Goal: Task Accomplishment & Management: Complete application form

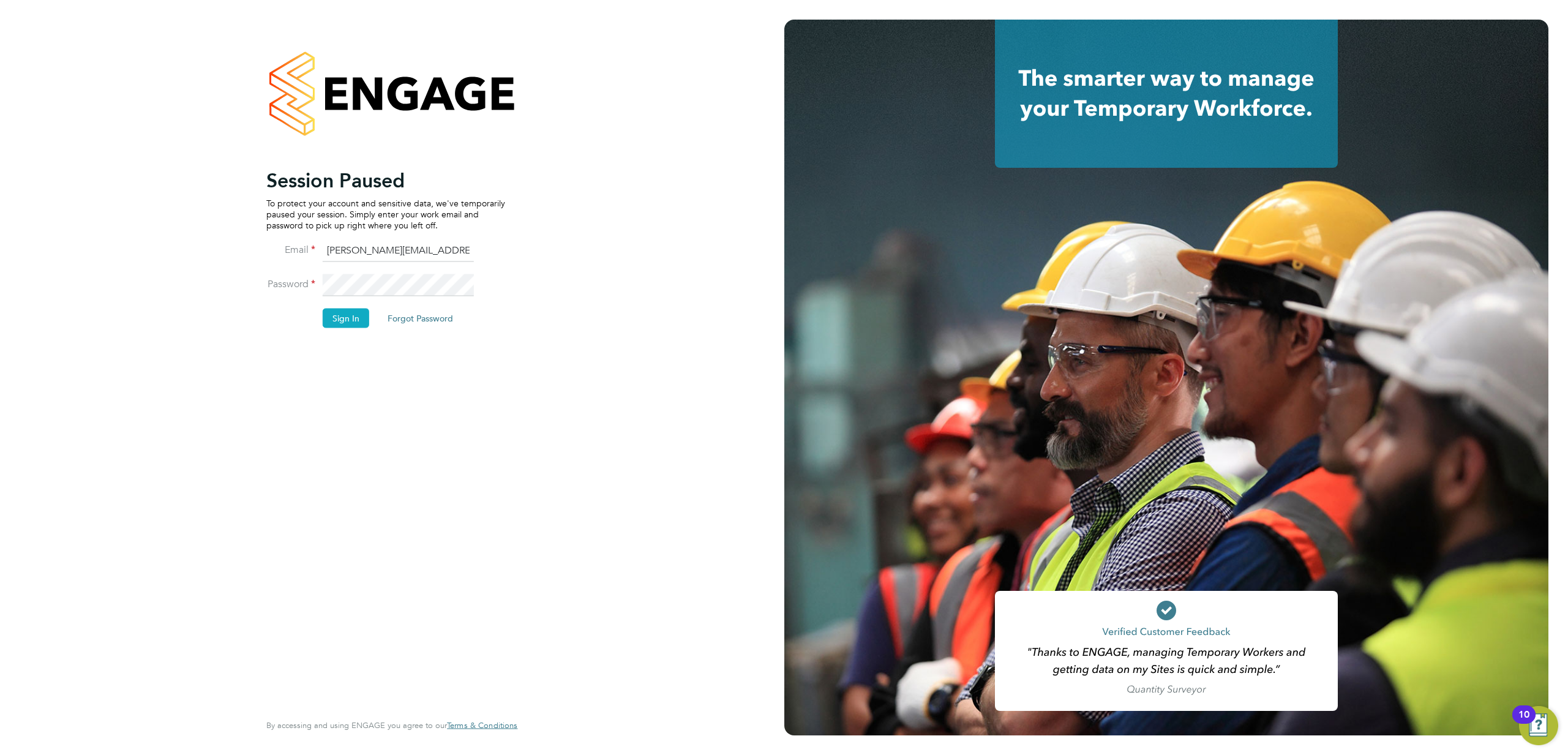
click at [335, 321] on button "Sign In" at bounding box center [346, 318] width 47 height 20
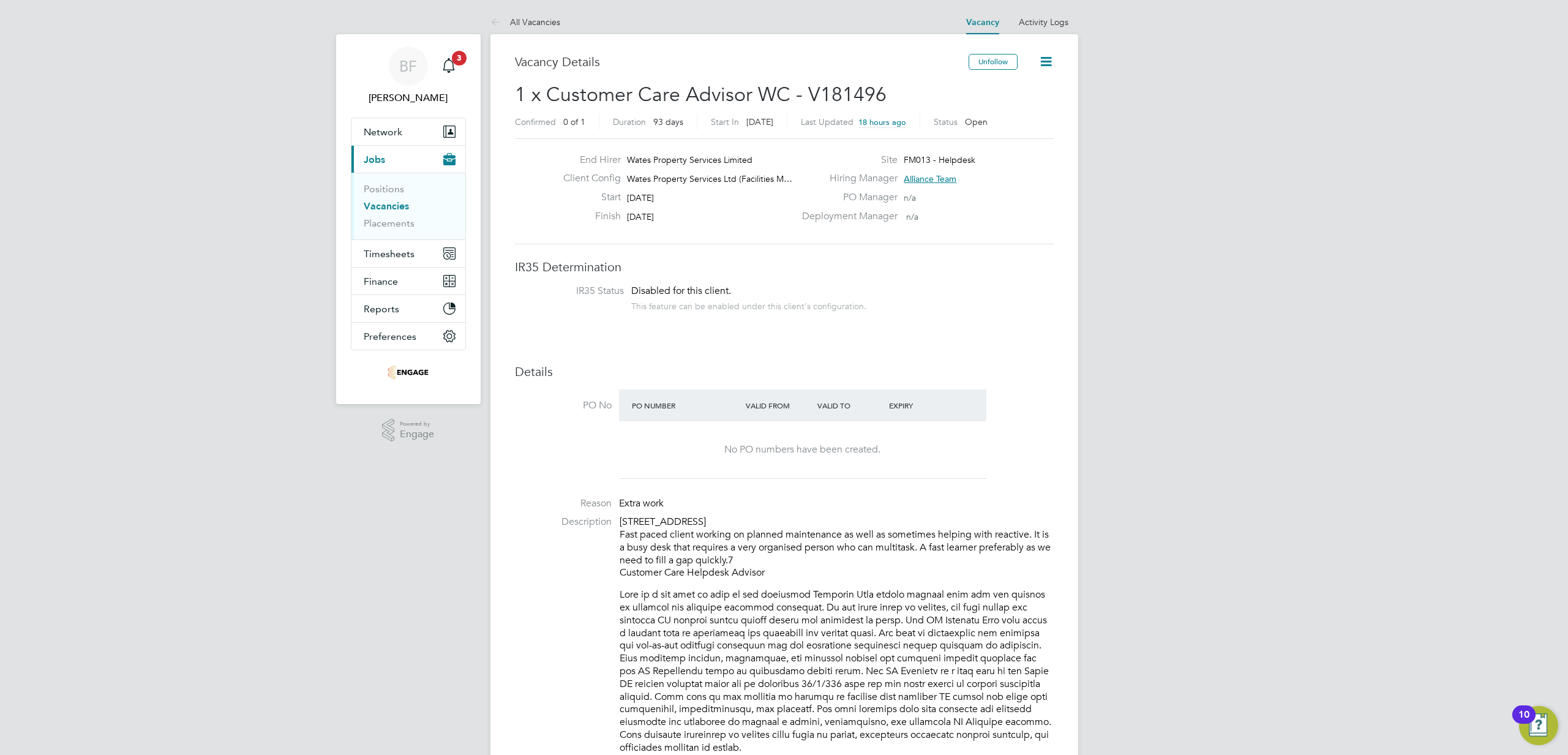
click at [386, 208] on link "Vacancies" at bounding box center [386, 206] width 45 height 11
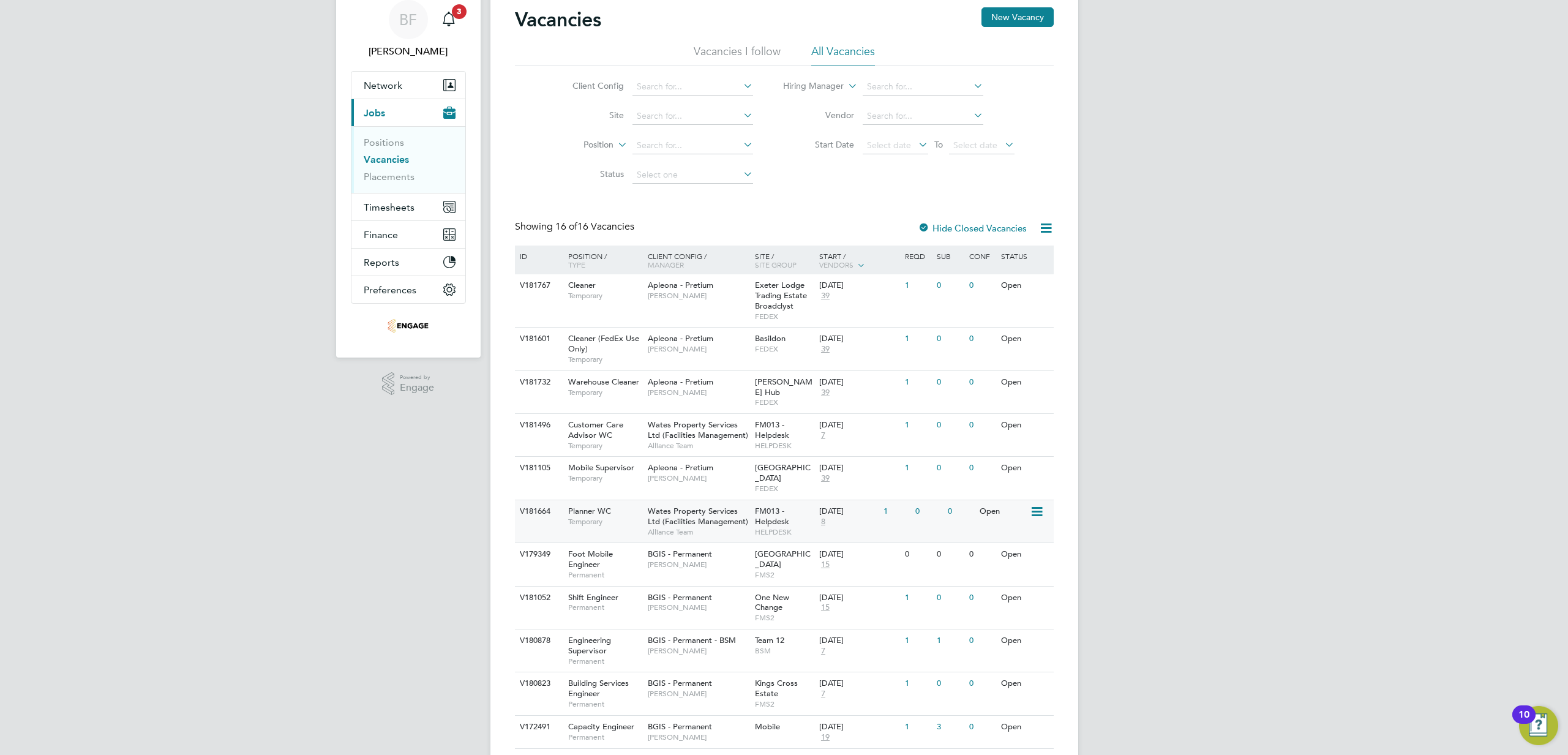
scroll to position [48, 0]
click at [654, 504] on span "Wates Property Services Ltd (Facilities Management)" at bounding box center [698, 514] width 101 height 21
click at [600, 504] on span "Planner WC" at bounding box center [589, 509] width 43 height 11
click at [595, 504] on span "Planner WC" at bounding box center [589, 509] width 43 height 11
click at [580, 504] on span "Planner WC" at bounding box center [589, 509] width 43 height 11
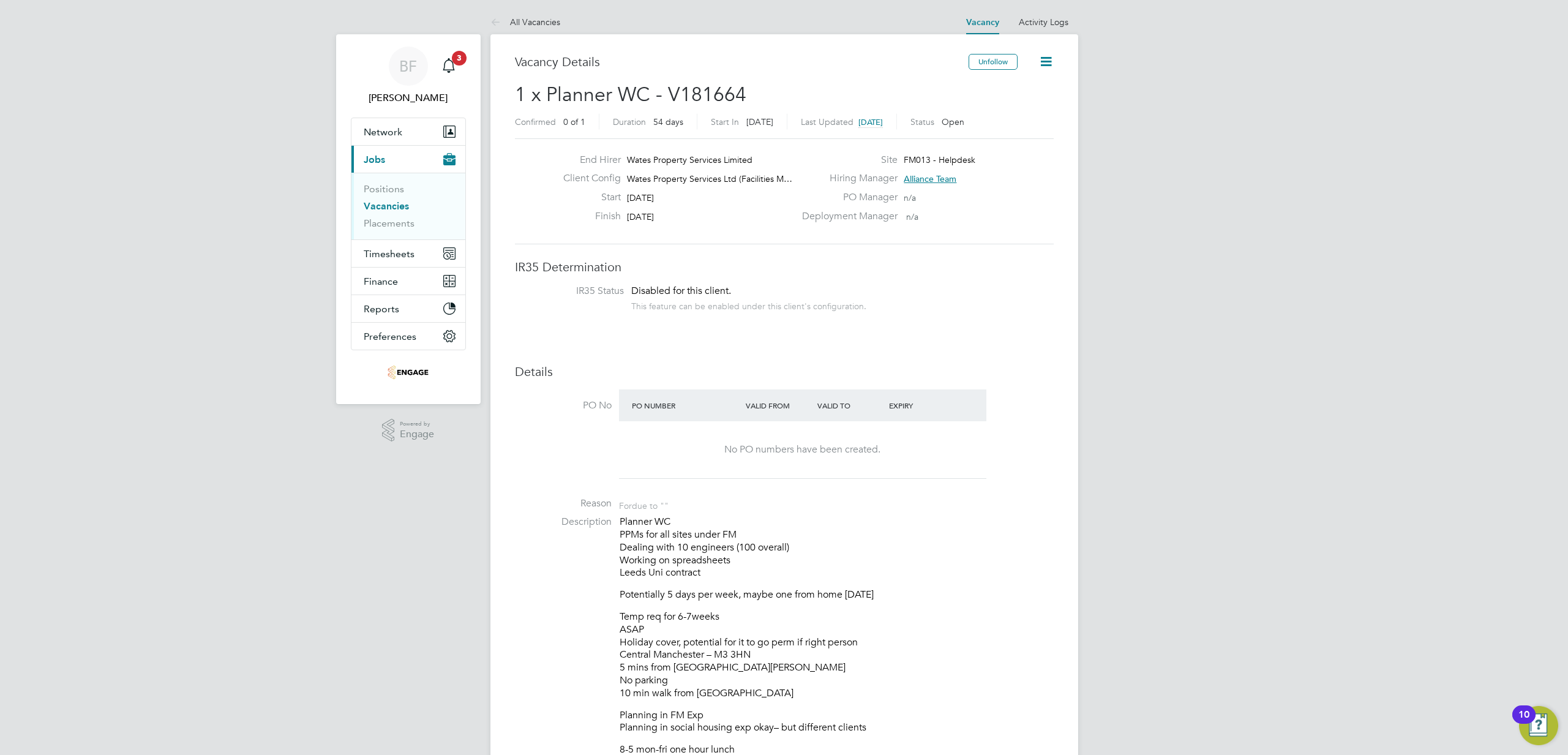
scroll to position [1, 0]
click at [397, 129] on span "Network" at bounding box center [383, 131] width 38 height 11
click at [377, 213] on link "Workers" at bounding box center [382, 213] width 38 height 11
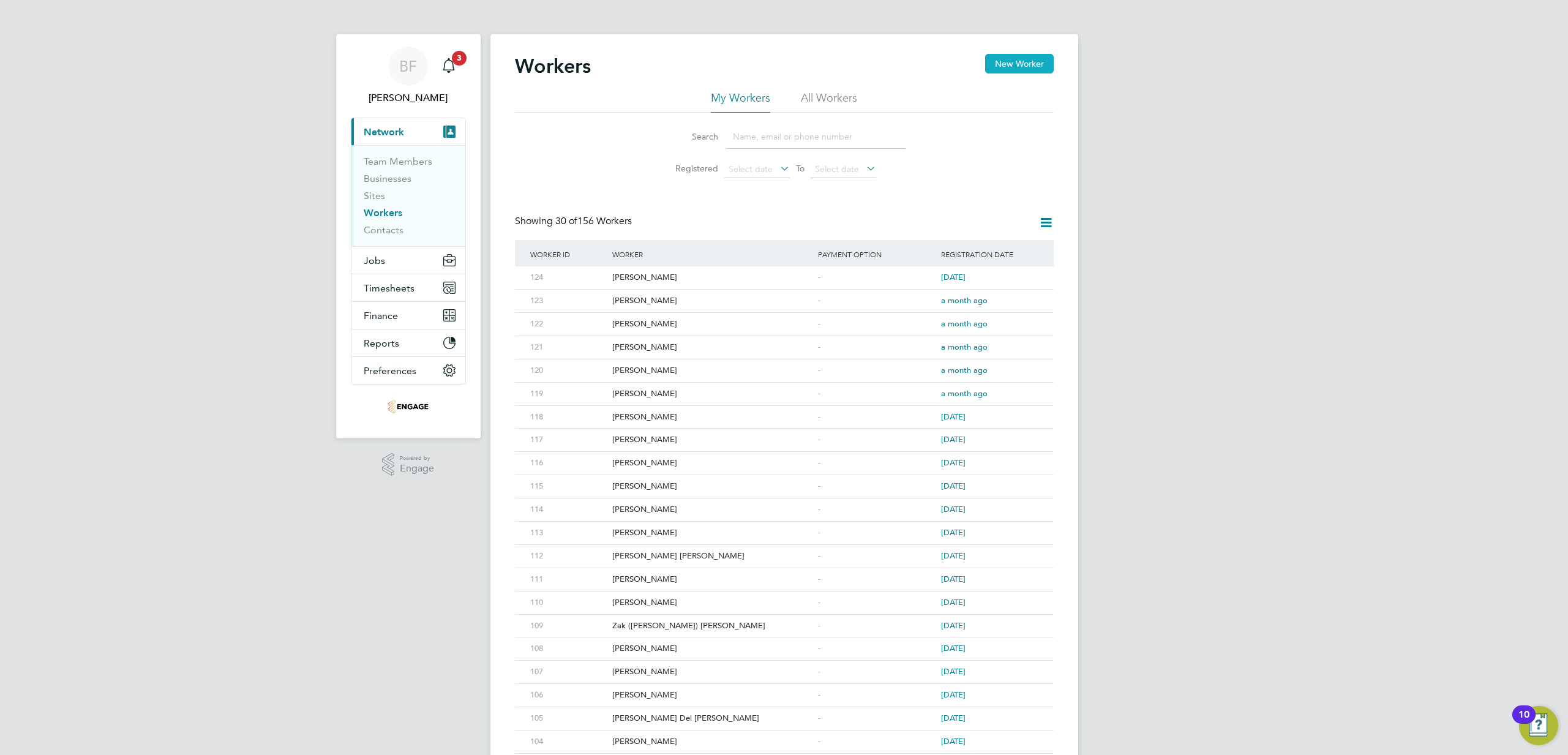
click at [995, 60] on button "New Worker" at bounding box center [1019, 64] width 69 height 20
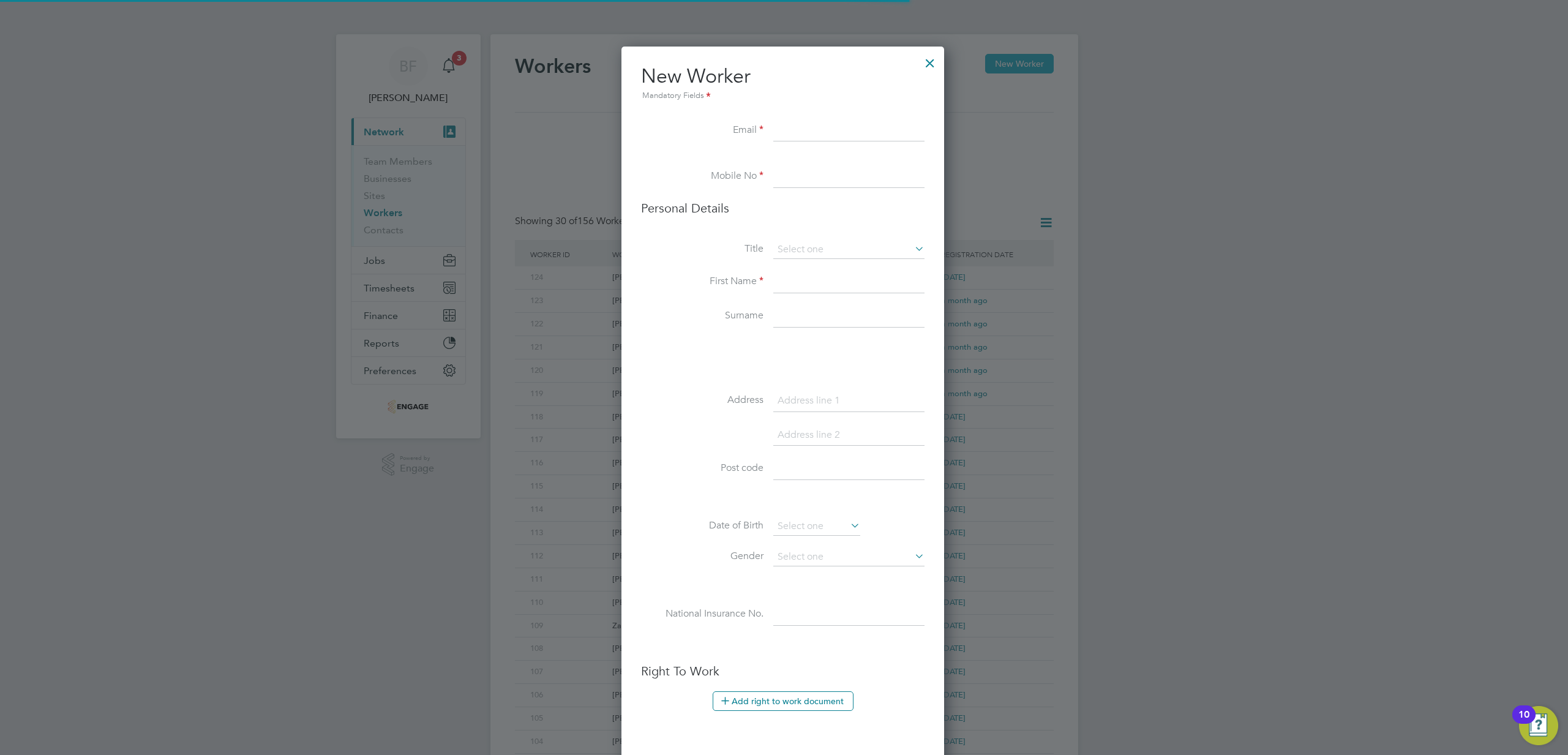
scroll to position [1000, 325]
paste input "tieadewumi@gmail.com"
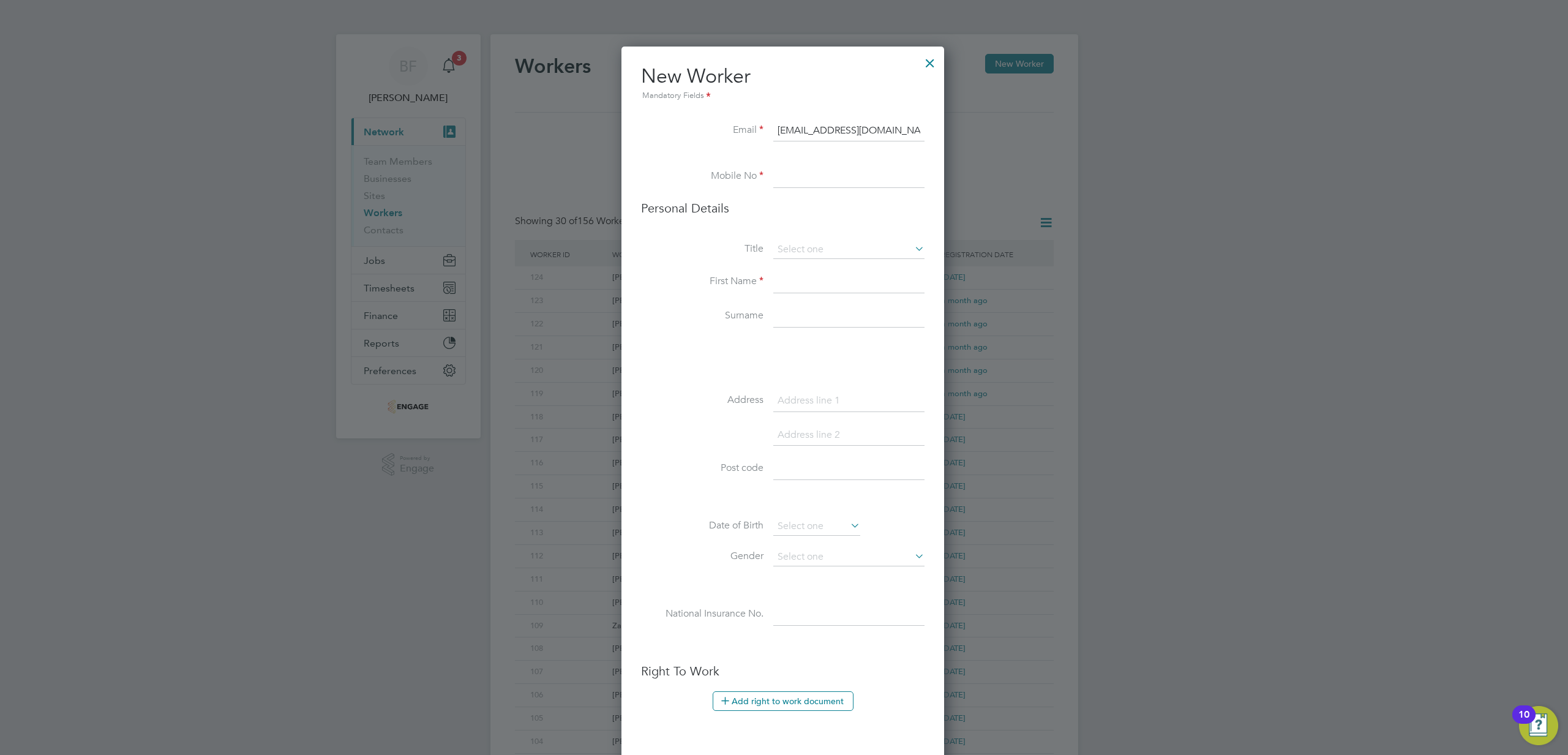
type input "tieadewumi@gmail.com"
click at [805, 181] on input at bounding box center [849, 177] width 151 height 22
paste input "07548107913"
type input "07548107913"
click at [836, 285] on input at bounding box center [849, 282] width 151 height 22
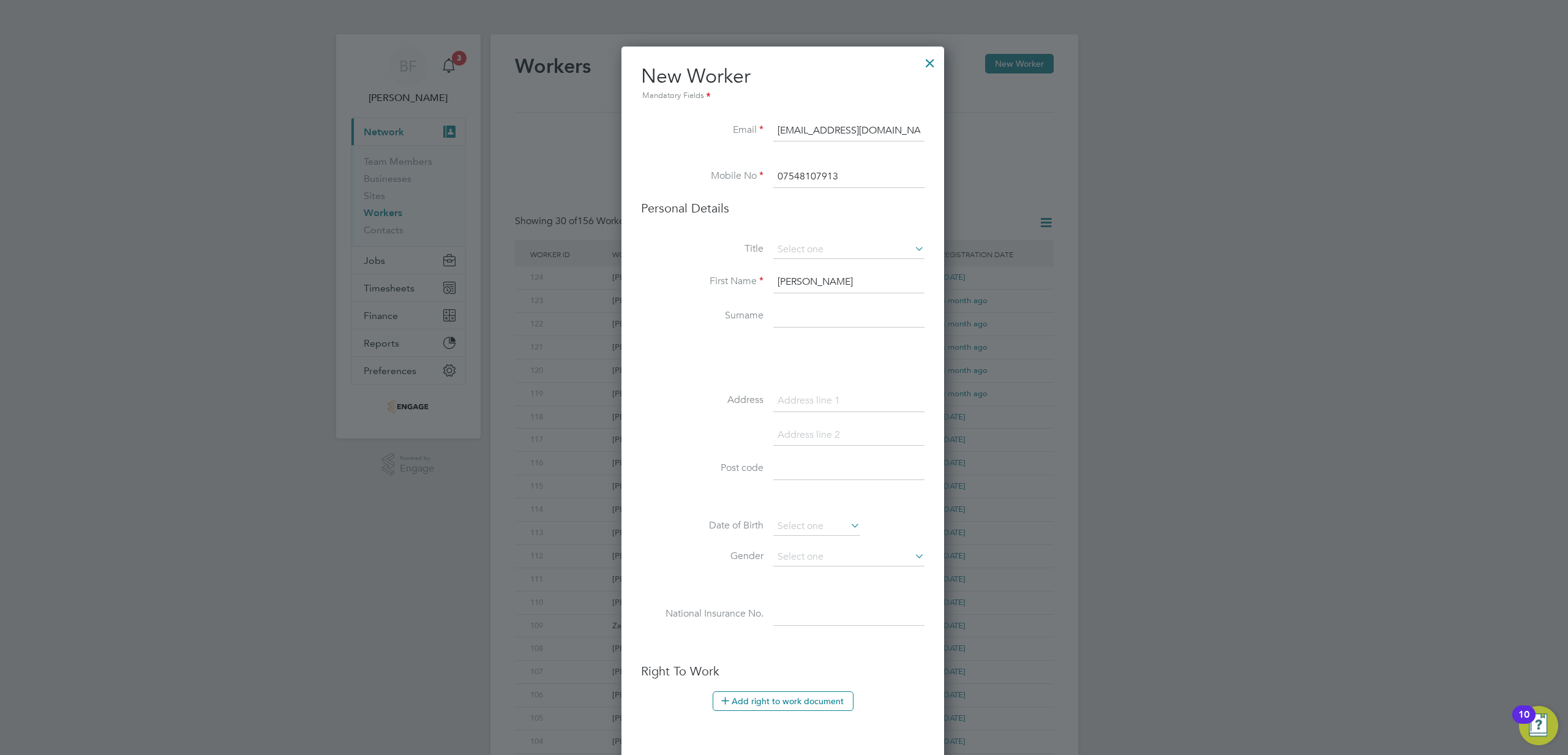
type input "[PERSON_NAME]"
click at [805, 320] on input at bounding box center [849, 316] width 151 height 22
type input "Adewumi"
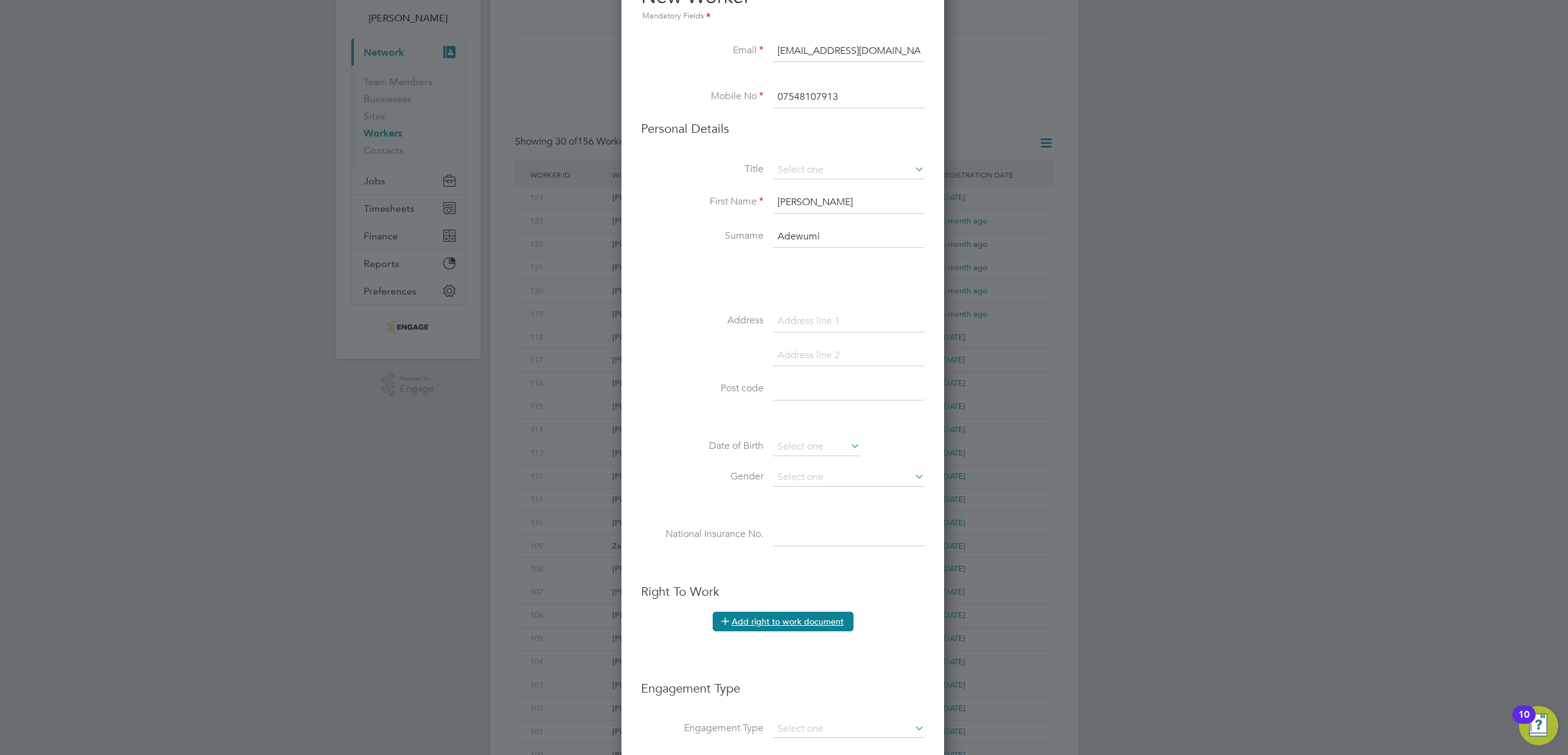
click at [747, 623] on button "Add right to work document" at bounding box center [783, 622] width 141 height 20
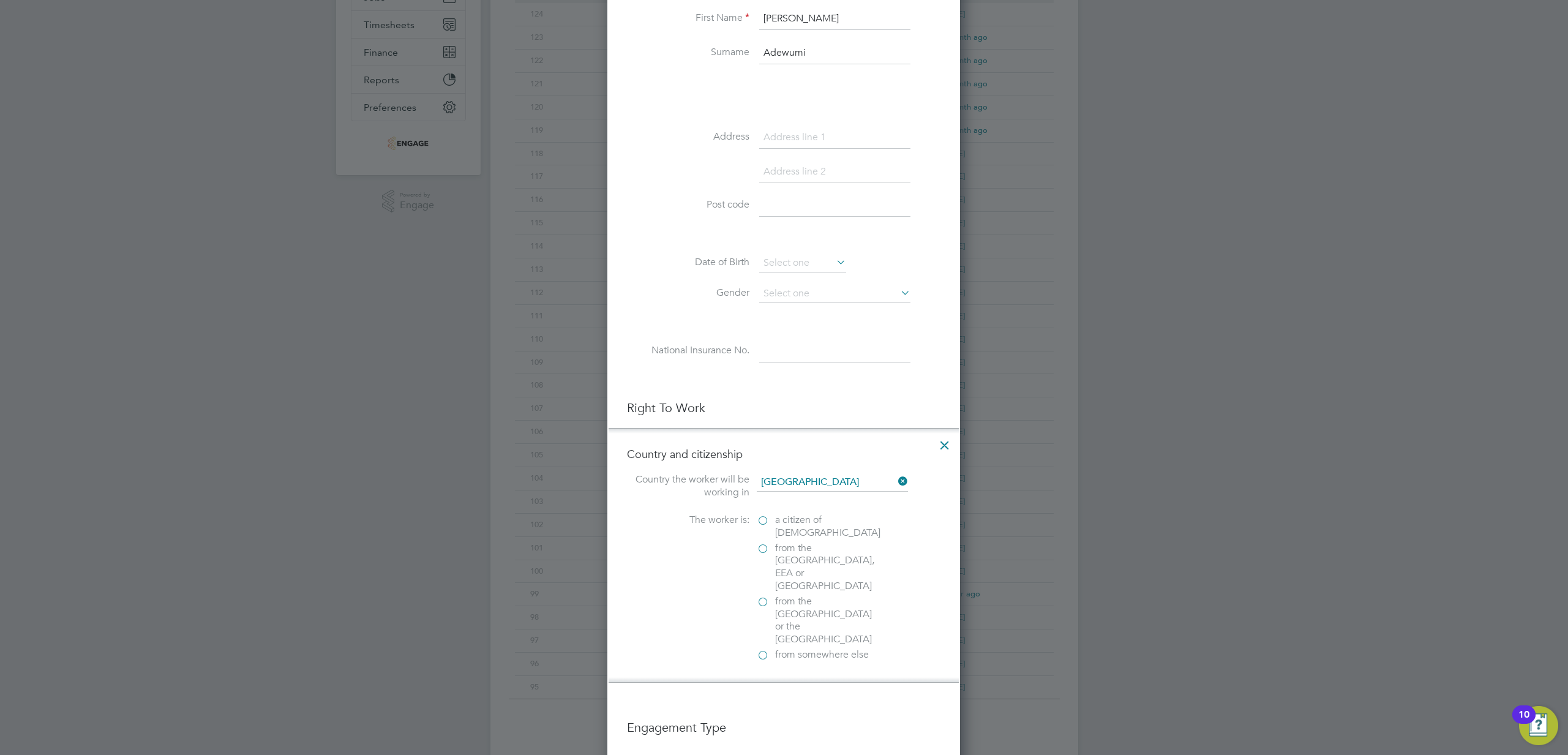
scroll to position [266, 0]
click at [765, 517] on label "a citizen of United Kingdom" at bounding box center [818, 524] width 123 height 26
click at [0, 0] on input "a citizen of United Kingdom" at bounding box center [0, 0] width 0 height 0
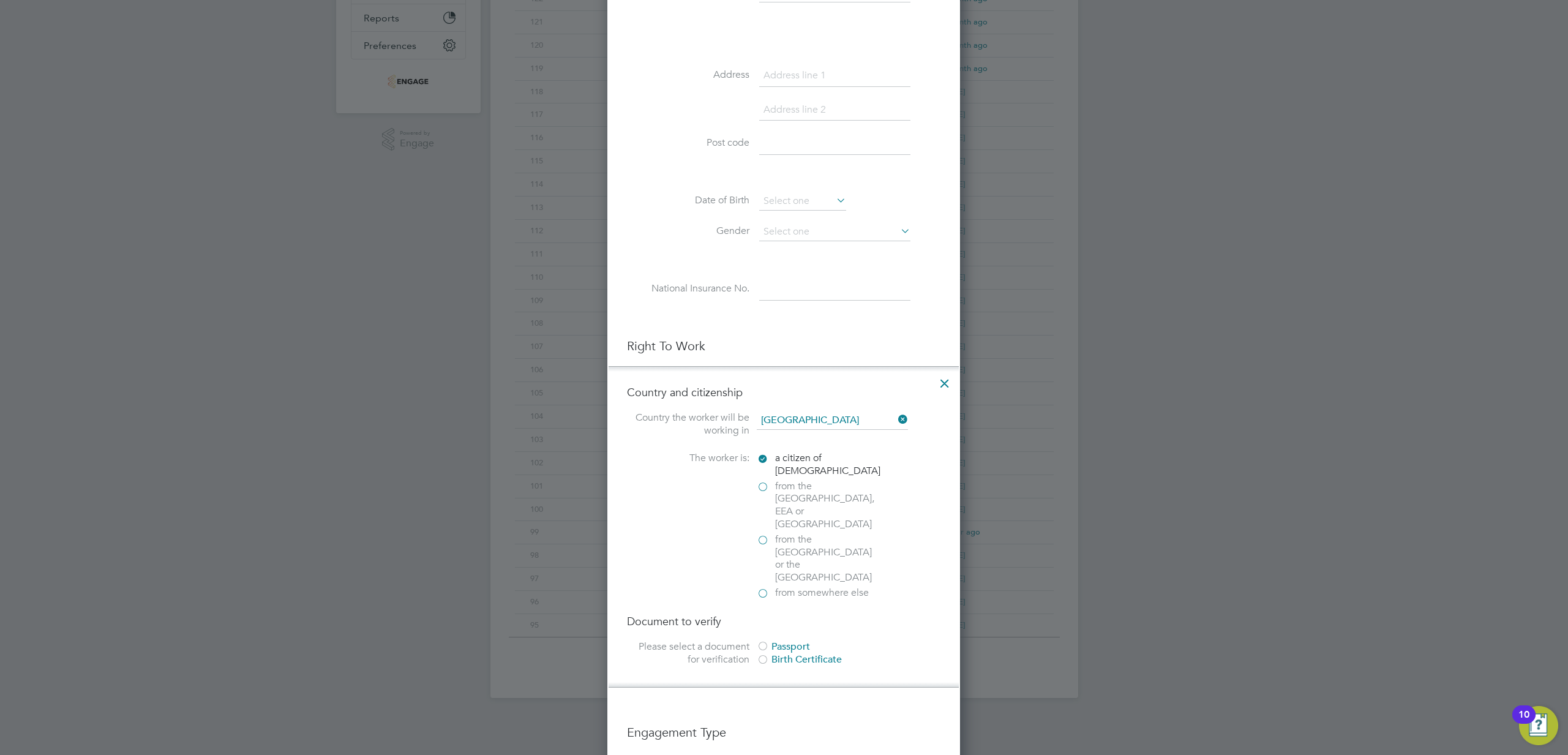
scroll to position [328, 0]
click at [760, 638] on div at bounding box center [763, 644] width 12 height 12
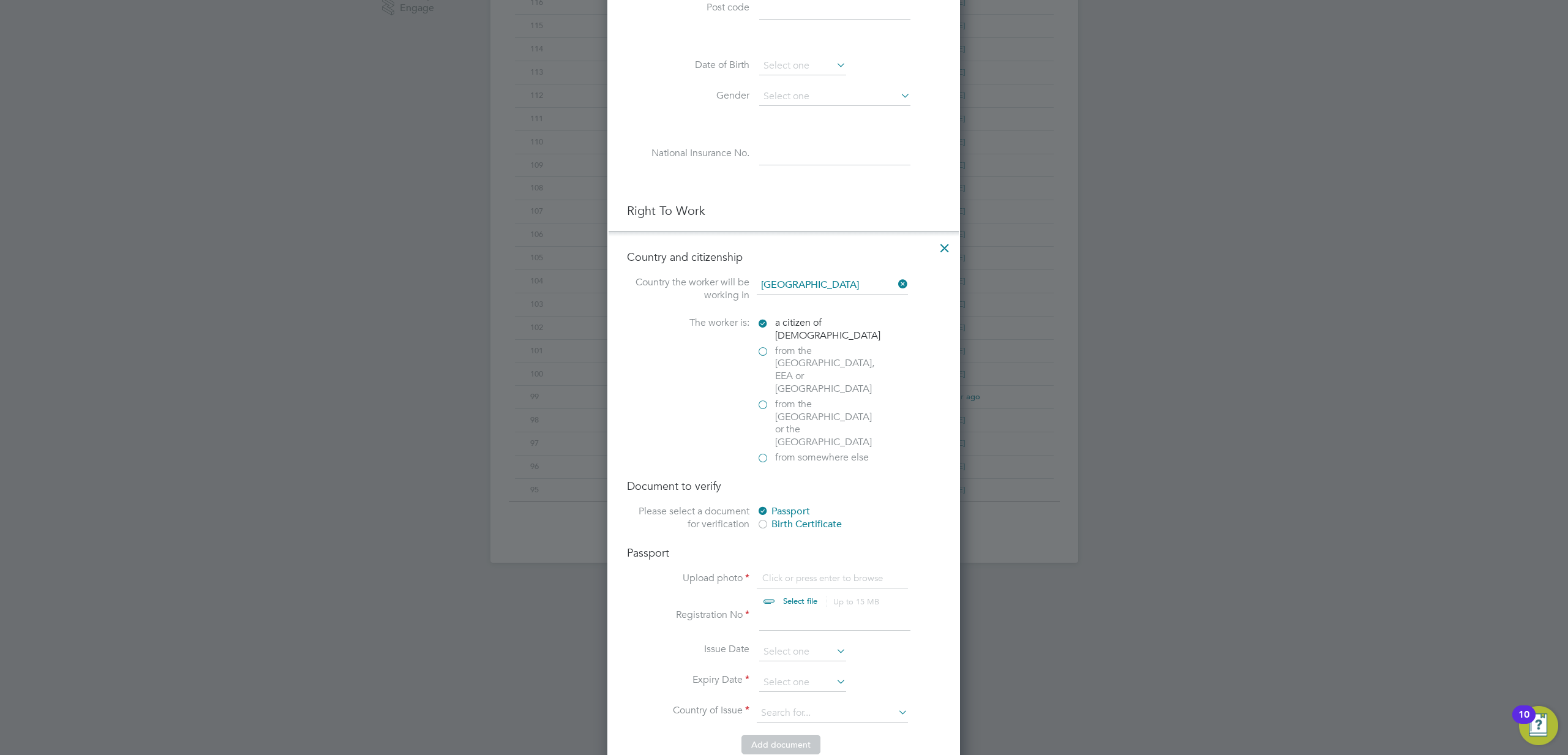
scroll to position [466, 0]
click at [791, 566] on input "file" at bounding box center [812, 585] width 192 height 37
type input "C:\fakepath\Rachel Passport.jpg"
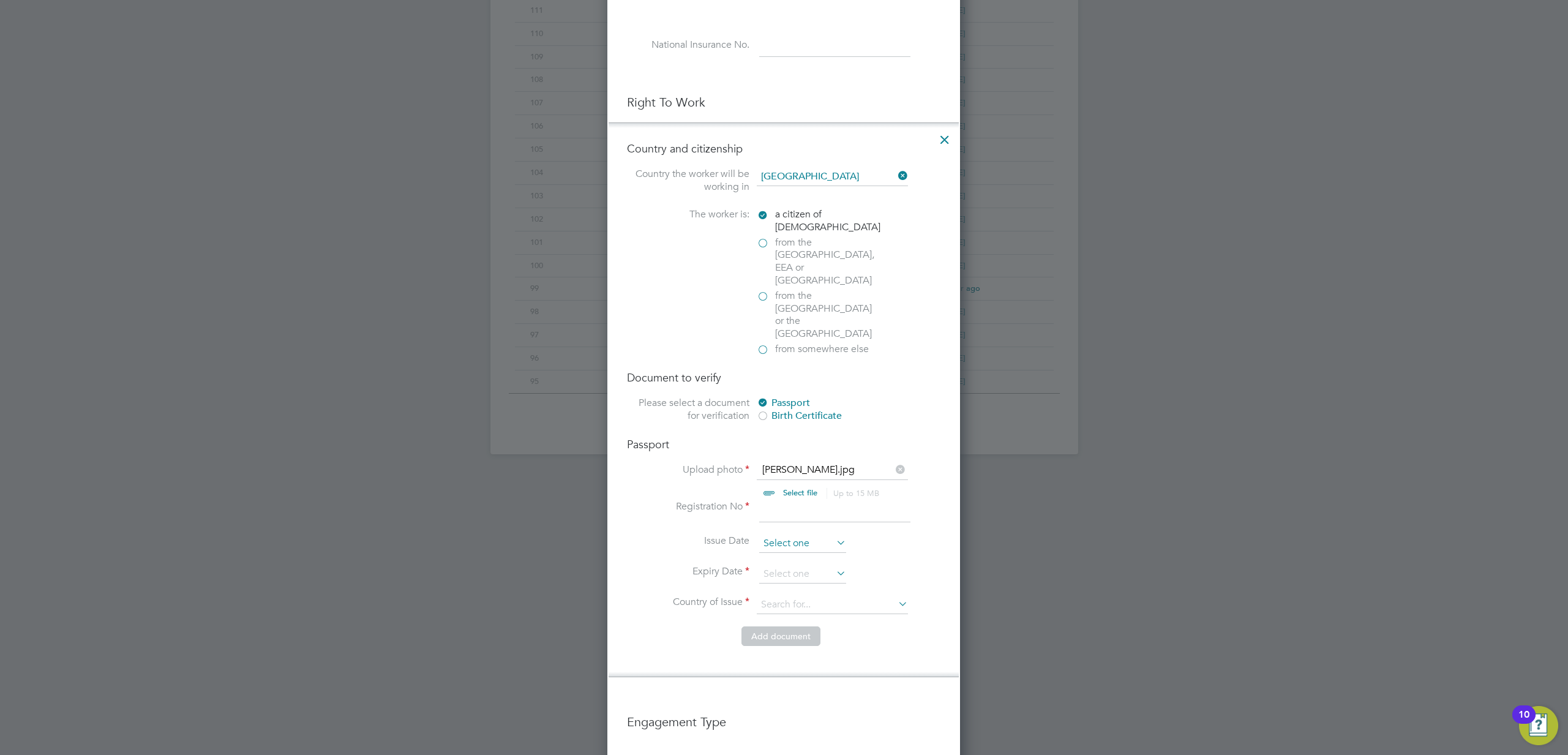
scroll to position [340, 0]
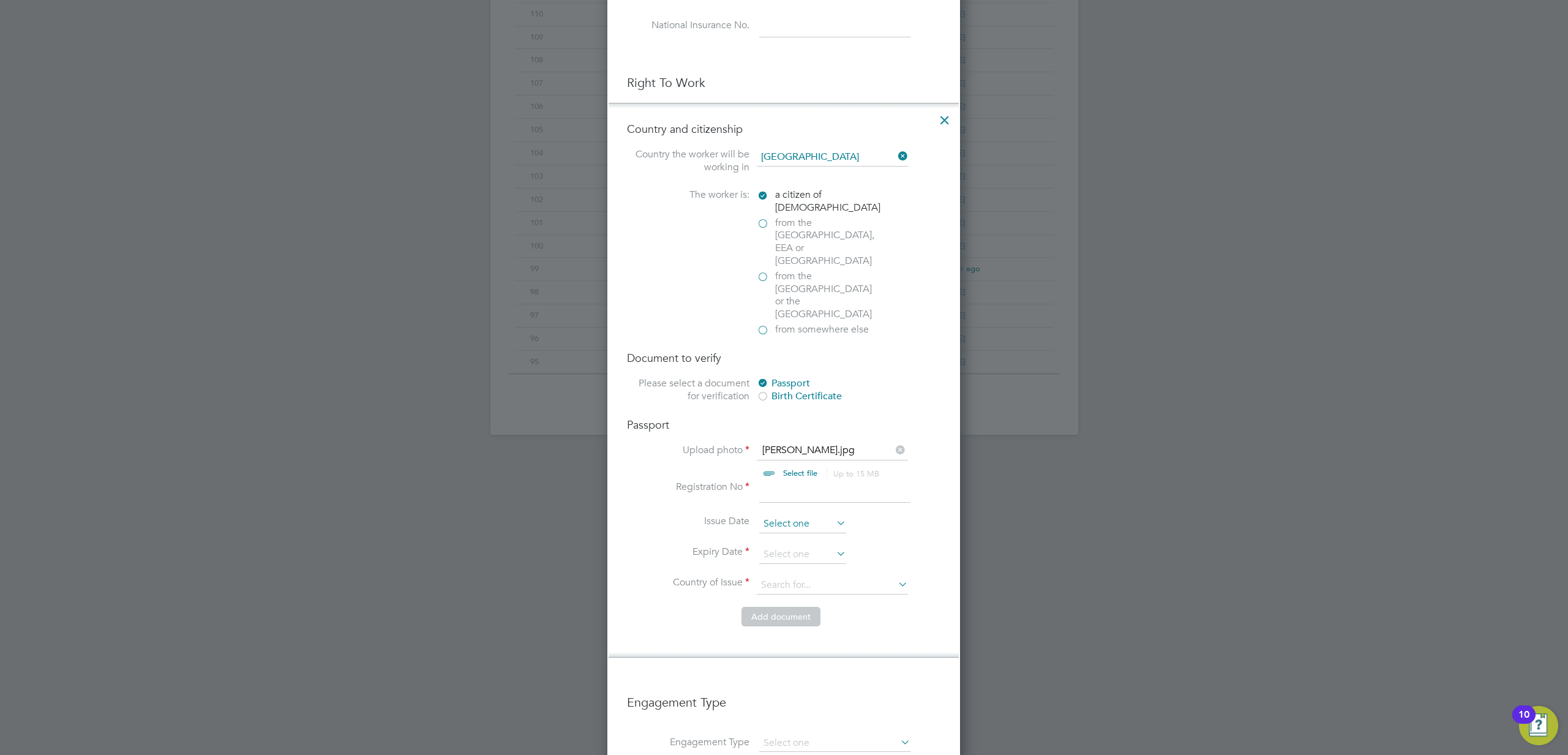
click at [795, 515] on input at bounding box center [802, 524] width 87 height 18
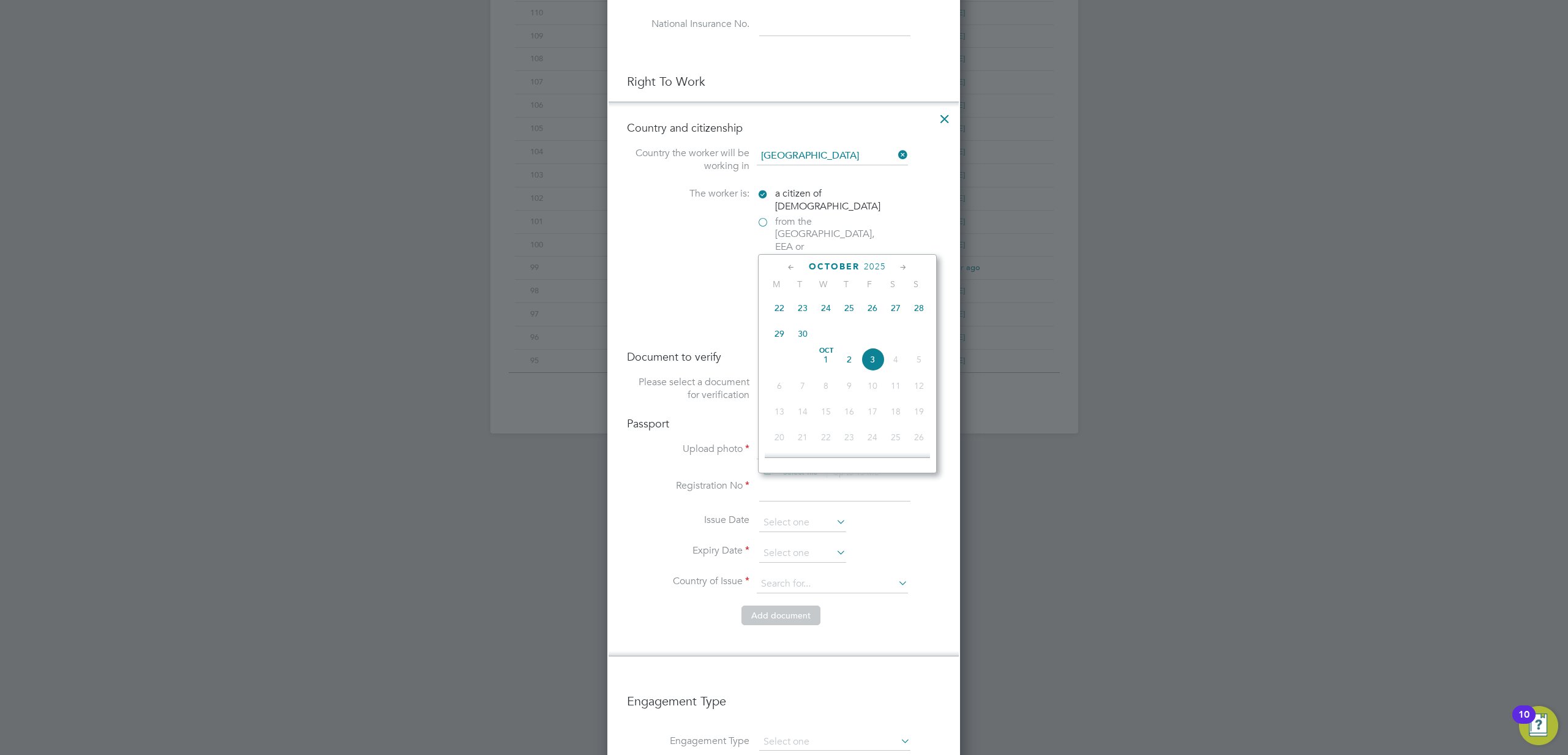
click at [720, 479] on label "Registration No" at bounding box center [688, 486] width 123 height 13
click at [805, 479] on input at bounding box center [834, 490] width 151 height 22
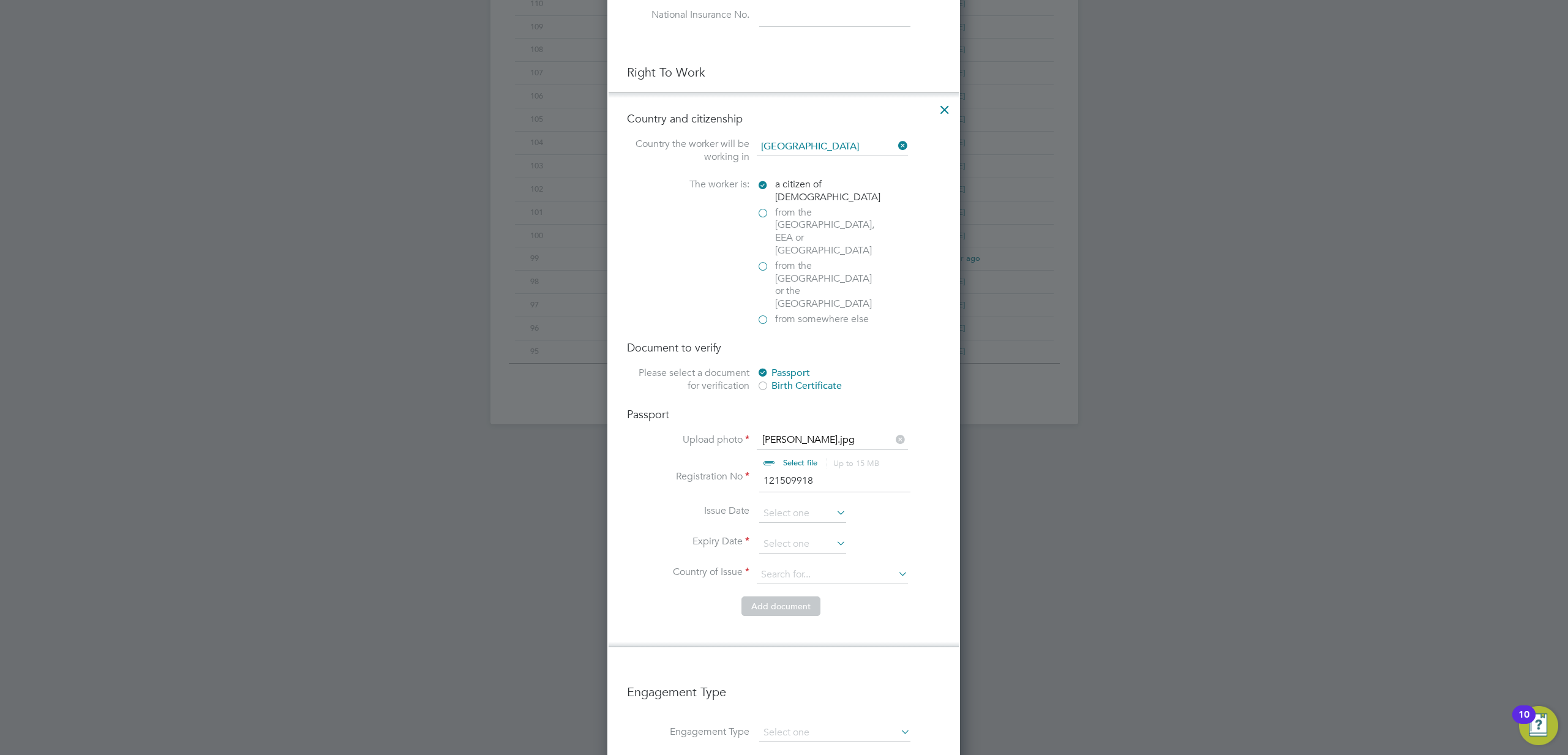
type input "121509918"
click at [788, 535] on input at bounding box center [802, 544] width 87 height 18
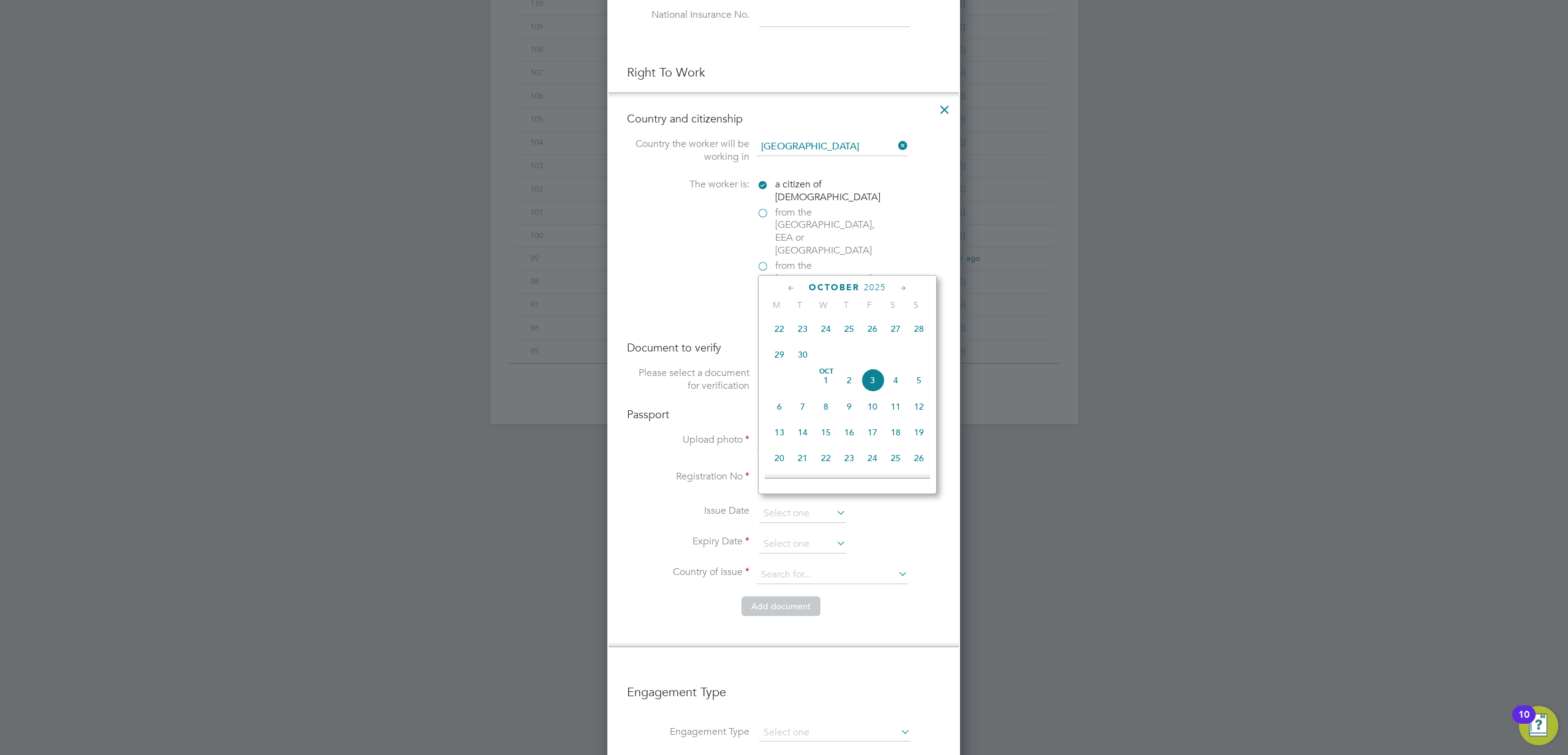
click at [878, 285] on span "2025" at bounding box center [875, 287] width 22 height 11
click at [895, 410] on span "2030" at bounding box center [895, 401] width 23 height 23
click at [902, 289] on icon at bounding box center [903, 288] width 11 height 13
click at [903, 289] on icon at bounding box center [903, 288] width 11 height 13
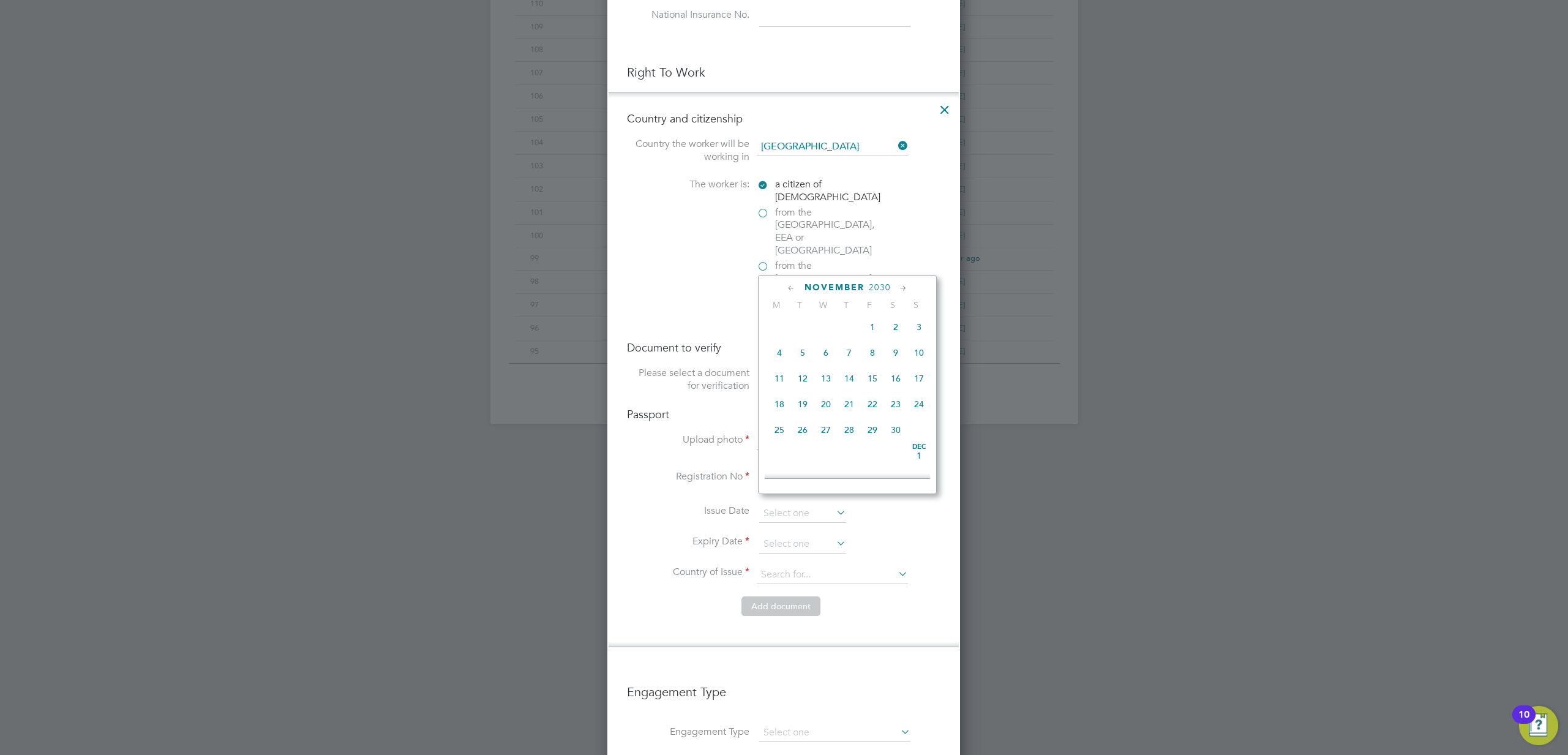
click at [903, 289] on icon at bounding box center [903, 288] width 11 height 13
click at [780, 464] on span "30" at bounding box center [779, 454] width 23 height 23
type input "[DATE]"
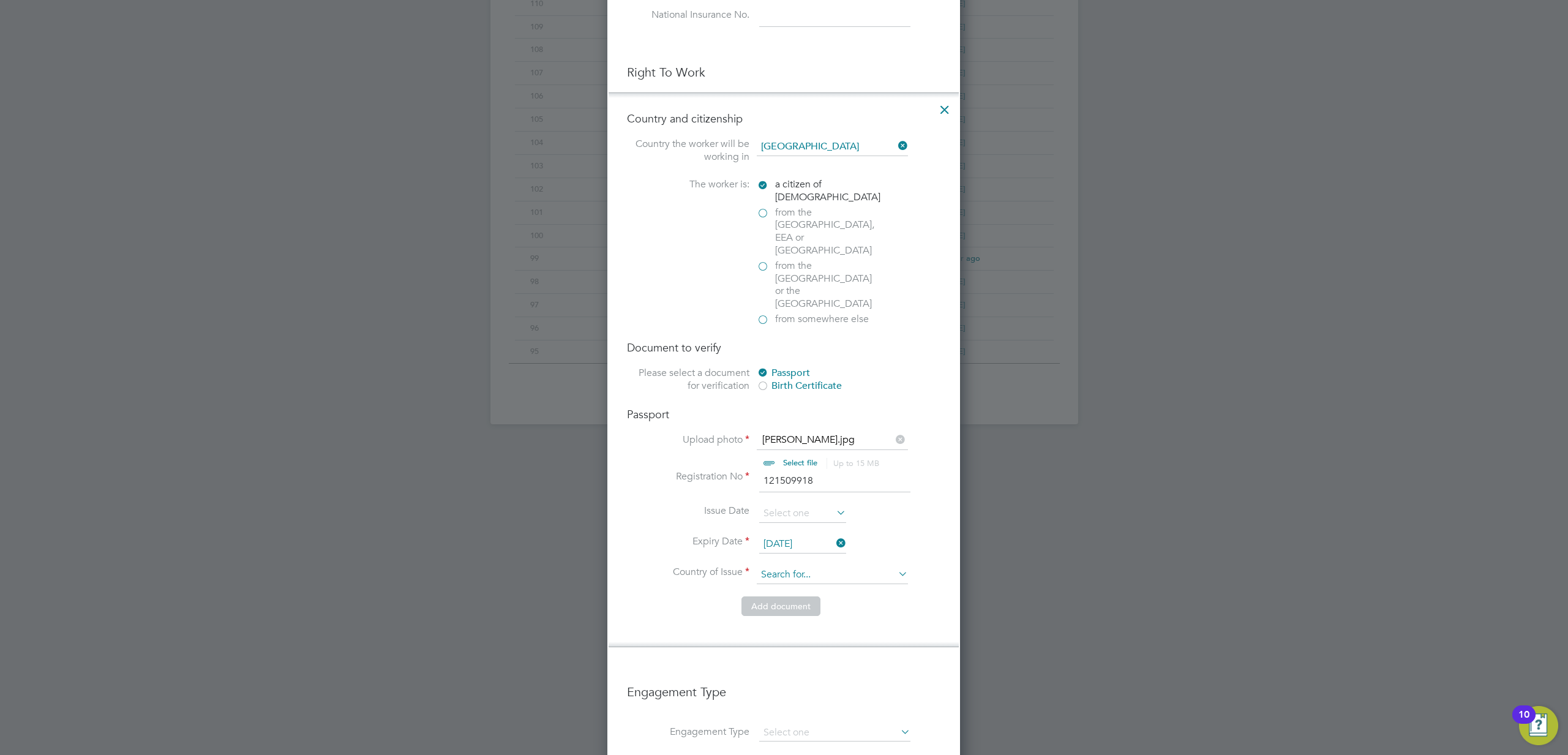
click at [802, 566] on input at bounding box center [832, 575] width 151 height 18
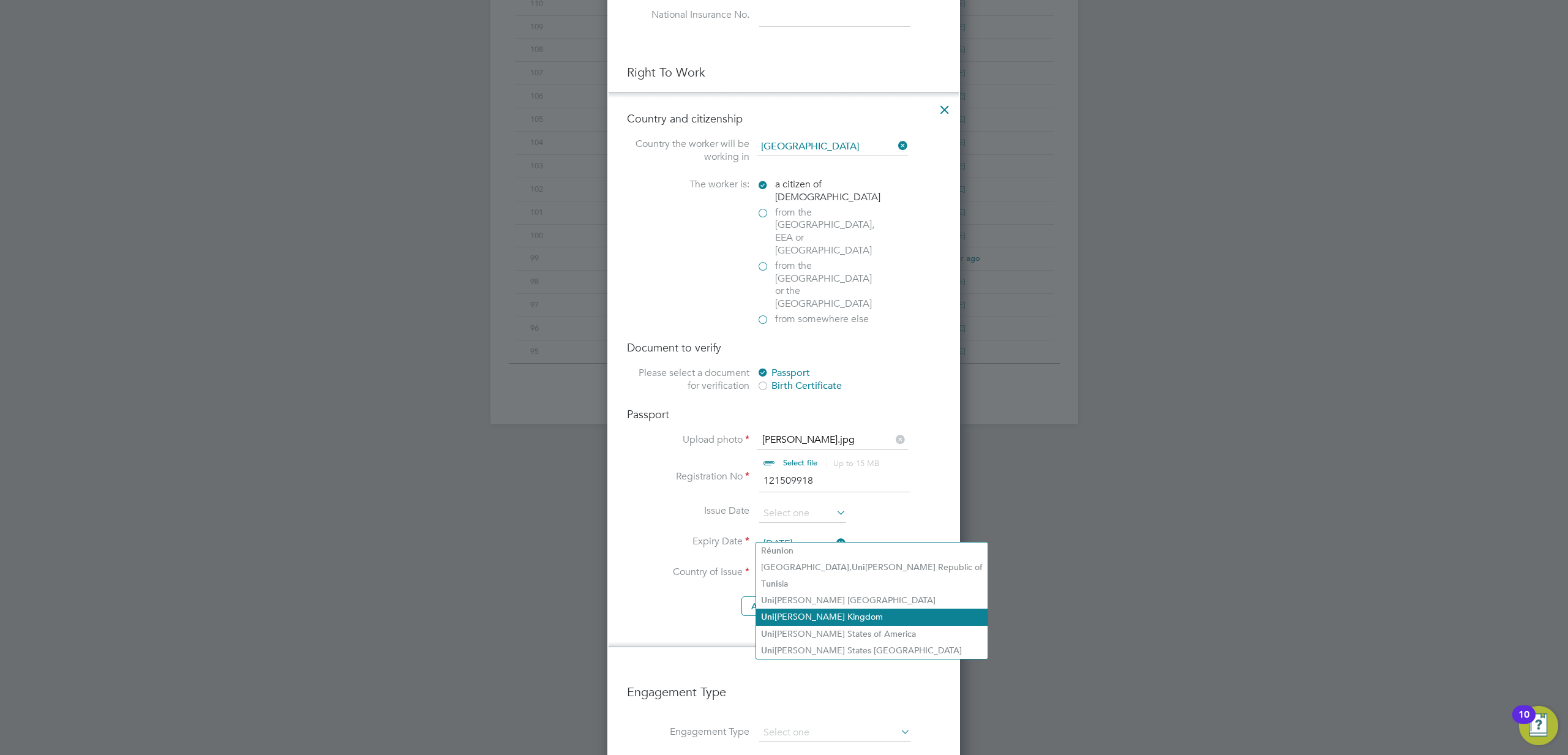
click at [775, 621] on li "Uni ted Kingdom" at bounding box center [872, 617] width 231 height 16
type input "United Kingdom"
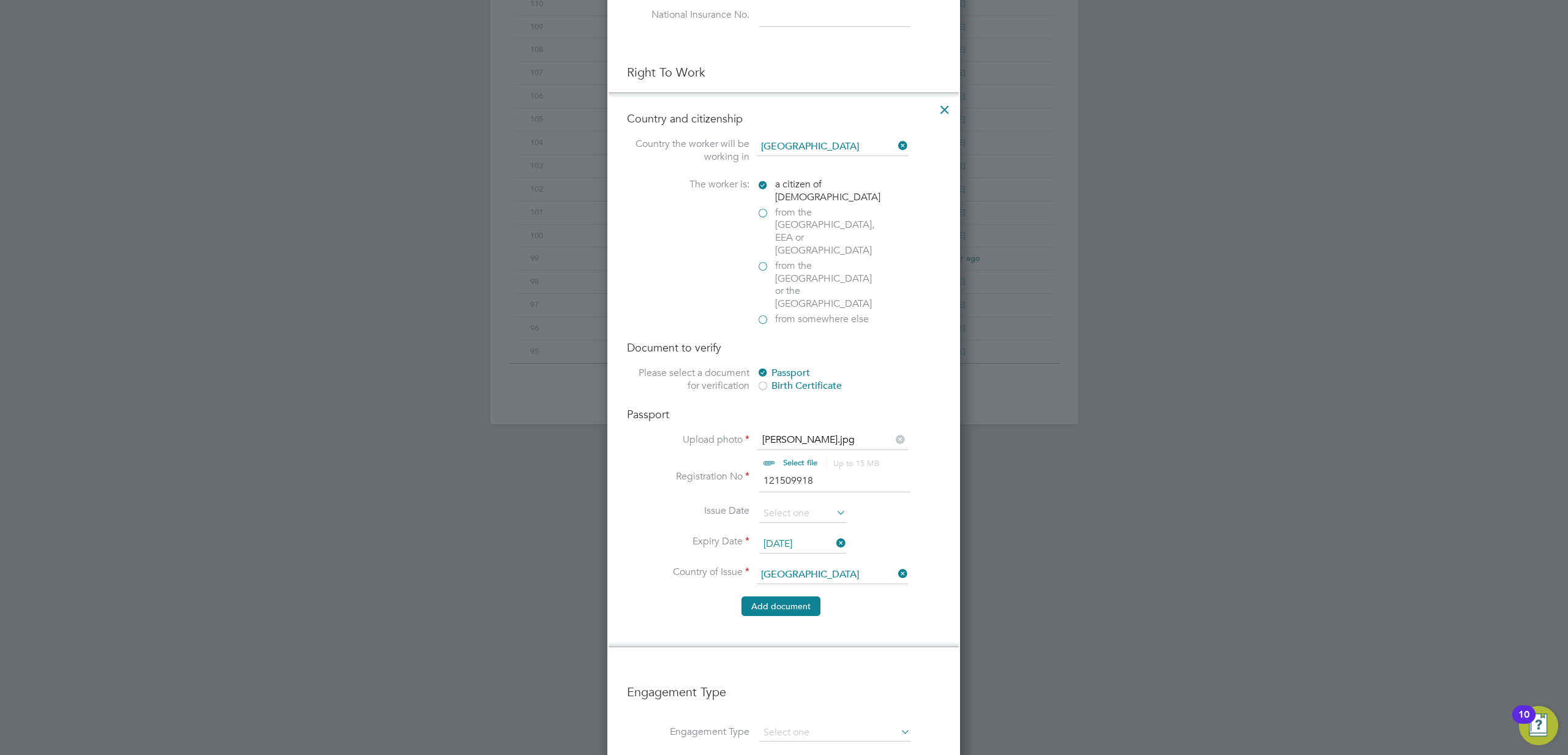
click at [762, 596] on button "Add document" at bounding box center [780, 606] width 79 height 20
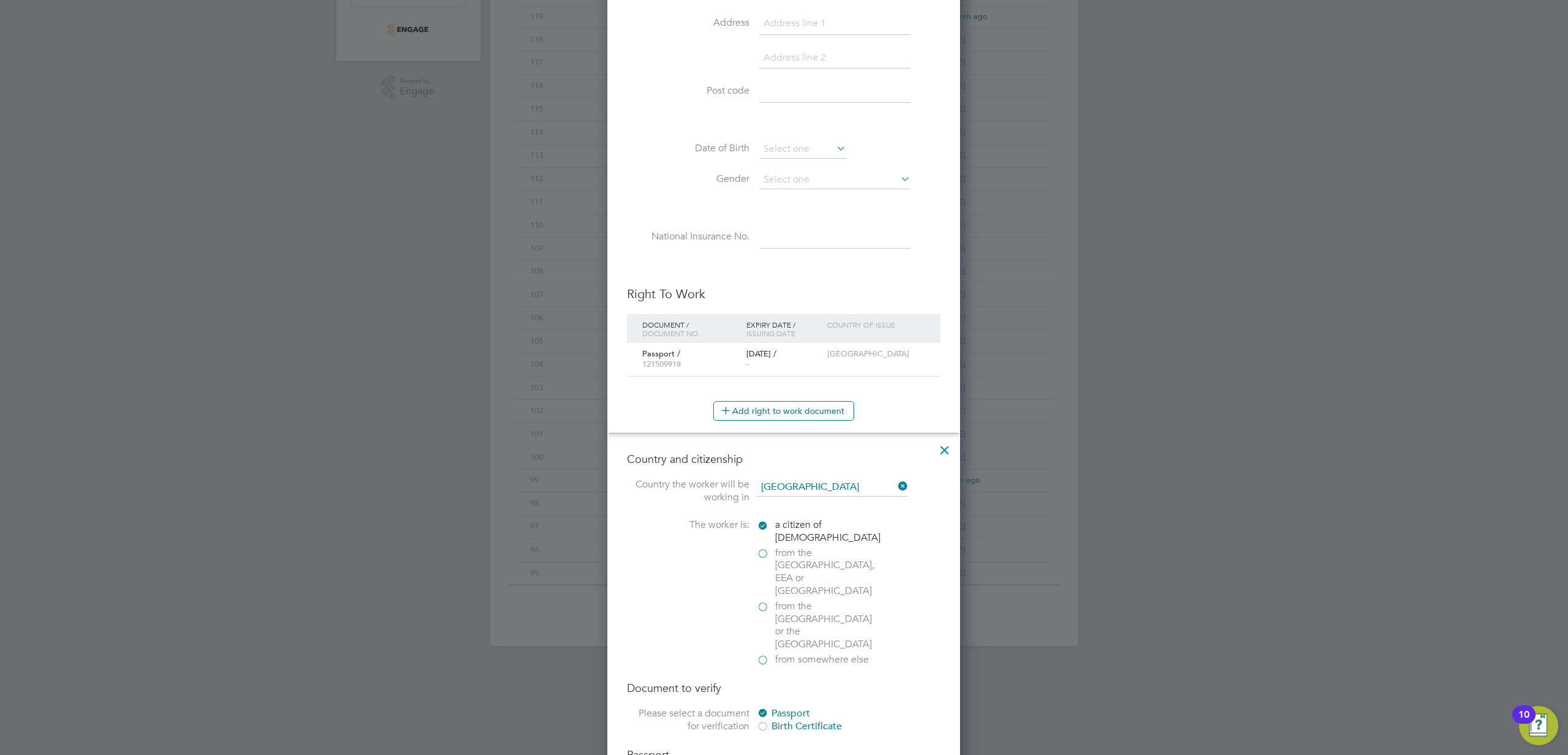
scroll to position [1086, 325]
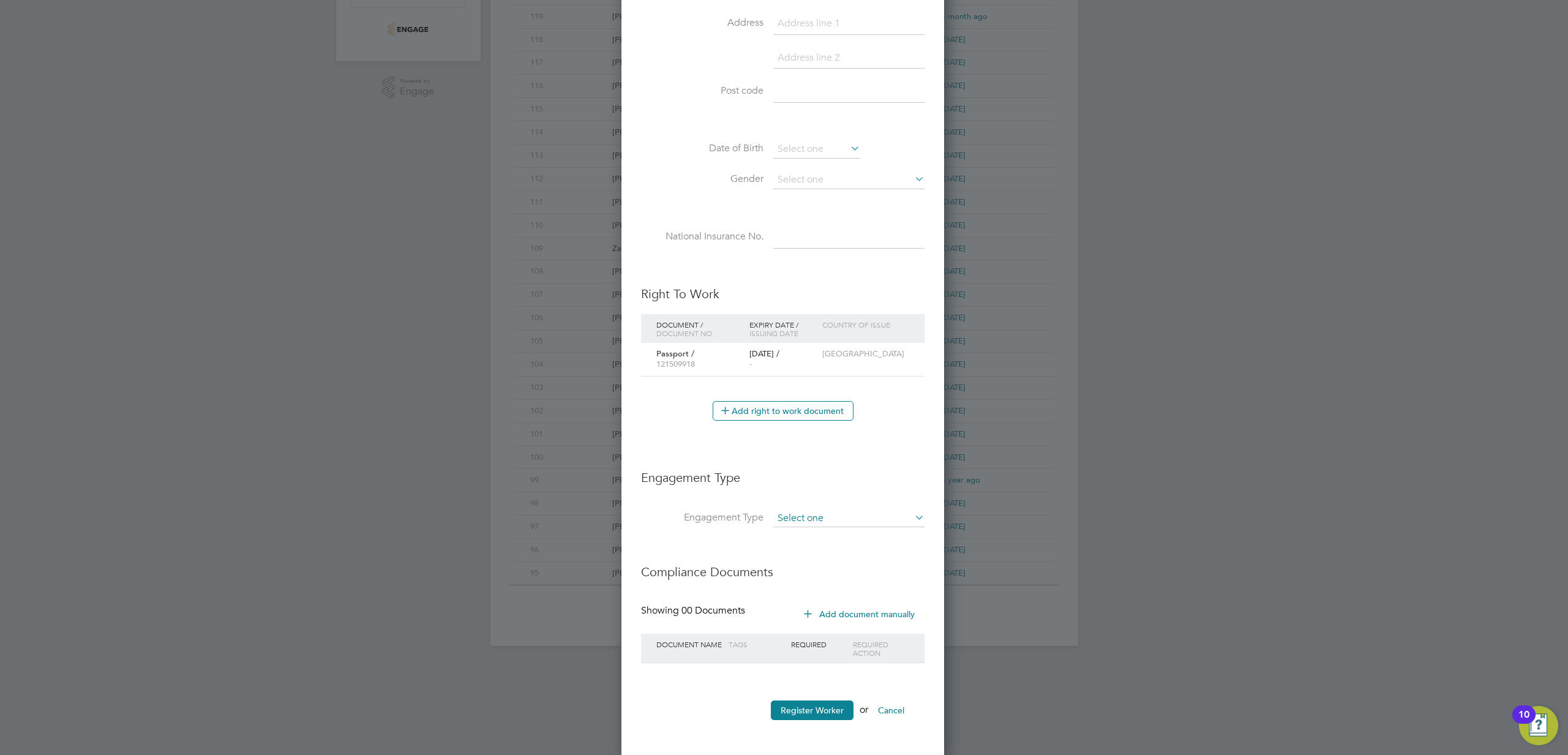
click at [793, 519] on input at bounding box center [849, 518] width 151 height 17
click at [775, 498] on li "Engagement Type" at bounding box center [783, 483] width 284 height 52
click at [827, 613] on button "Add document manually" at bounding box center [860, 614] width 129 height 20
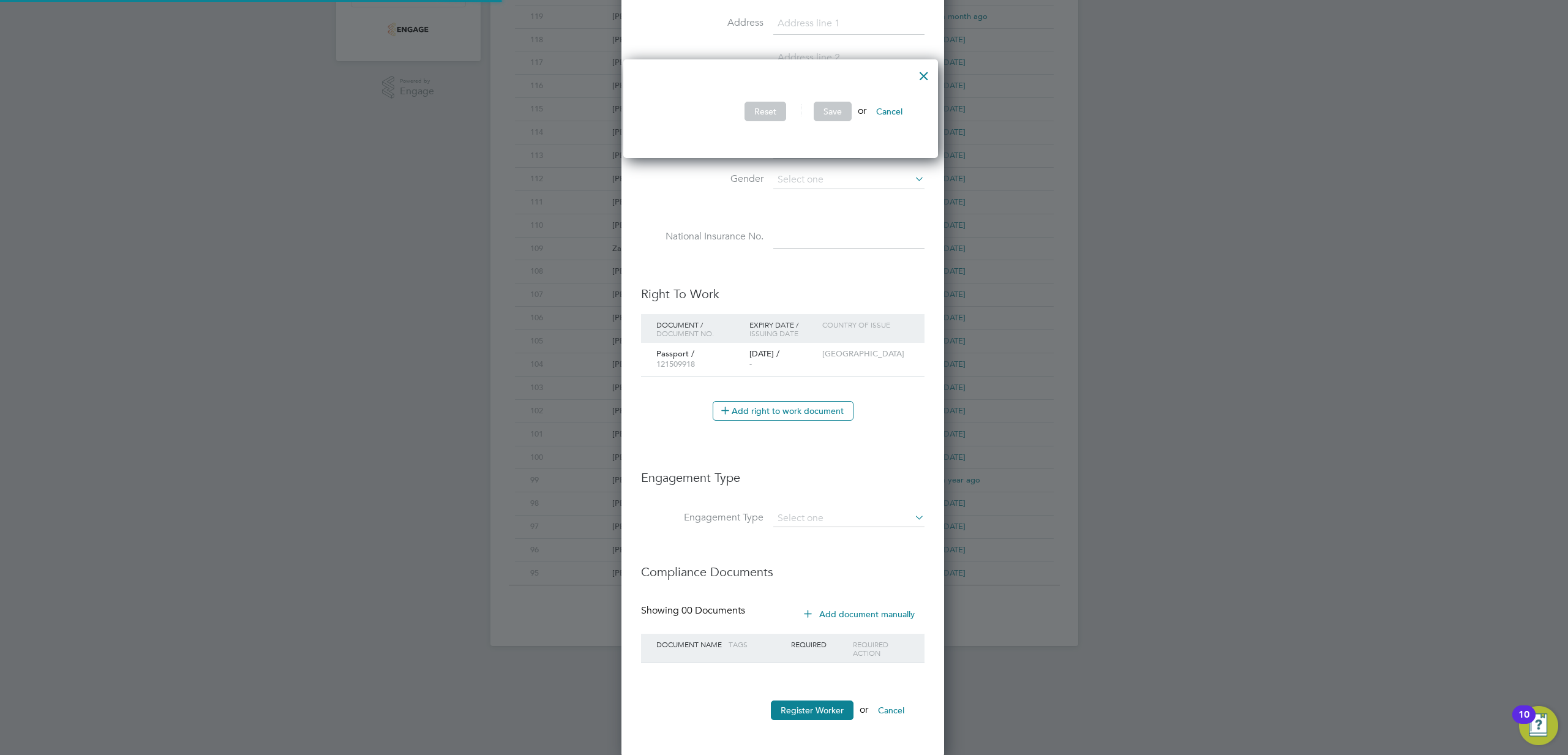
scroll to position [99, 321]
click at [892, 109] on button "Cancel" at bounding box center [889, 111] width 46 height 20
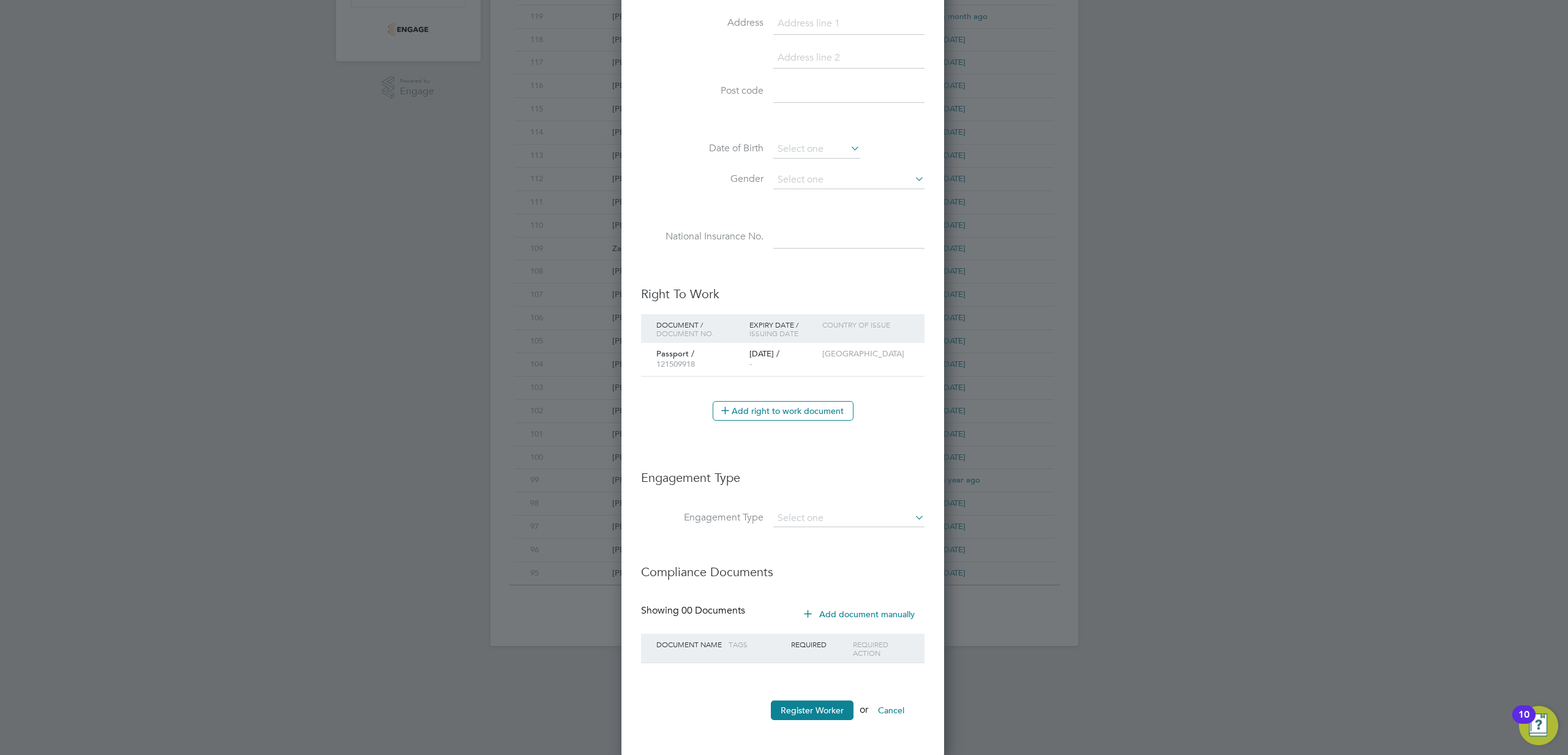
click at [800, 712] on button "Register Worker" at bounding box center [812, 710] width 83 height 20
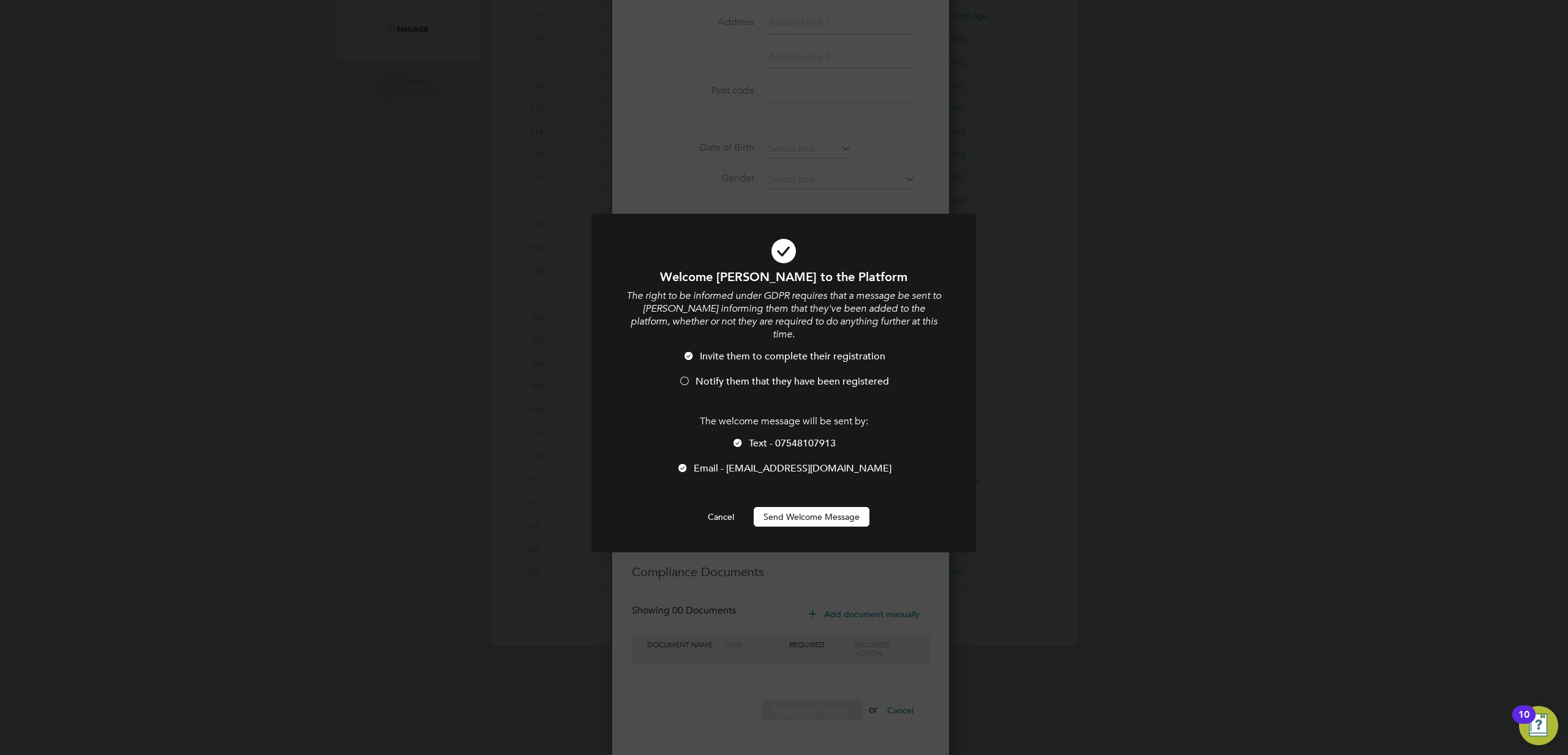
scroll to position [1086, 325]
click at [685, 351] on div at bounding box center [688, 357] width 12 height 12
click at [683, 376] on div at bounding box center [684, 381] width 12 height 12
click at [683, 376] on div at bounding box center [684, 381] width 12 height 12
click at [688, 351] on div at bounding box center [688, 357] width 12 height 12
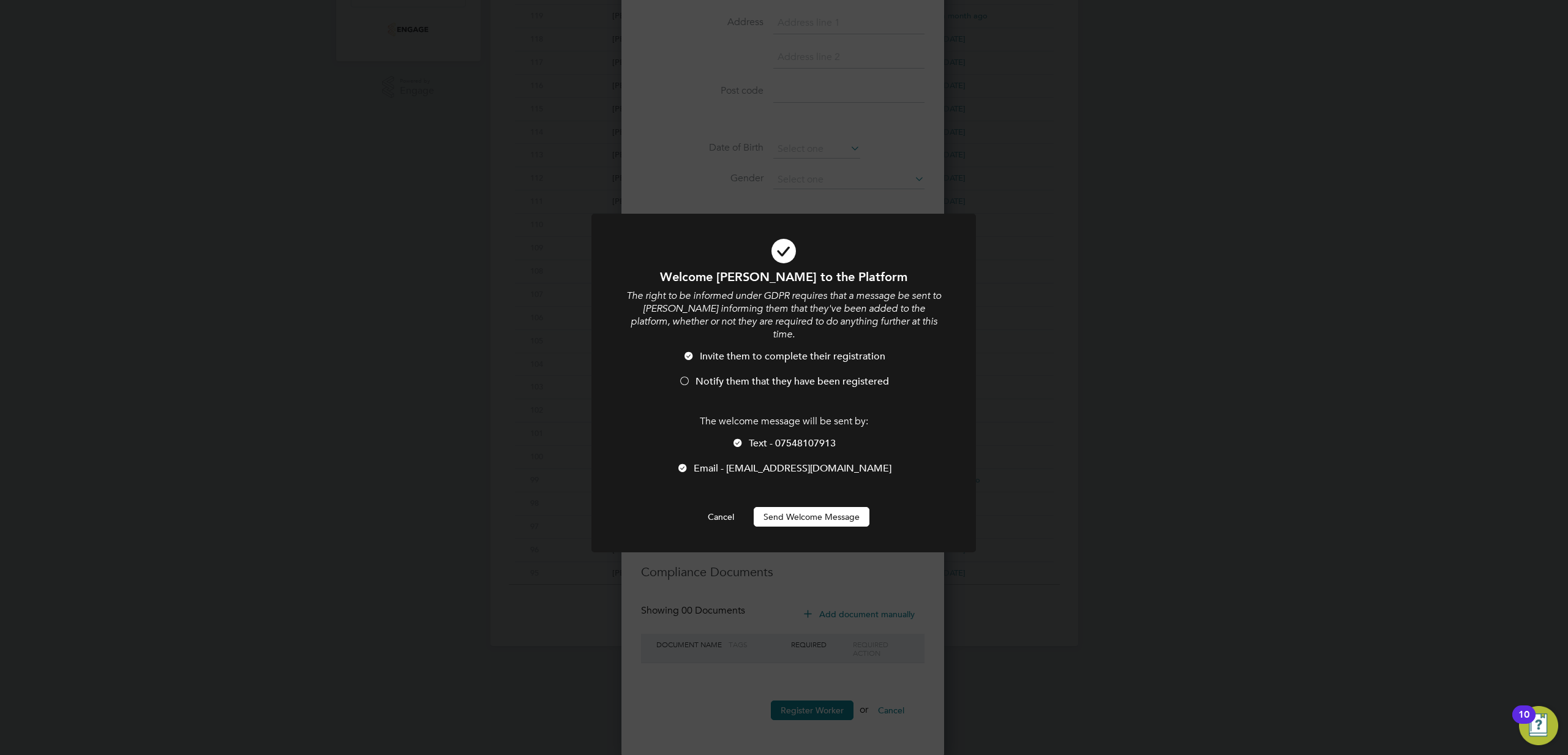
click at [686, 376] on div at bounding box center [684, 381] width 12 height 12
click at [737, 438] on div at bounding box center [737, 444] width 12 height 12
click at [785, 509] on button "Send Welcome Message" at bounding box center [811, 517] width 116 height 20
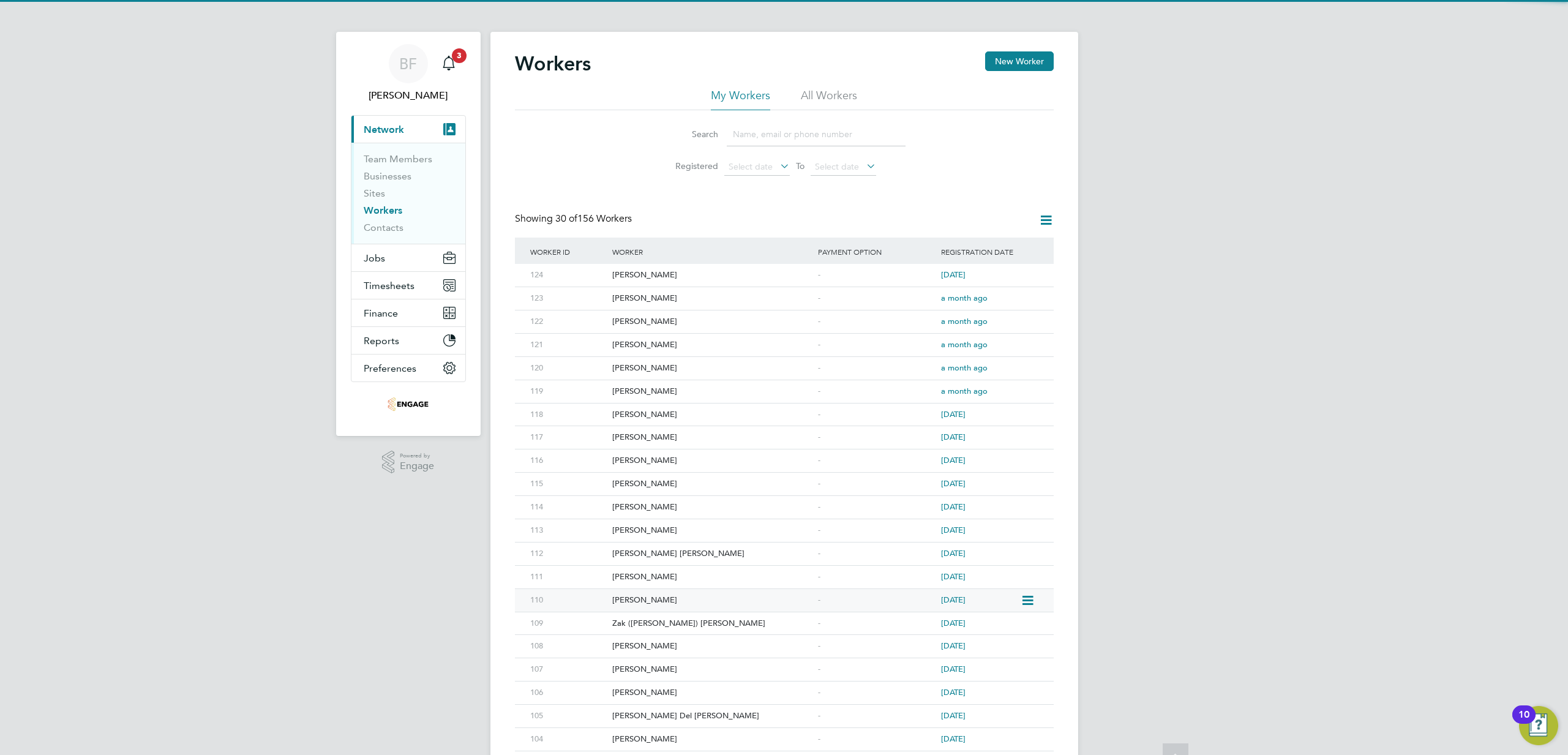
scroll to position [0, 0]
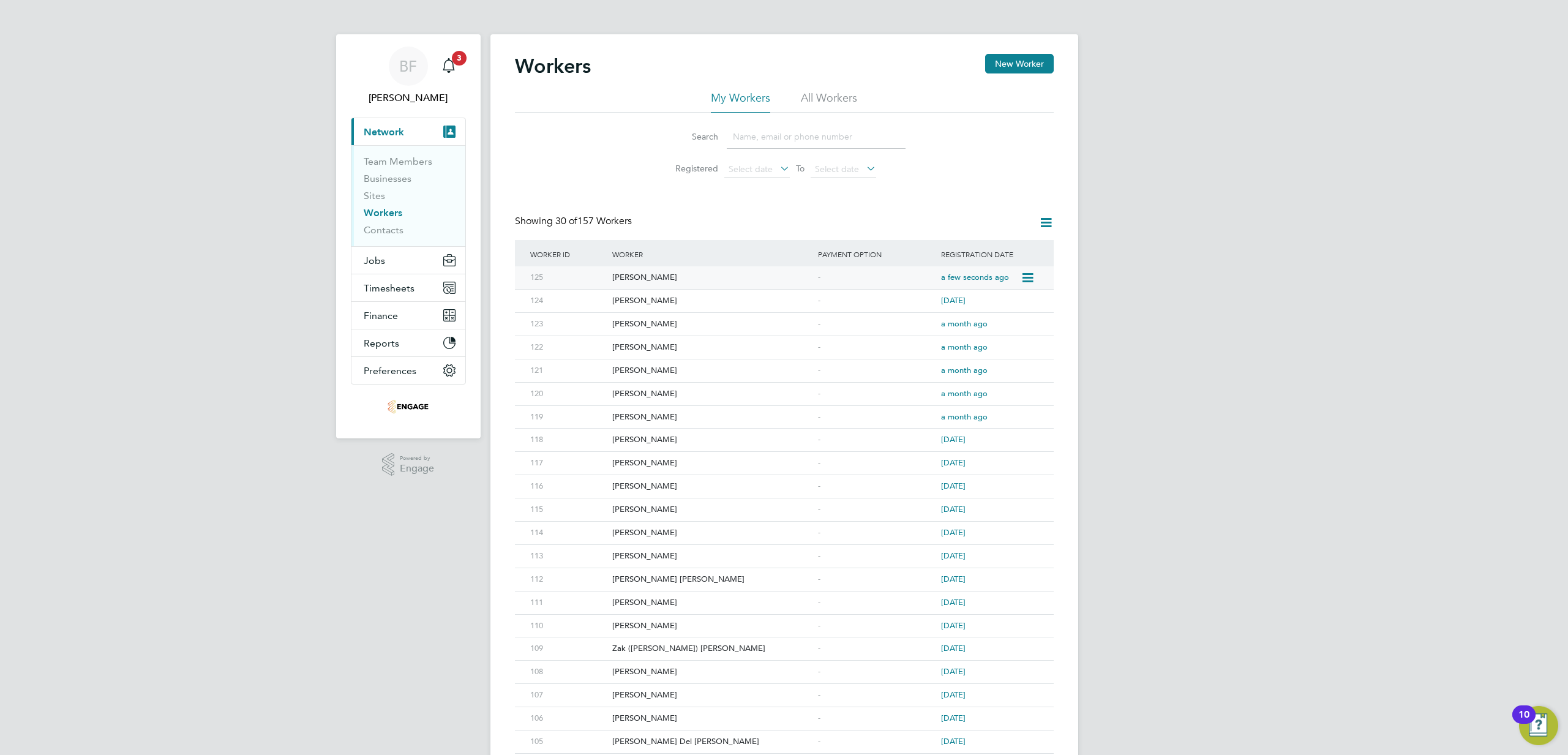
click at [651, 277] on div "[PERSON_NAME]" at bounding box center [712, 278] width 206 height 23
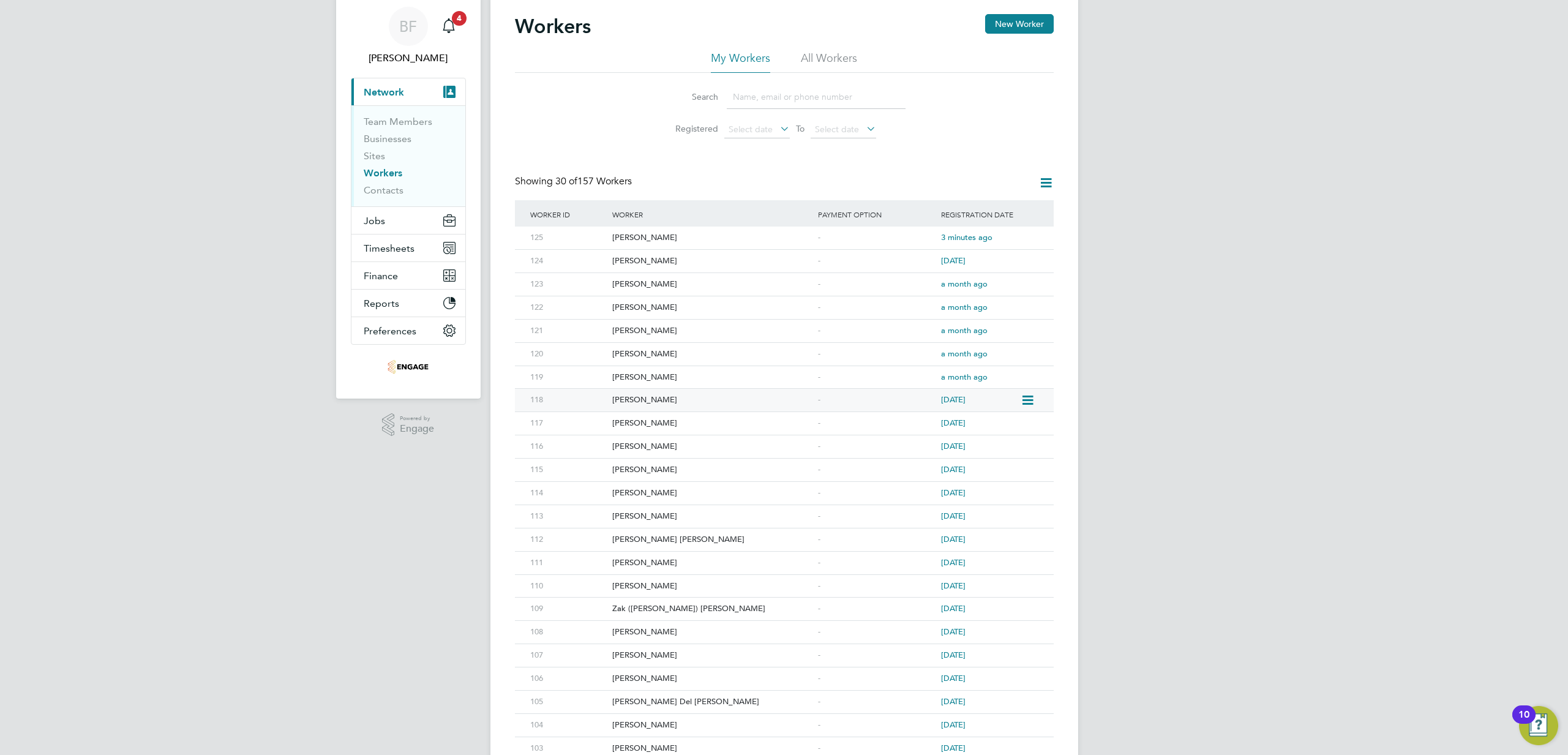
click at [644, 388] on div "Worker ID Worker Payment Option Registration Date 125 Rachel Adewumi - 3 minute…" at bounding box center [784, 561] width 539 height 722
click at [644, 377] on div "[PERSON_NAME]" at bounding box center [712, 379] width 206 height 23
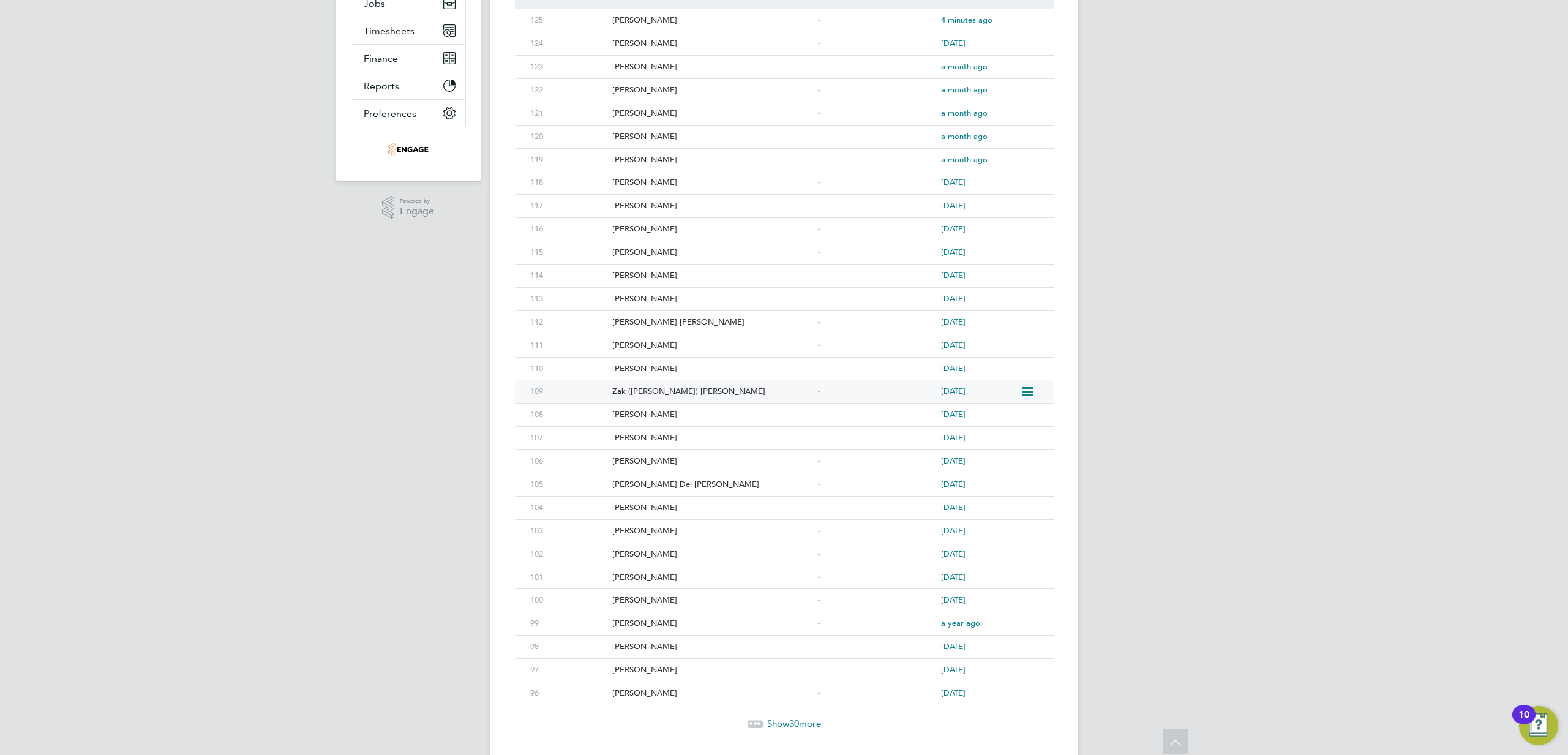
scroll to position [264, 0]
click at [656, 619] on div "[PERSON_NAME]" at bounding box center [712, 617] width 206 height 23
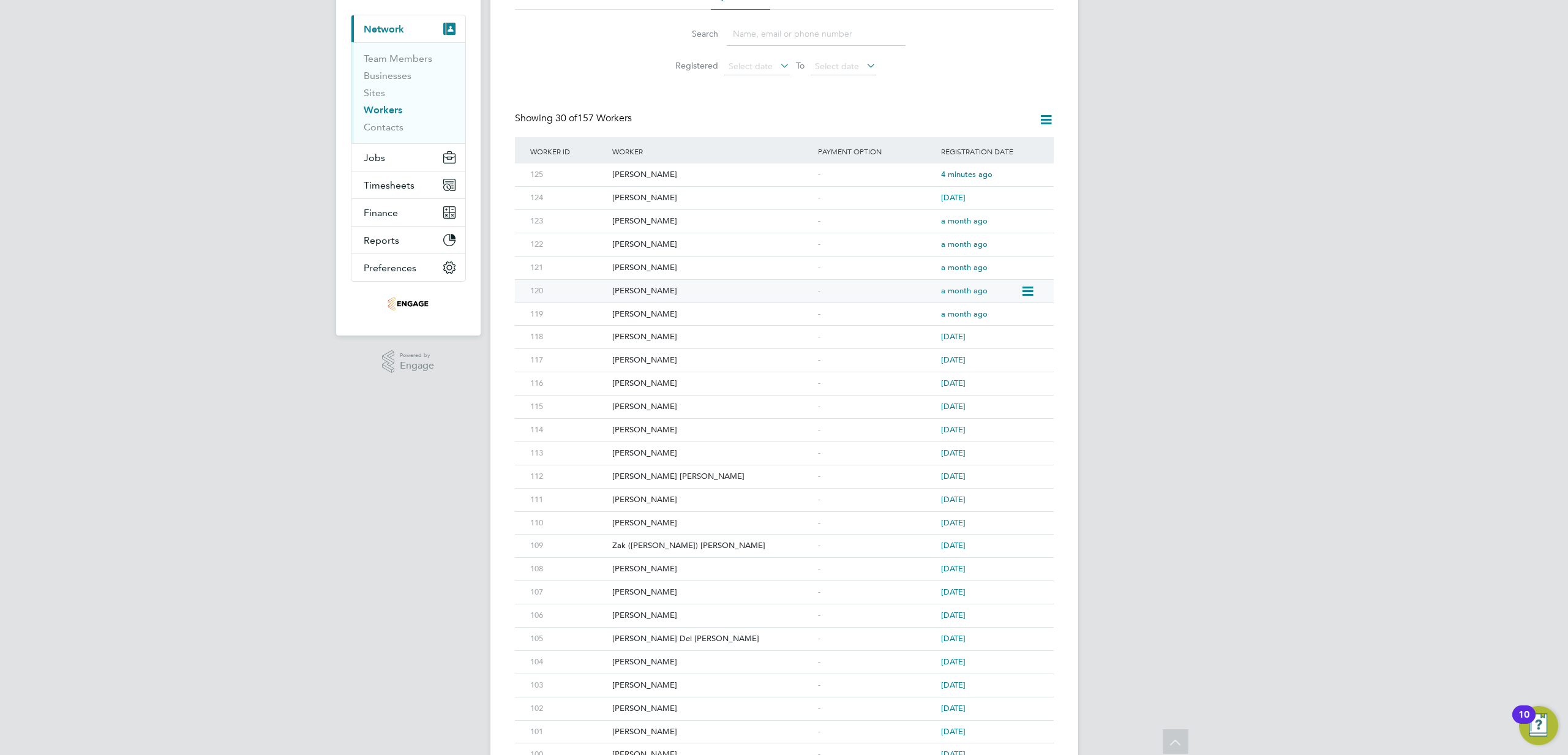
scroll to position [106, 0]
click at [651, 379] on div "[PERSON_NAME]" at bounding box center [712, 381] width 206 height 23
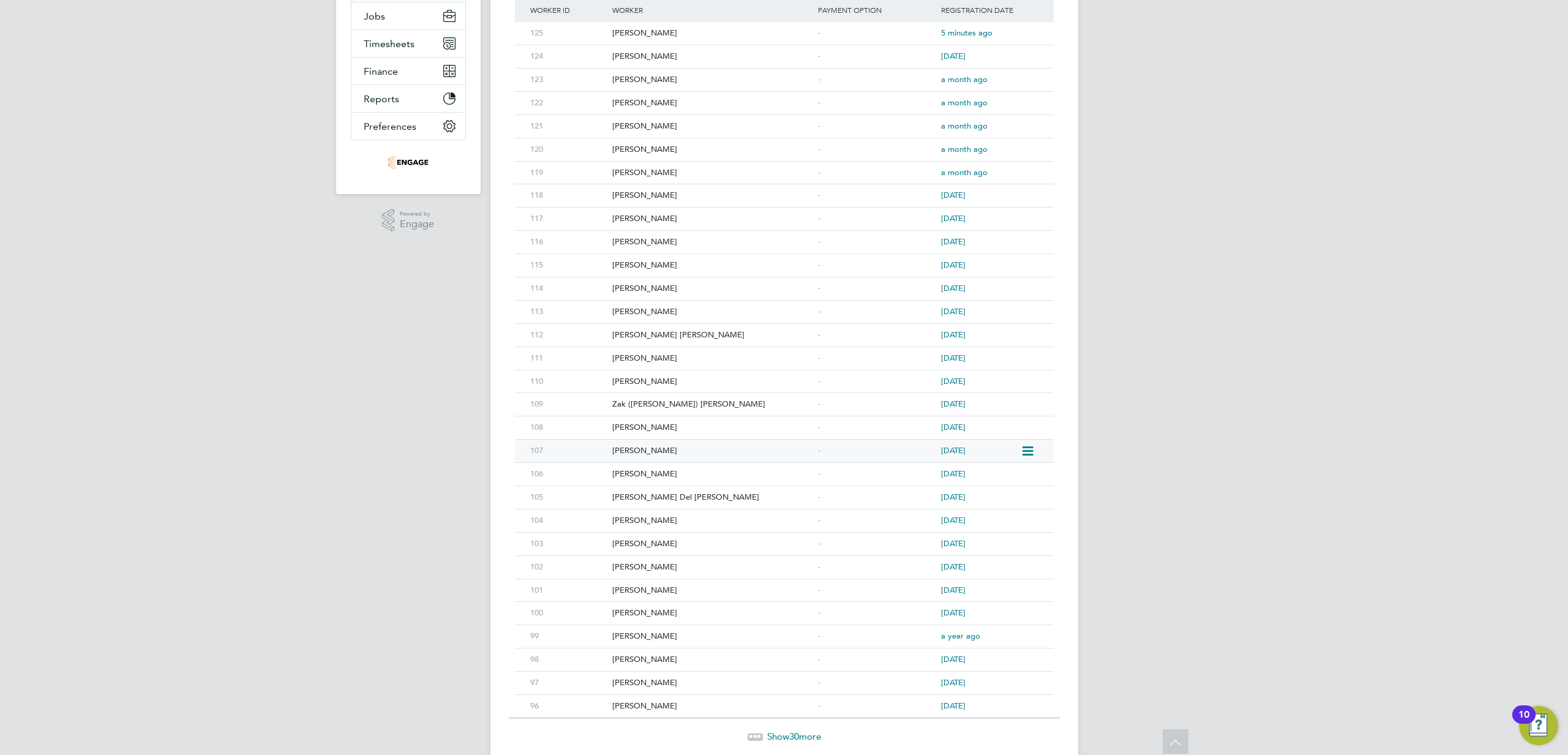
scroll to position [249, 0]
click at [639, 473] on div "[PERSON_NAME]" at bounding box center [712, 470] width 206 height 23
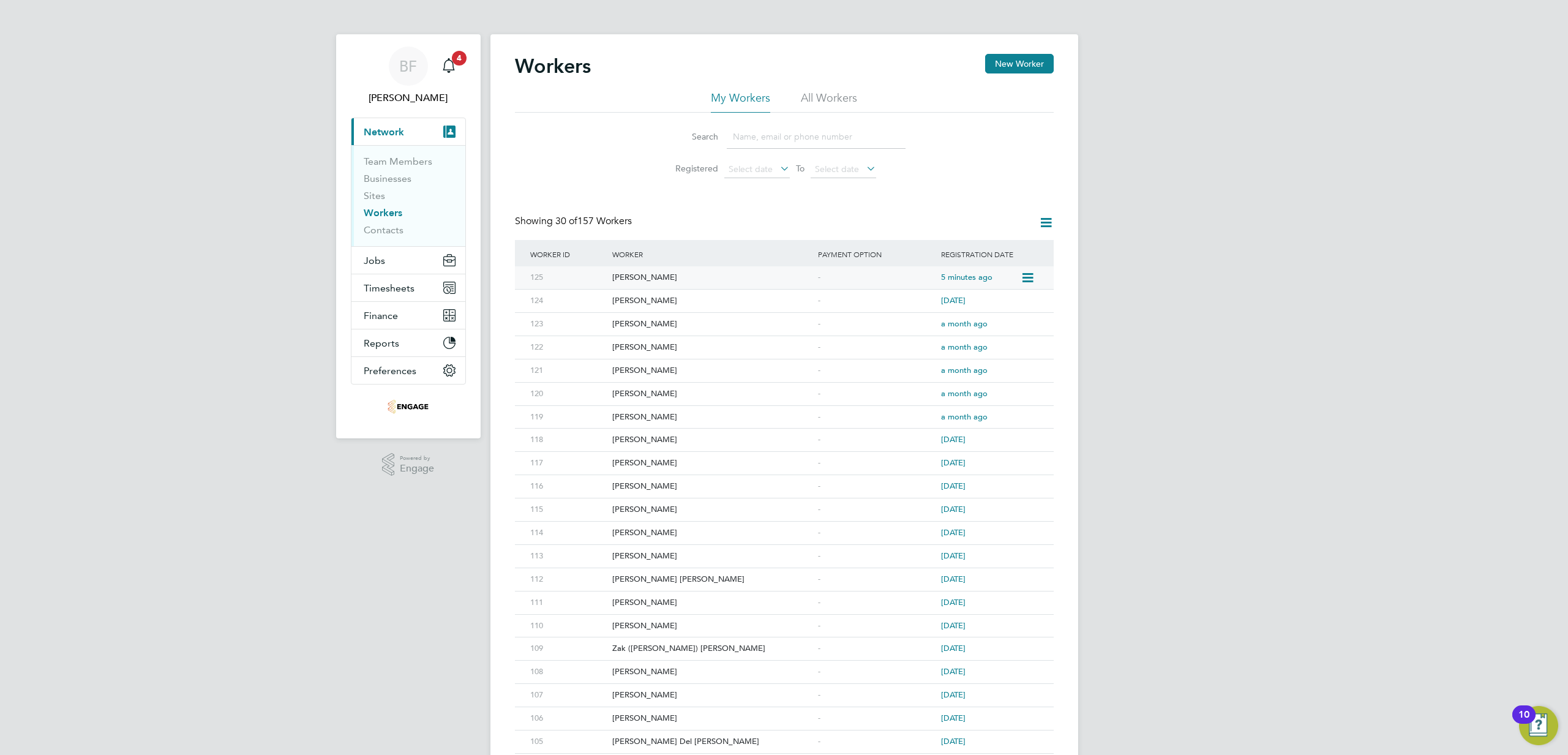
click at [626, 274] on div "[PERSON_NAME]" at bounding box center [712, 278] width 206 height 23
click at [637, 327] on div "[PERSON_NAME]" at bounding box center [712, 324] width 206 height 23
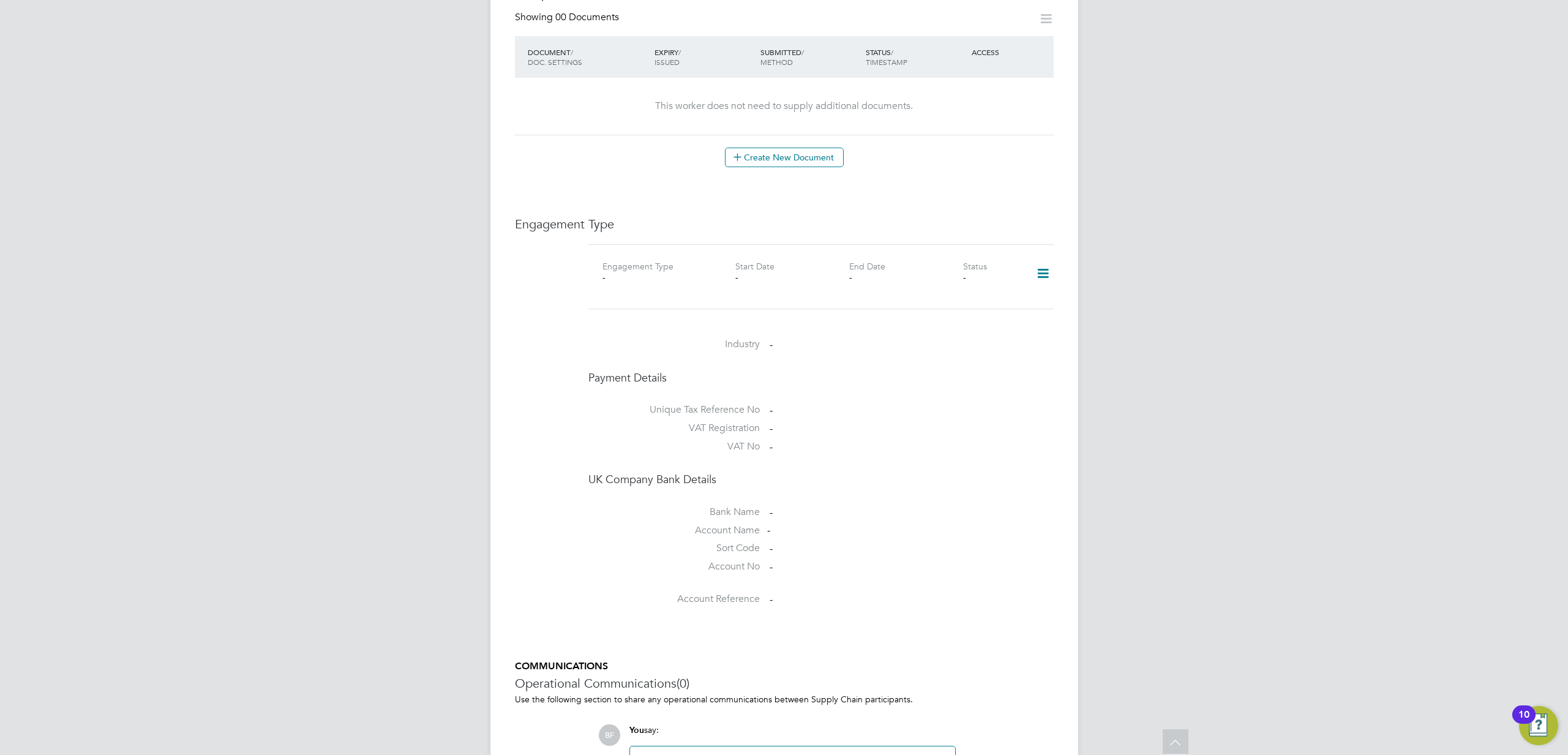
scroll to position [756, 0]
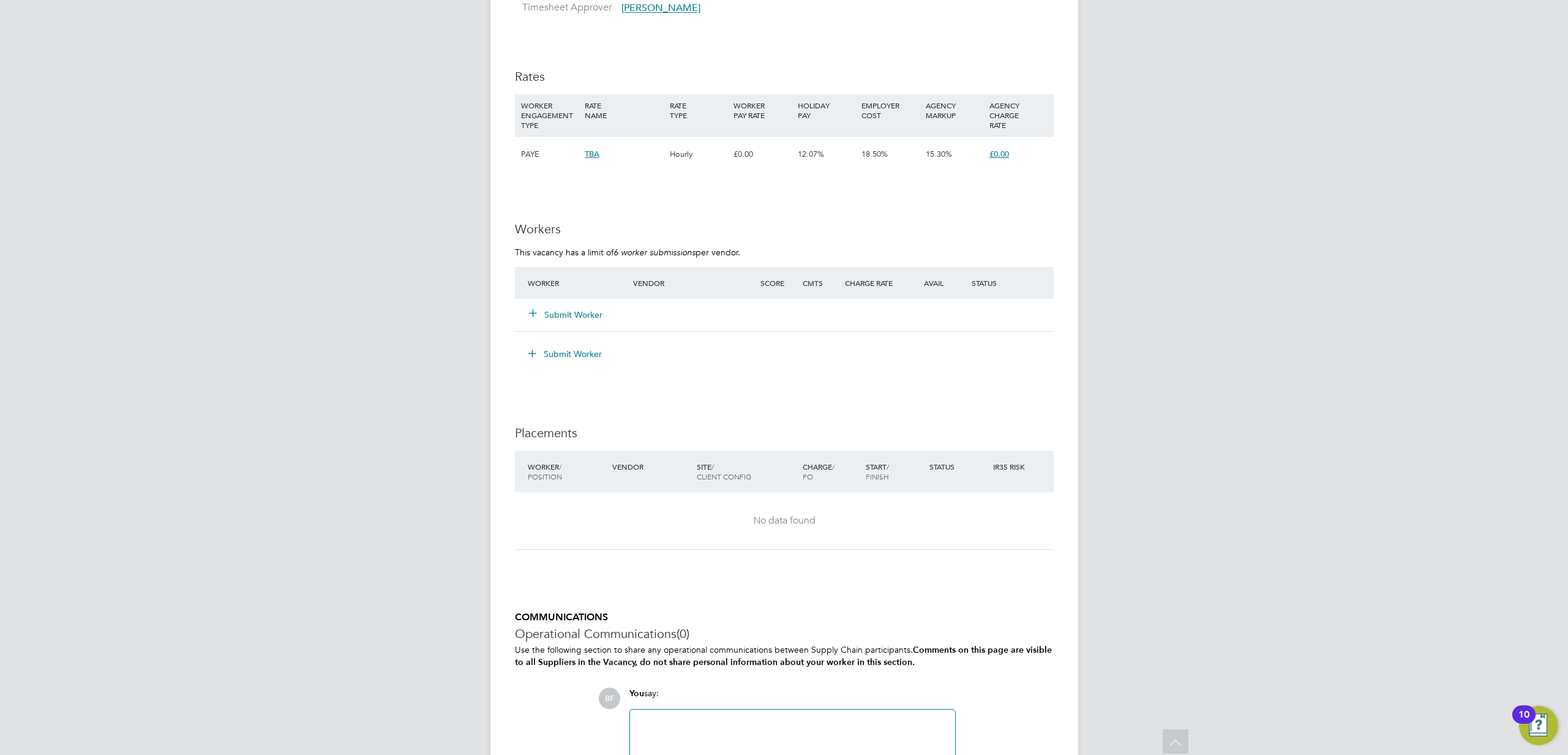
scroll to position [963, 0]
click at [552, 315] on button "Submit Worker" at bounding box center [566, 313] width 74 height 12
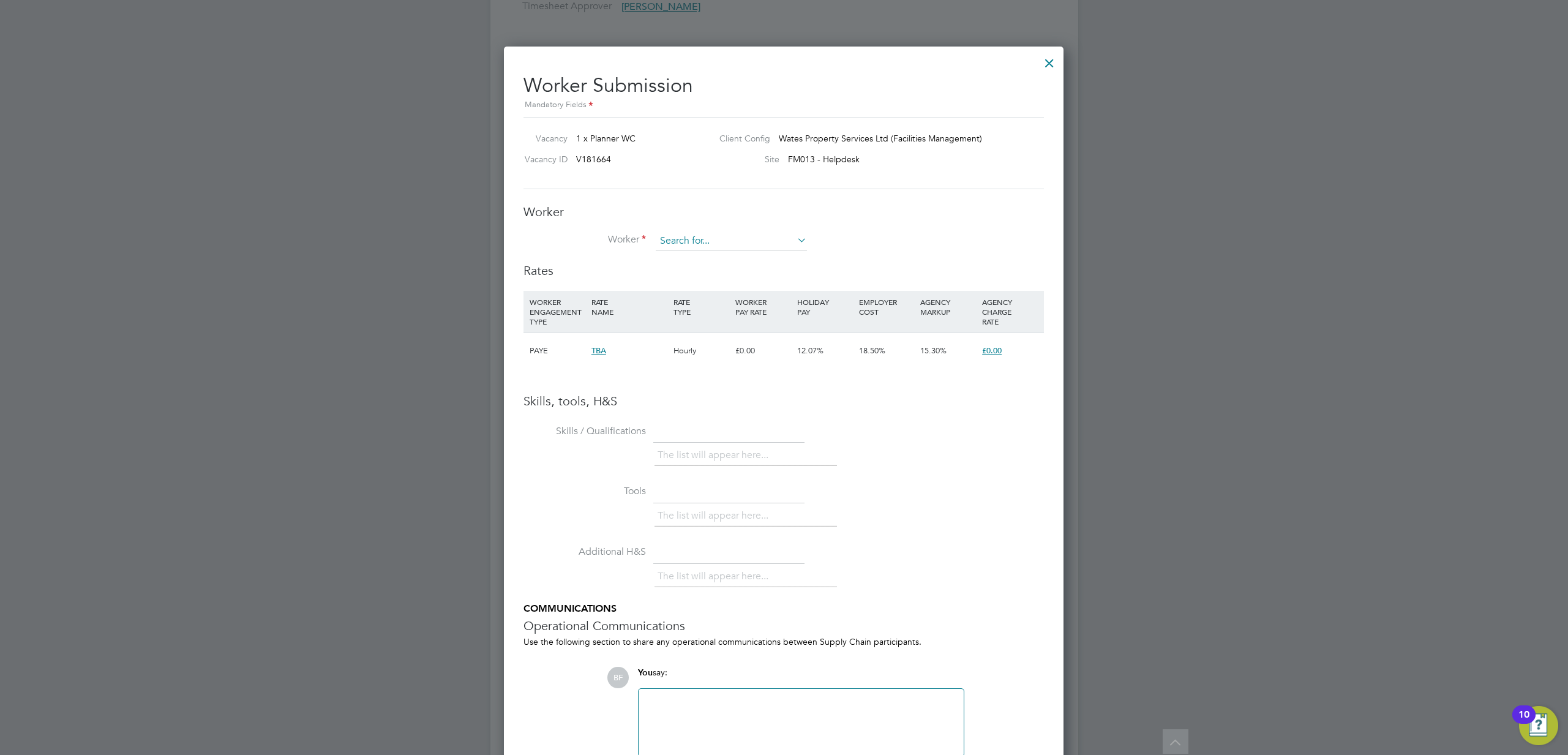
click at [685, 247] on input at bounding box center [731, 241] width 151 height 18
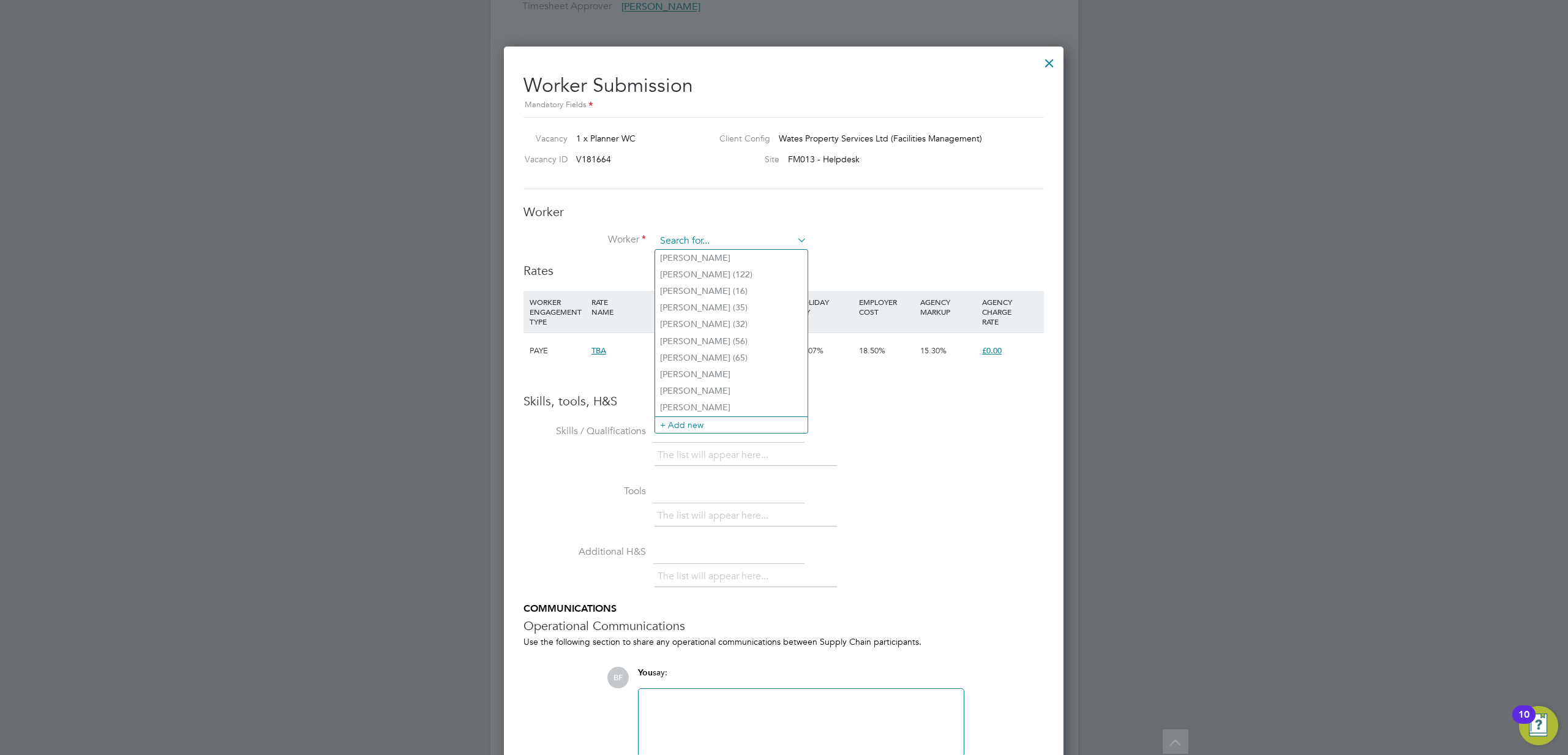
type input "t"
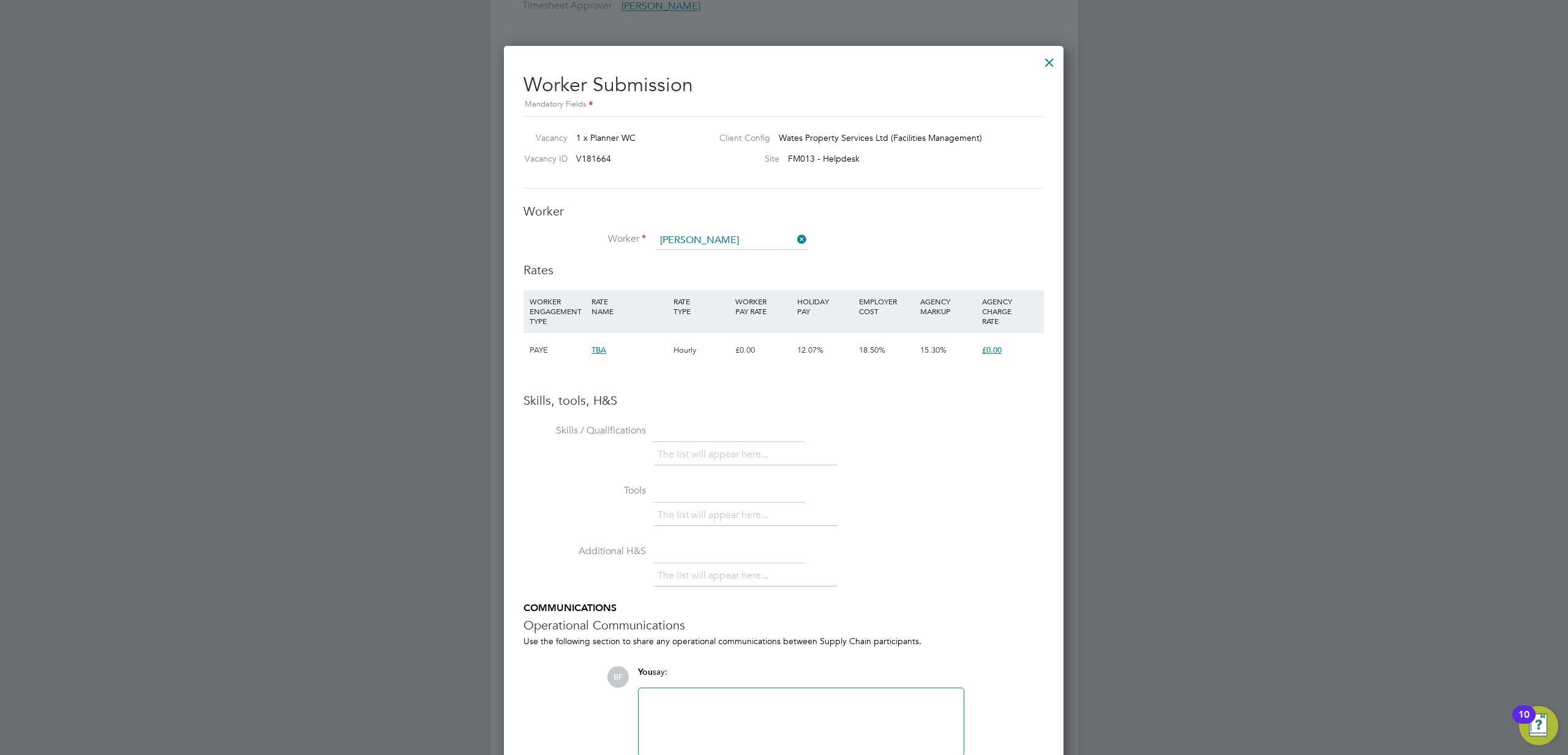
click at [680, 255] on b "Rachel" at bounding box center [695, 257] width 71 height 11
type input "Rachel Adewumi (125)"
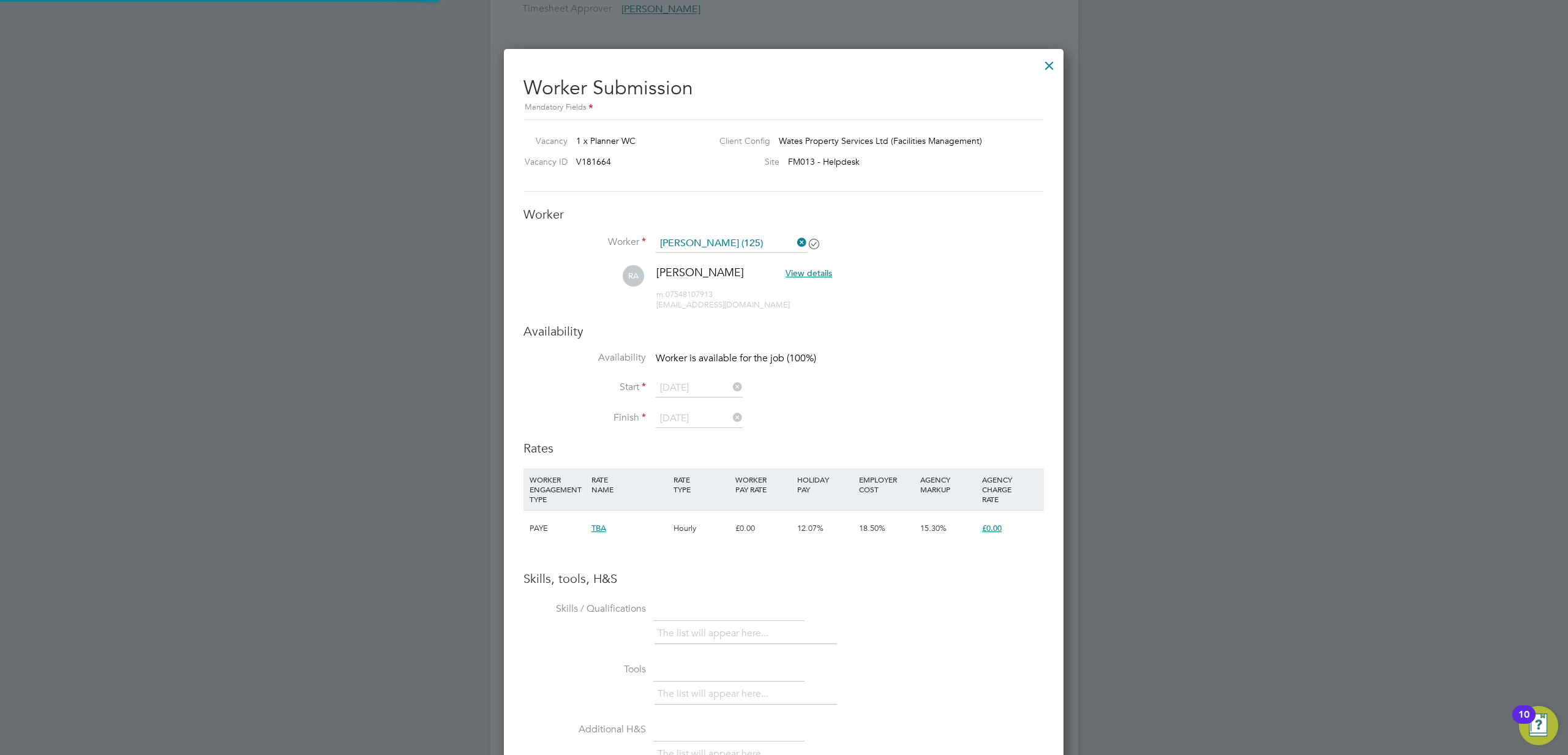
scroll to position [0, 0]
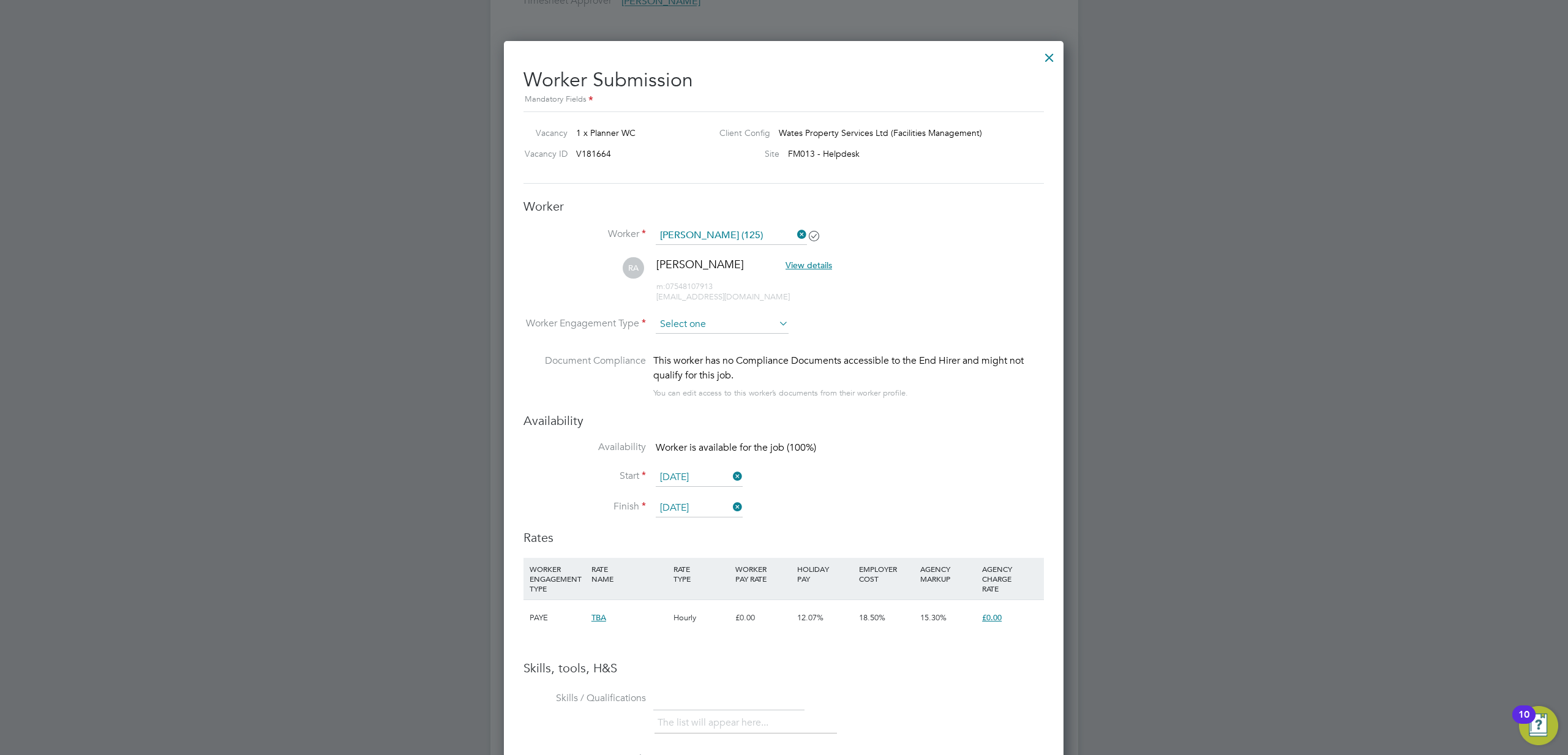
click at [683, 330] on input at bounding box center [722, 325] width 133 height 18
click at [672, 354] on li "PAYE" at bounding box center [722, 353] width 134 height 16
type input "PAYE"
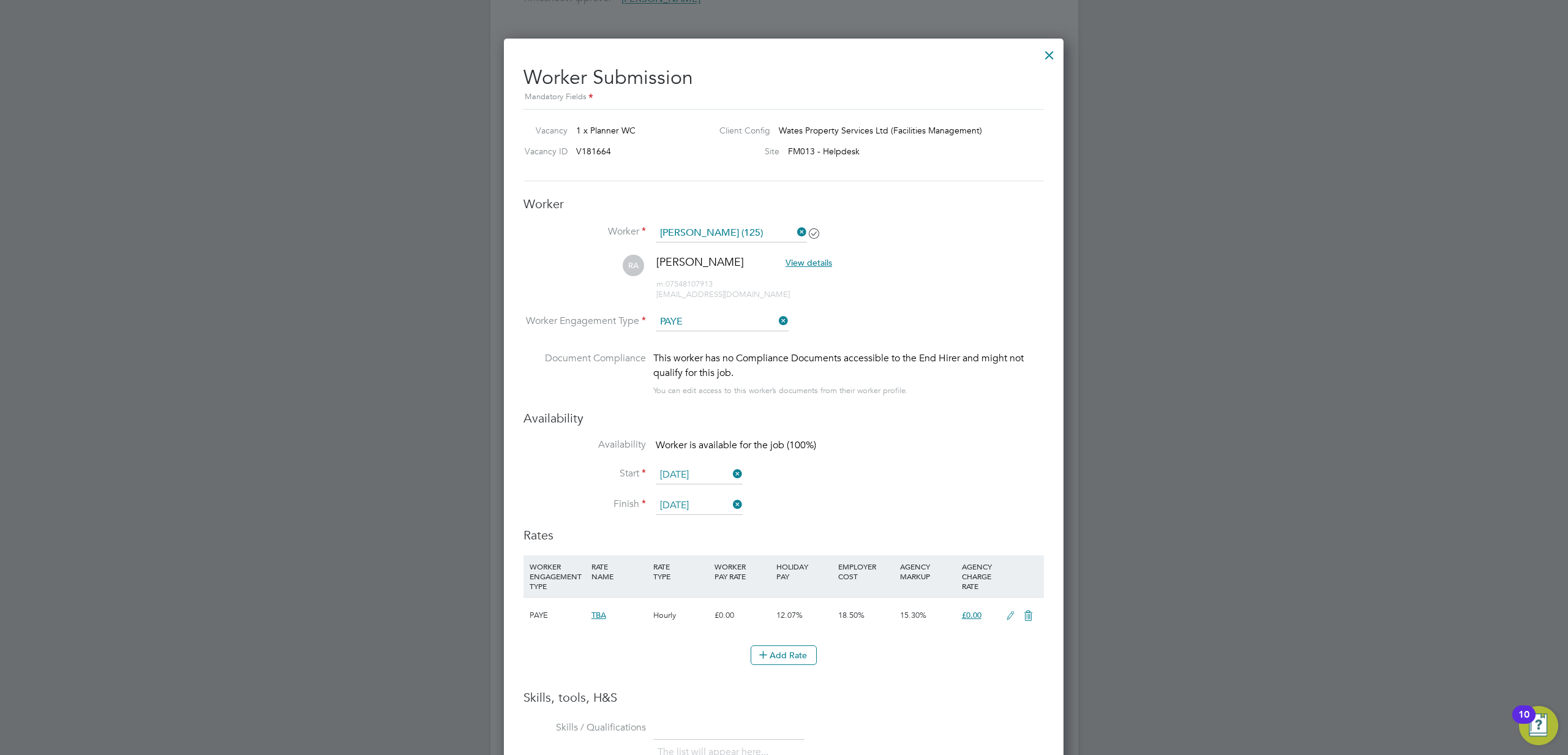
click at [673, 471] on input "06 Oct 2025" at bounding box center [699, 475] width 87 height 18
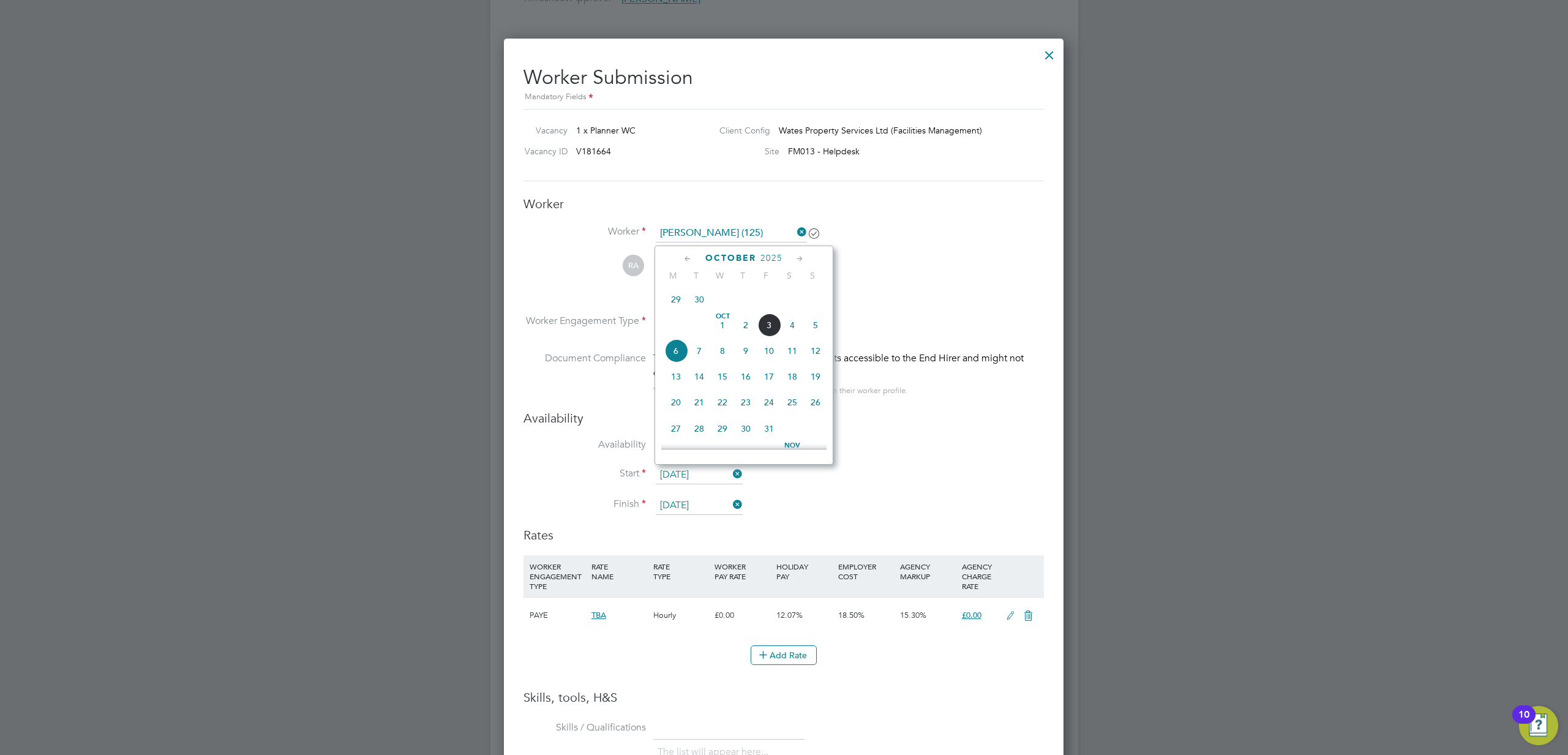
click at [676, 382] on span "13" at bounding box center [676, 376] width 23 height 23
type input "13 Oct 2025"
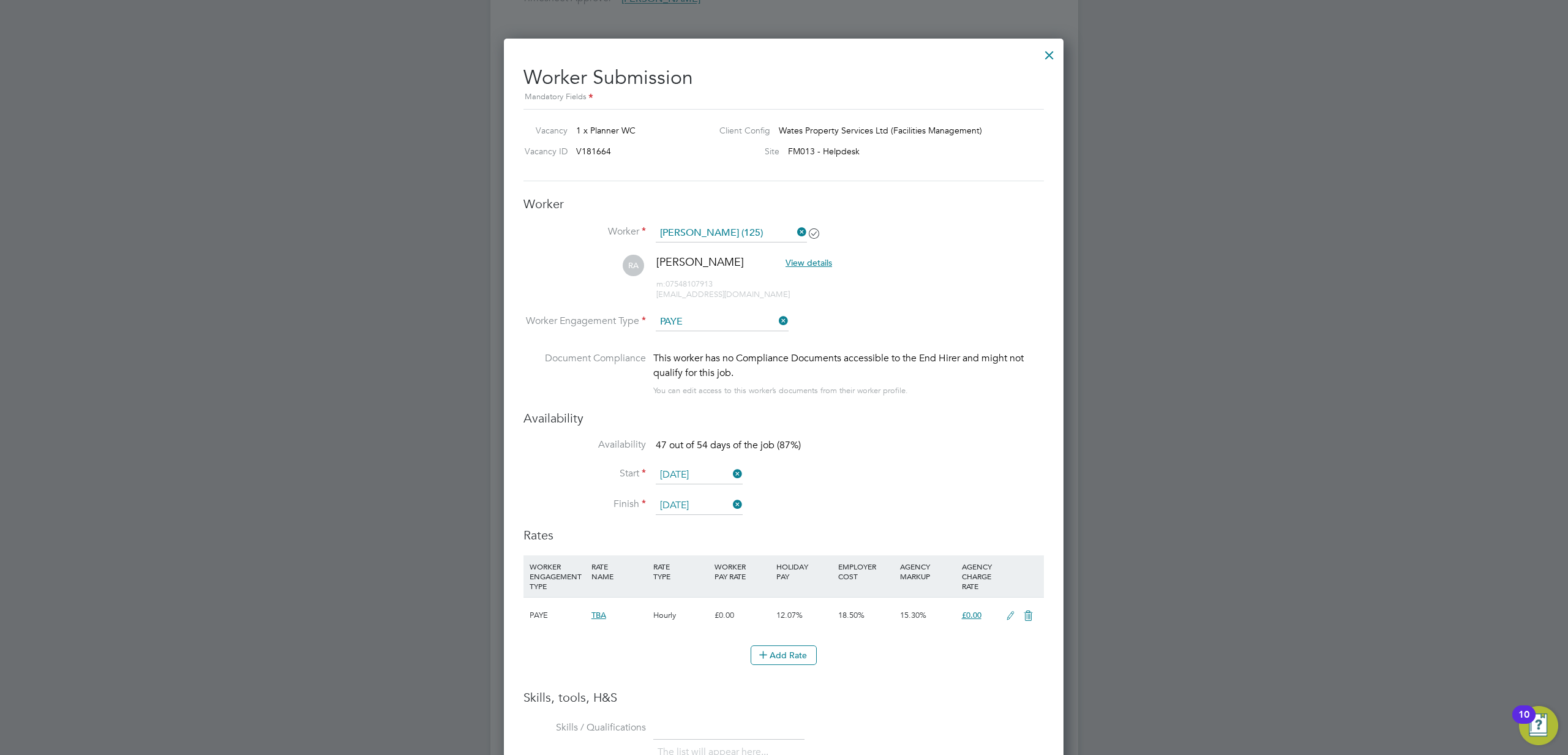
click at [673, 502] on input "28 Nov 2025" at bounding box center [699, 505] width 87 height 18
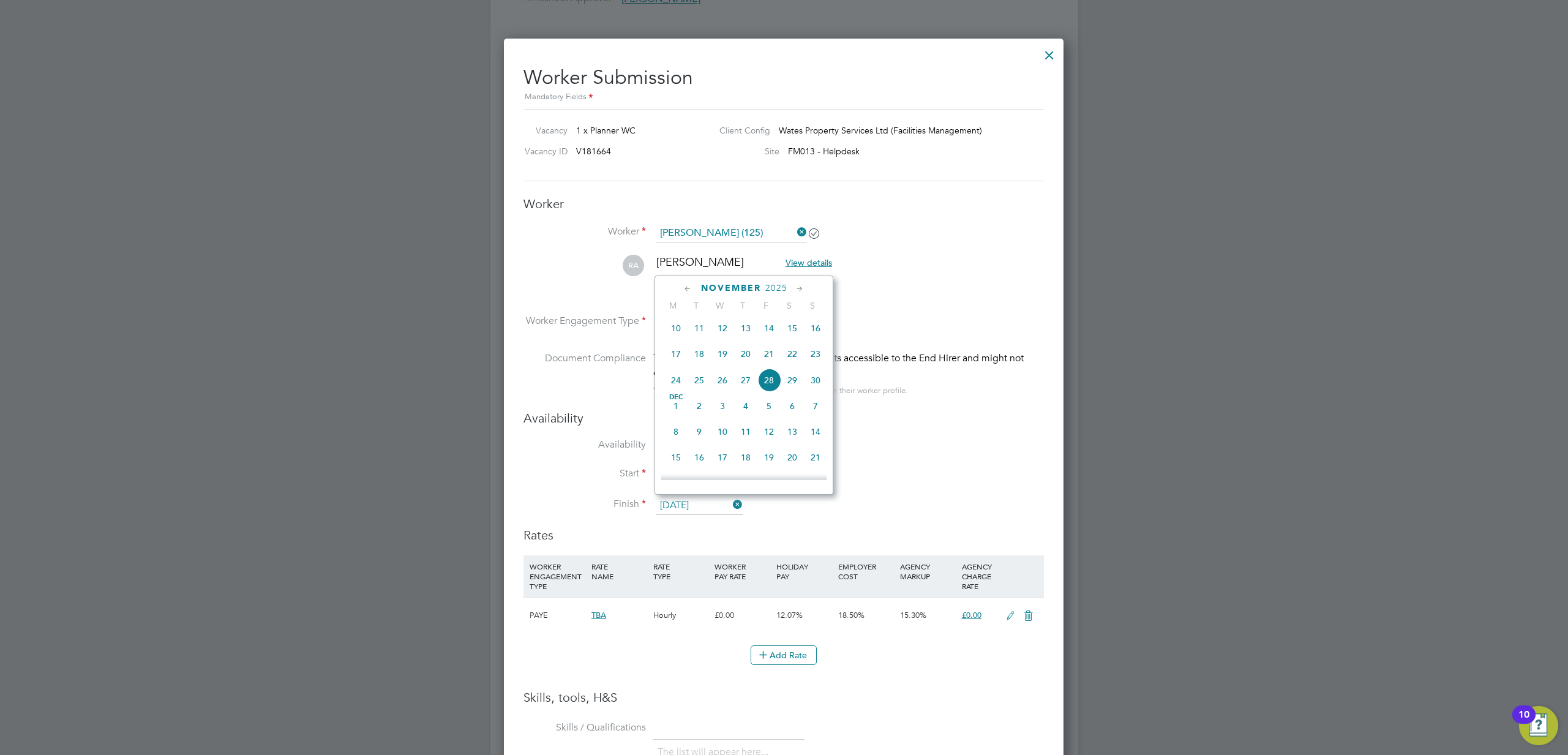
click at [606, 454] on li "Availability 47 out of 54 days of the job (87%)" at bounding box center [783, 452] width 520 height 28
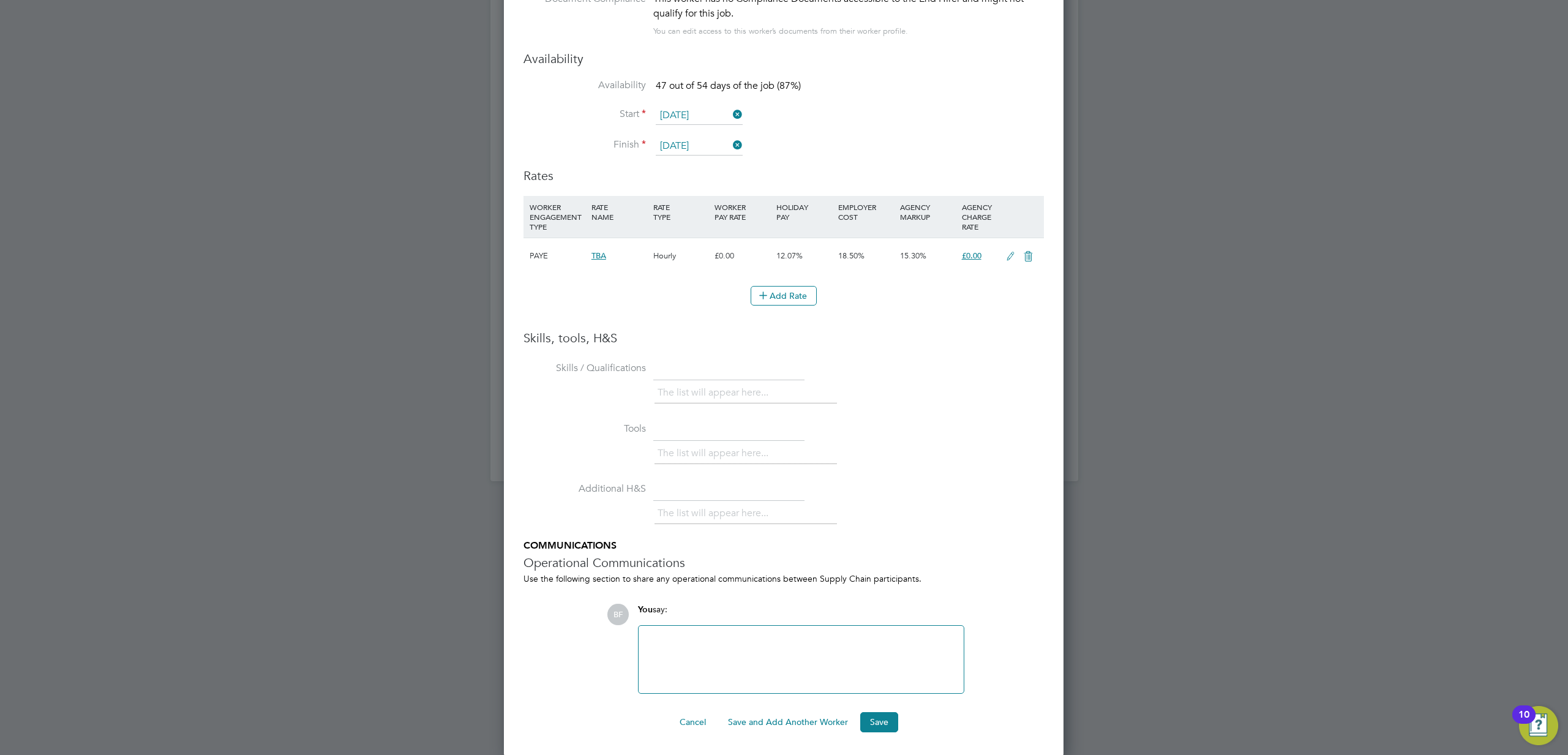
click at [665, 648] on div at bounding box center [801, 659] width 310 height 52
click at [702, 611] on div "You say:" at bounding box center [801, 615] width 326 height 21
click at [882, 723] on button "Save" at bounding box center [879, 722] width 38 height 20
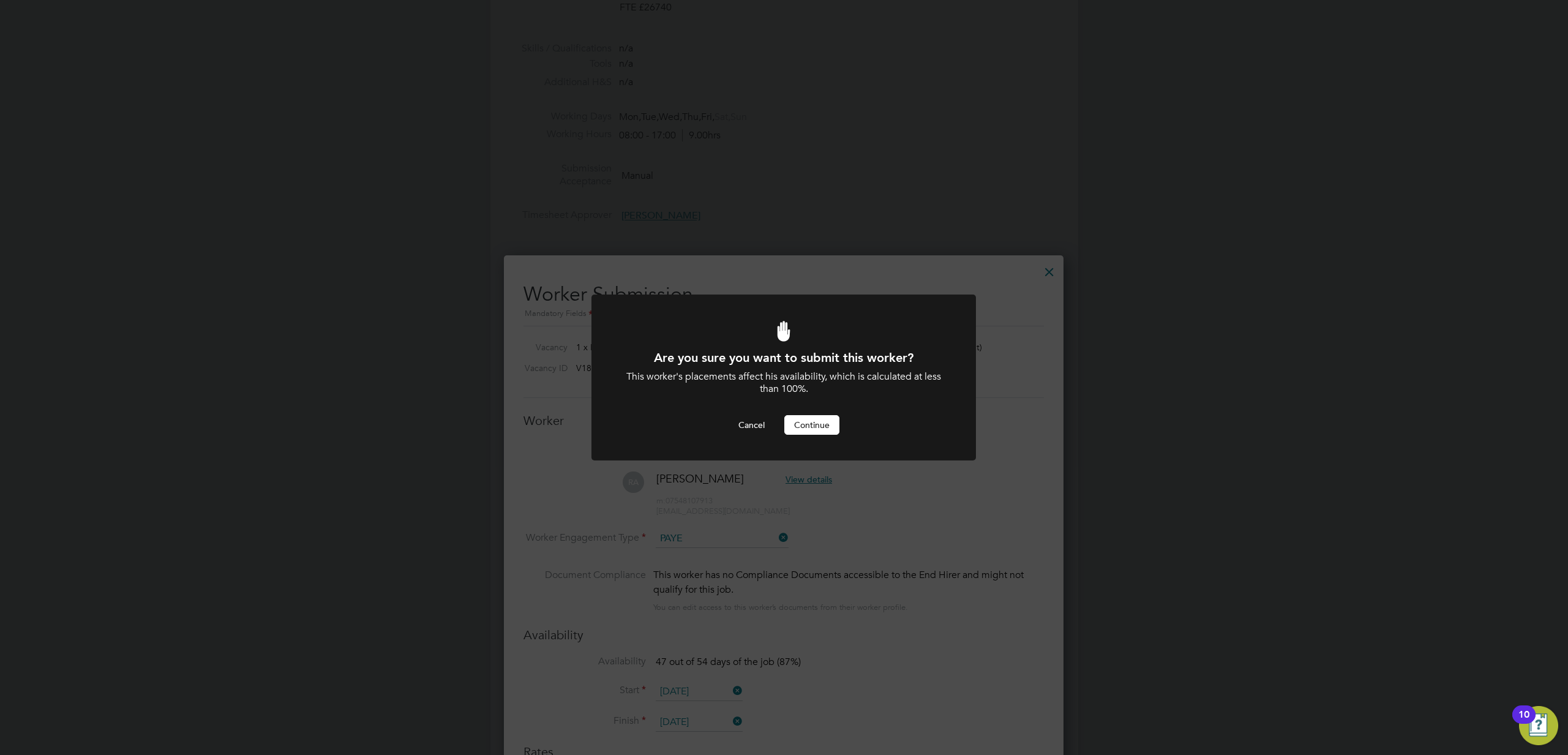
click at [805, 427] on button "Continue" at bounding box center [812, 425] width 55 height 20
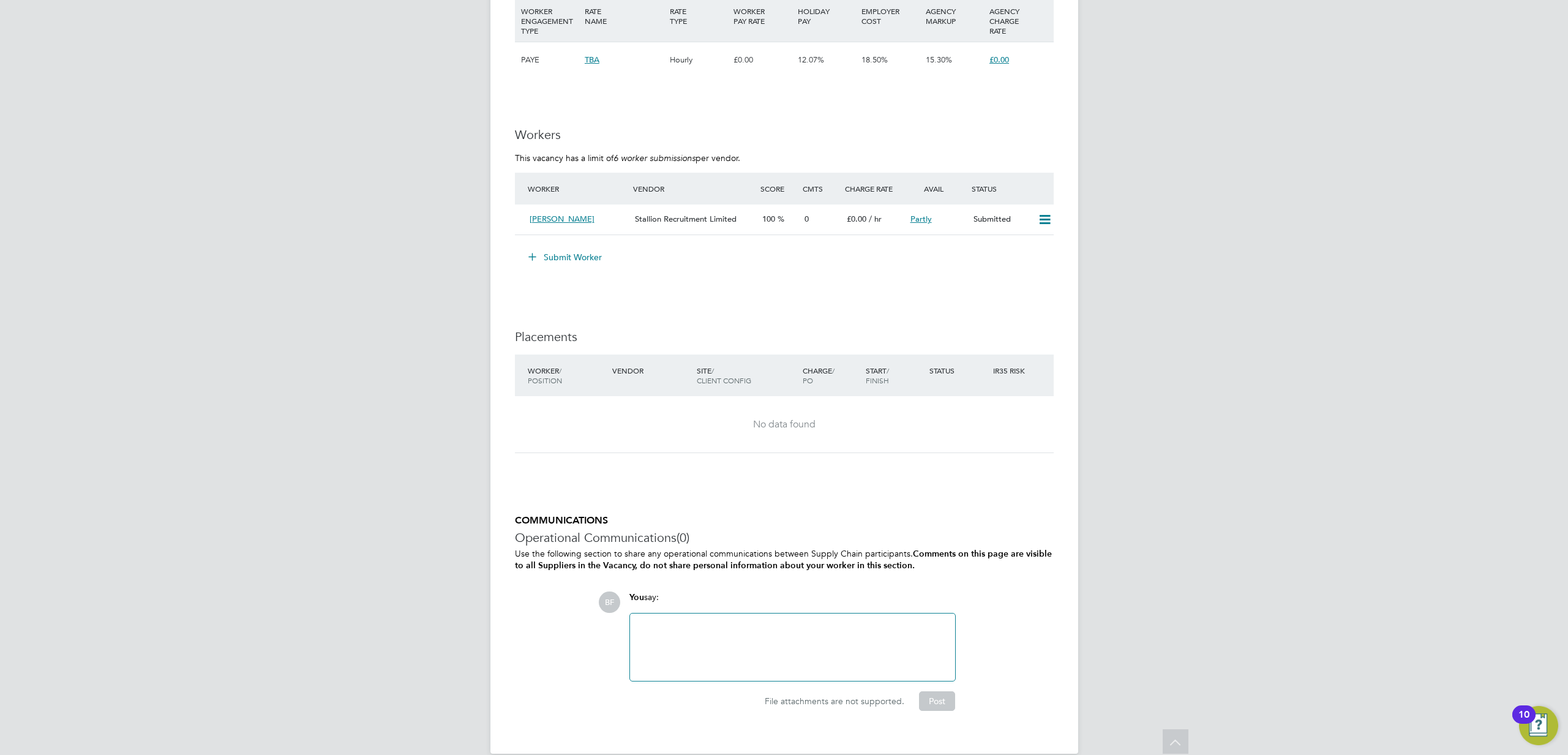
scroll to position [1075, 0]
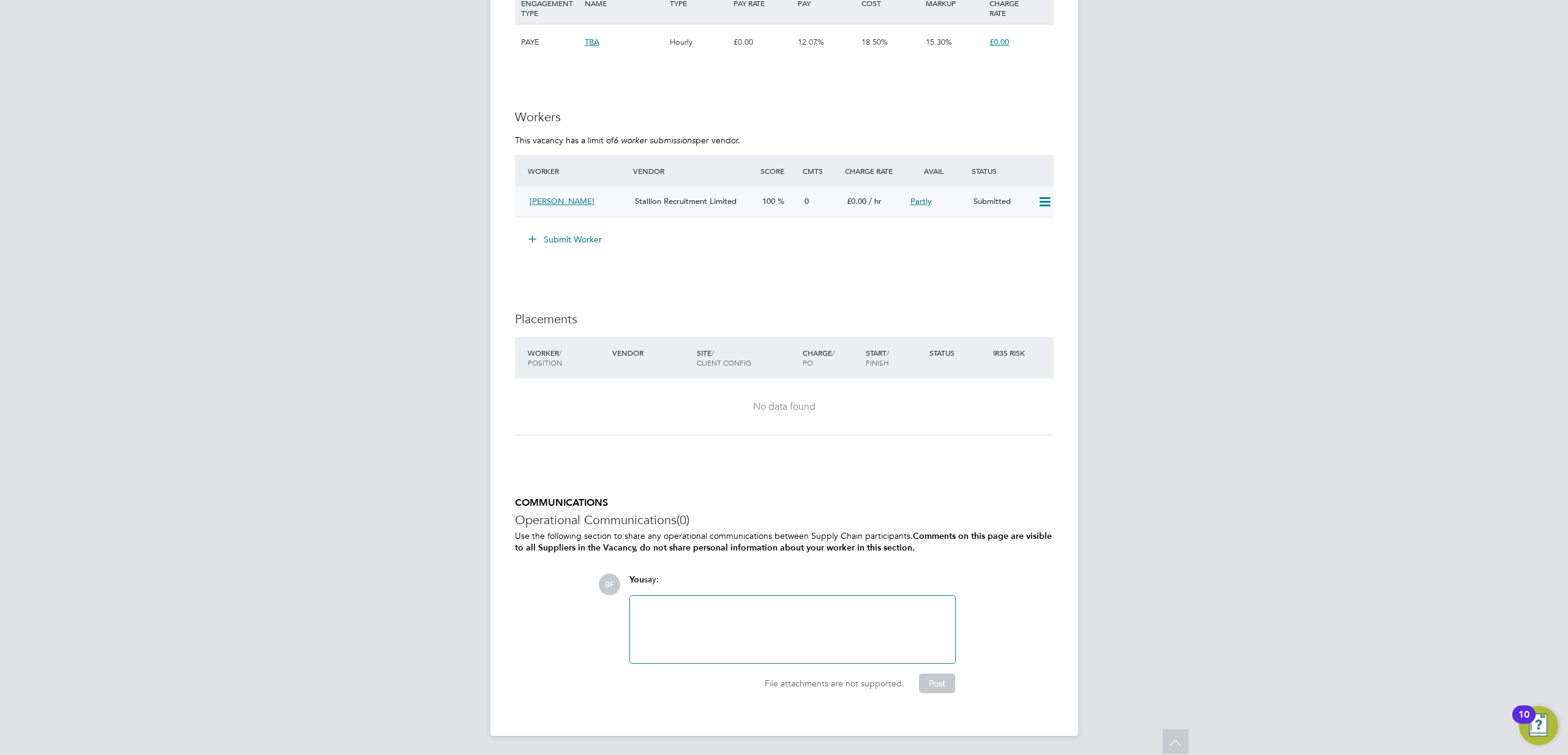
click at [1047, 199] on icon at bounding box center [1045, 202] width 16 height 10
click at [548, 201] on span "[PERSON_NAME]" at bounding box center [562, 201] width 65 height 11
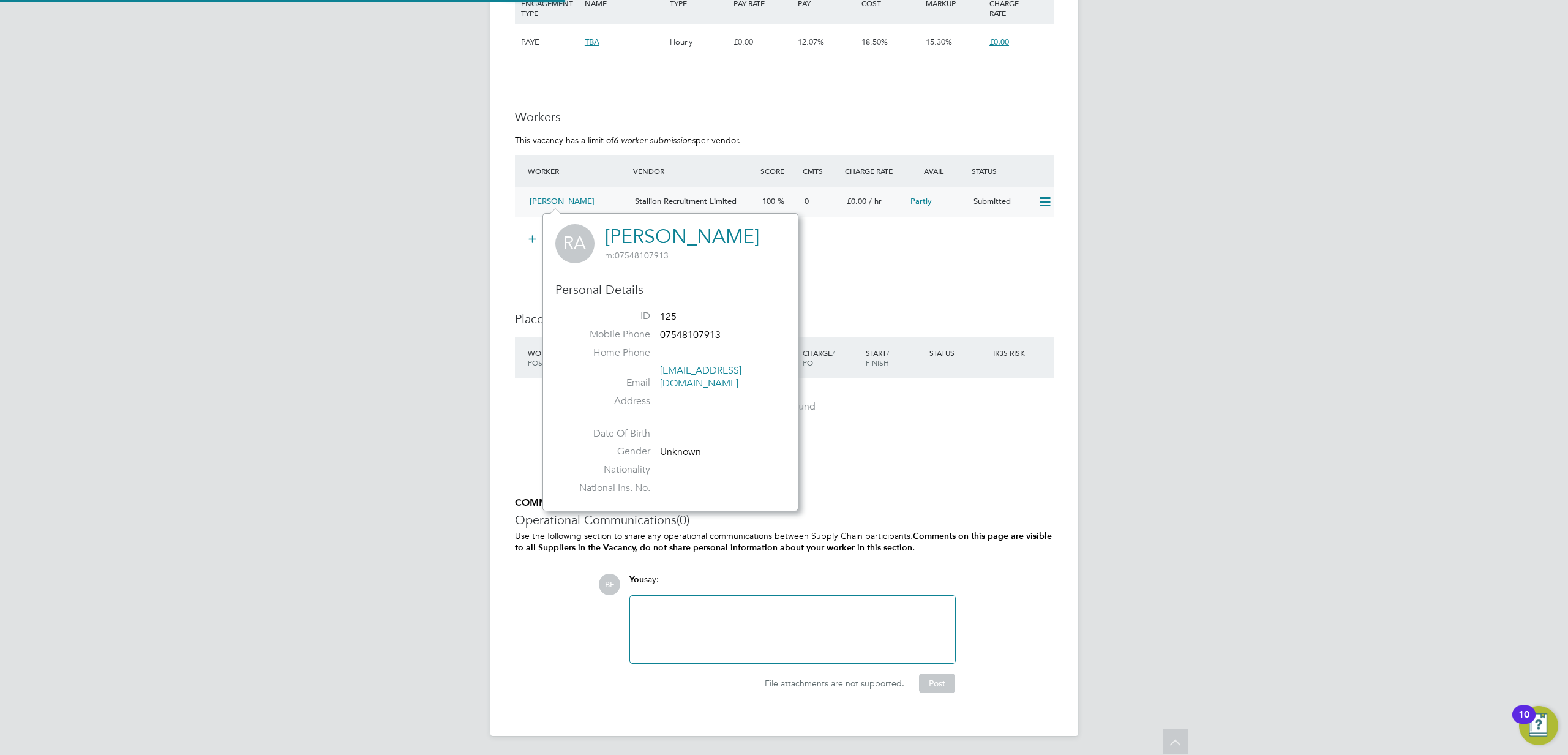
scroll to position [10, 60]
click at [648, 200] on span "Stallion Recruitment Limited" at bounding box center [685, 201] width 101 height 11
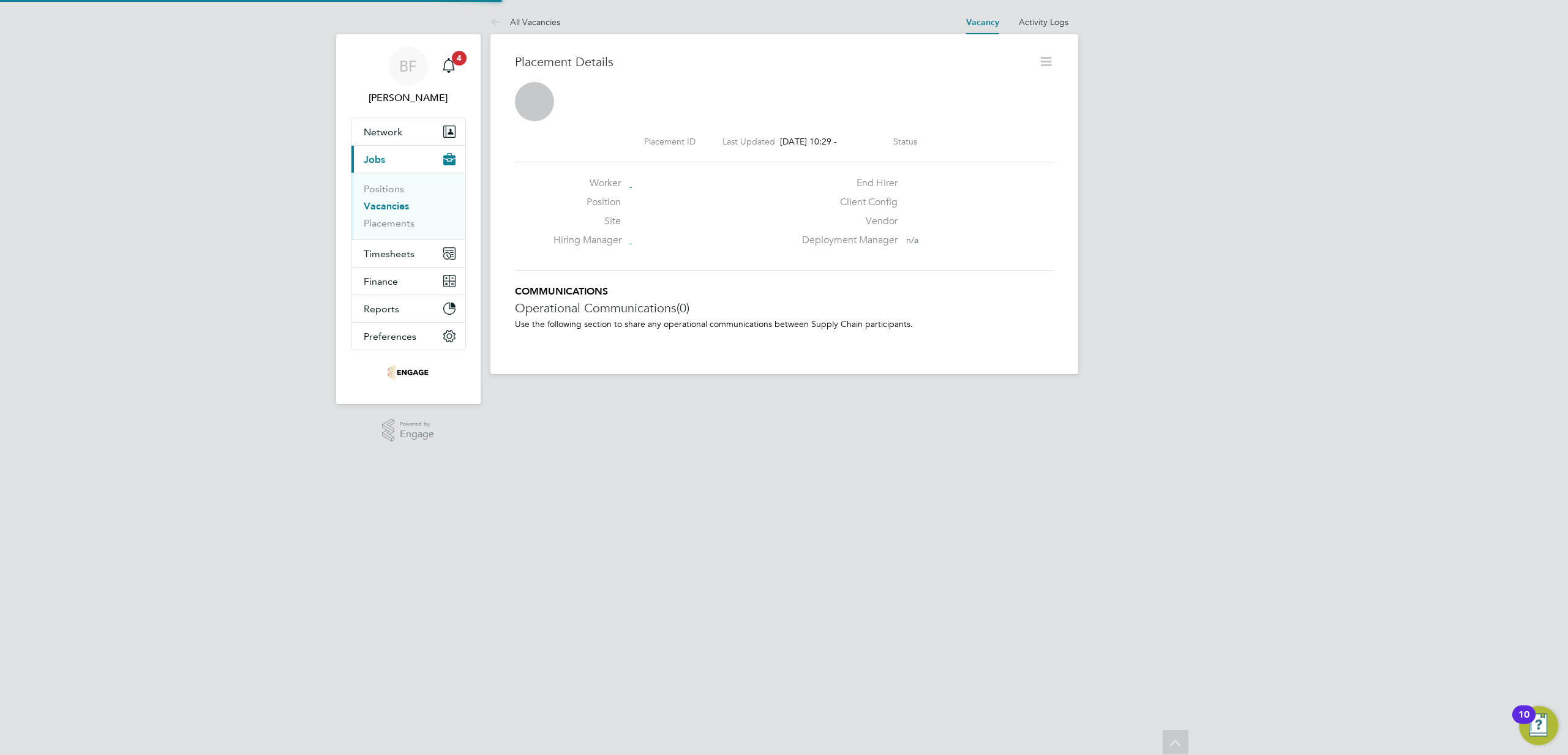
scroll to position [6, 6]
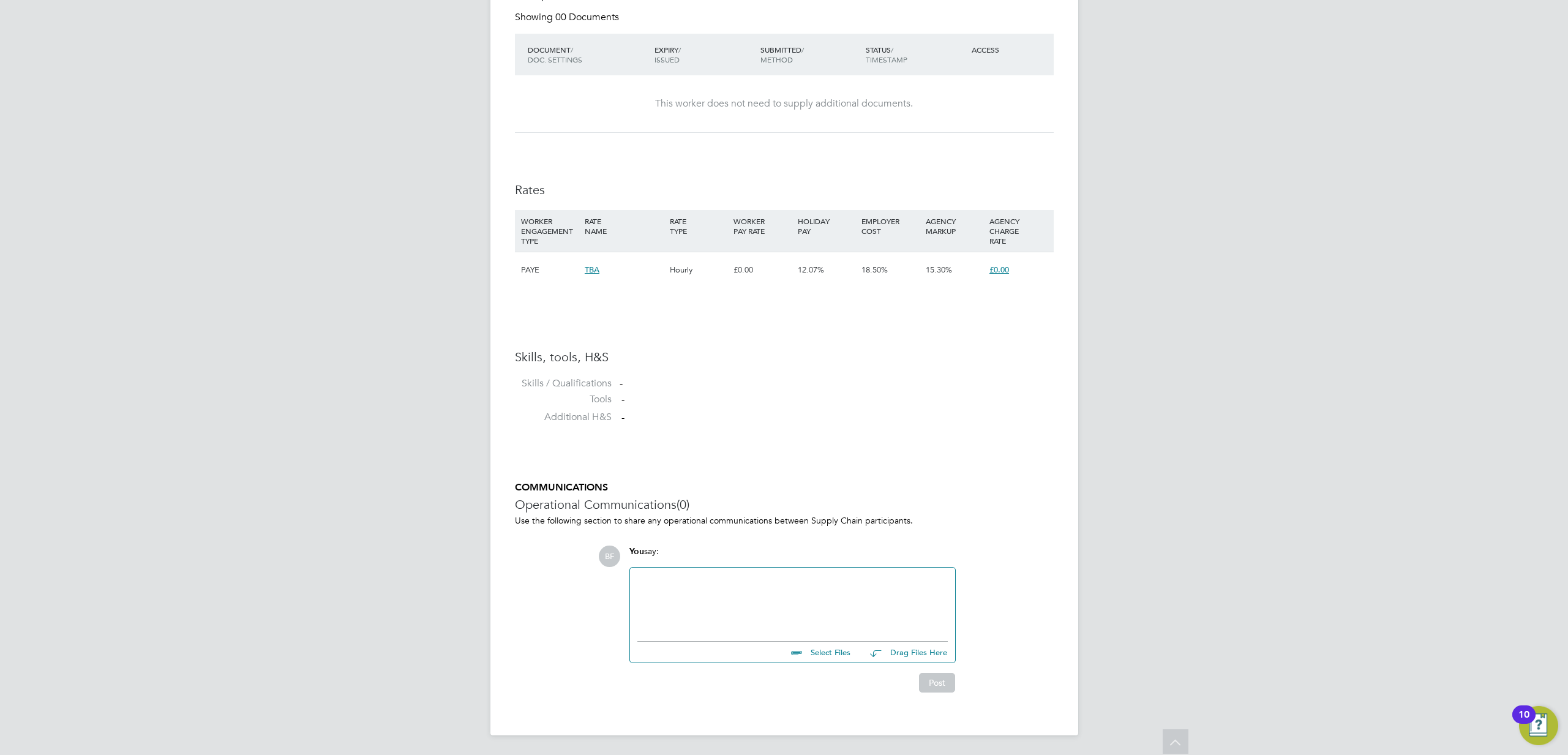
drag, startPoint x: 697, startPoint y: 604, endPoint x: 697, endPoint y: 617, distance: 13.0
click at [696, 629] on div at bounding box center [793, 601] width 325 height 67
click at [823, 653] on input "file" at bounding box center [856, 650] width 184 height 17
type input "C:\fakepath\Rachel Adewumi CV (1).docx"
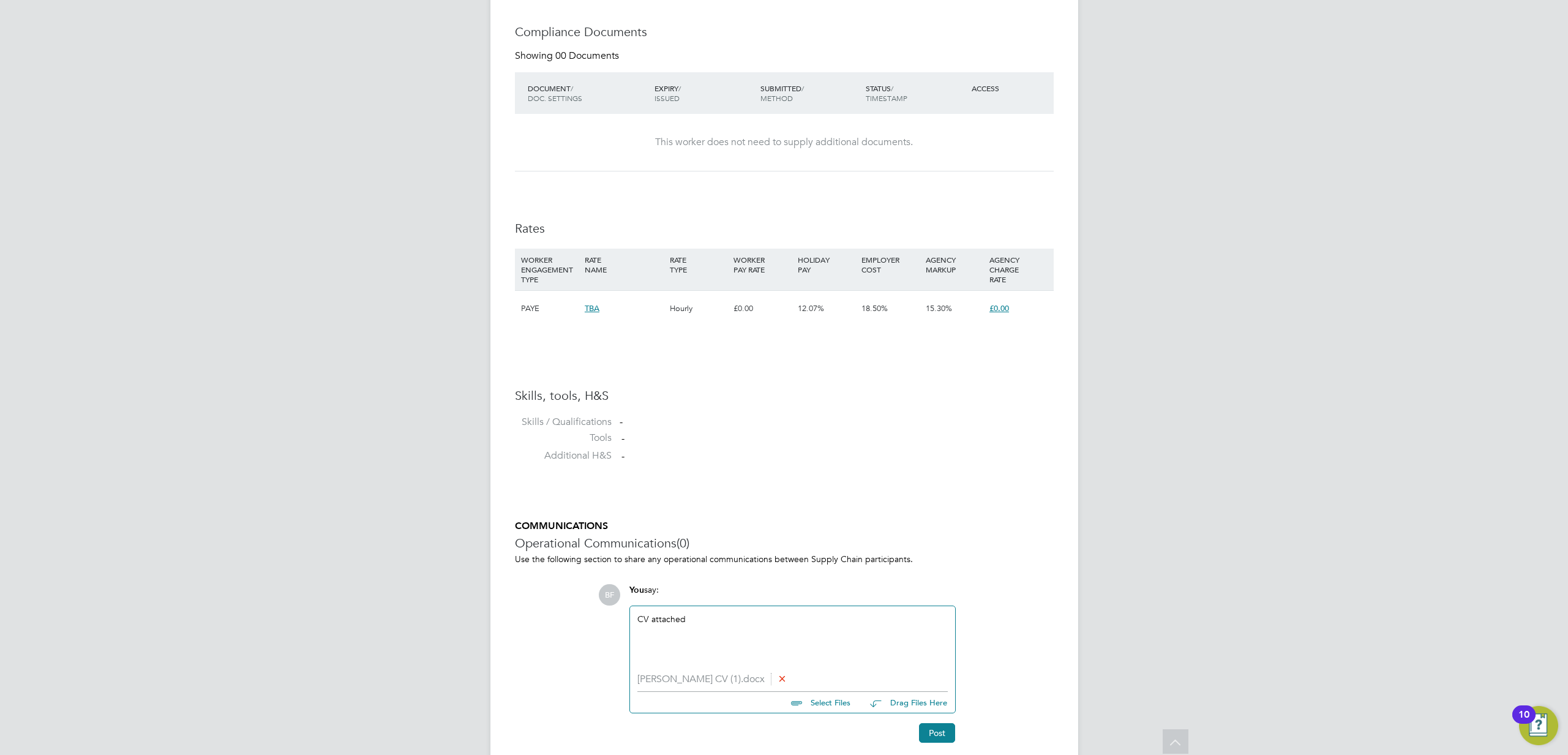
scroll to position [622, 0]
click at [938, 732] on button "Post" at bounding box center [936, 731] width 36 height 20
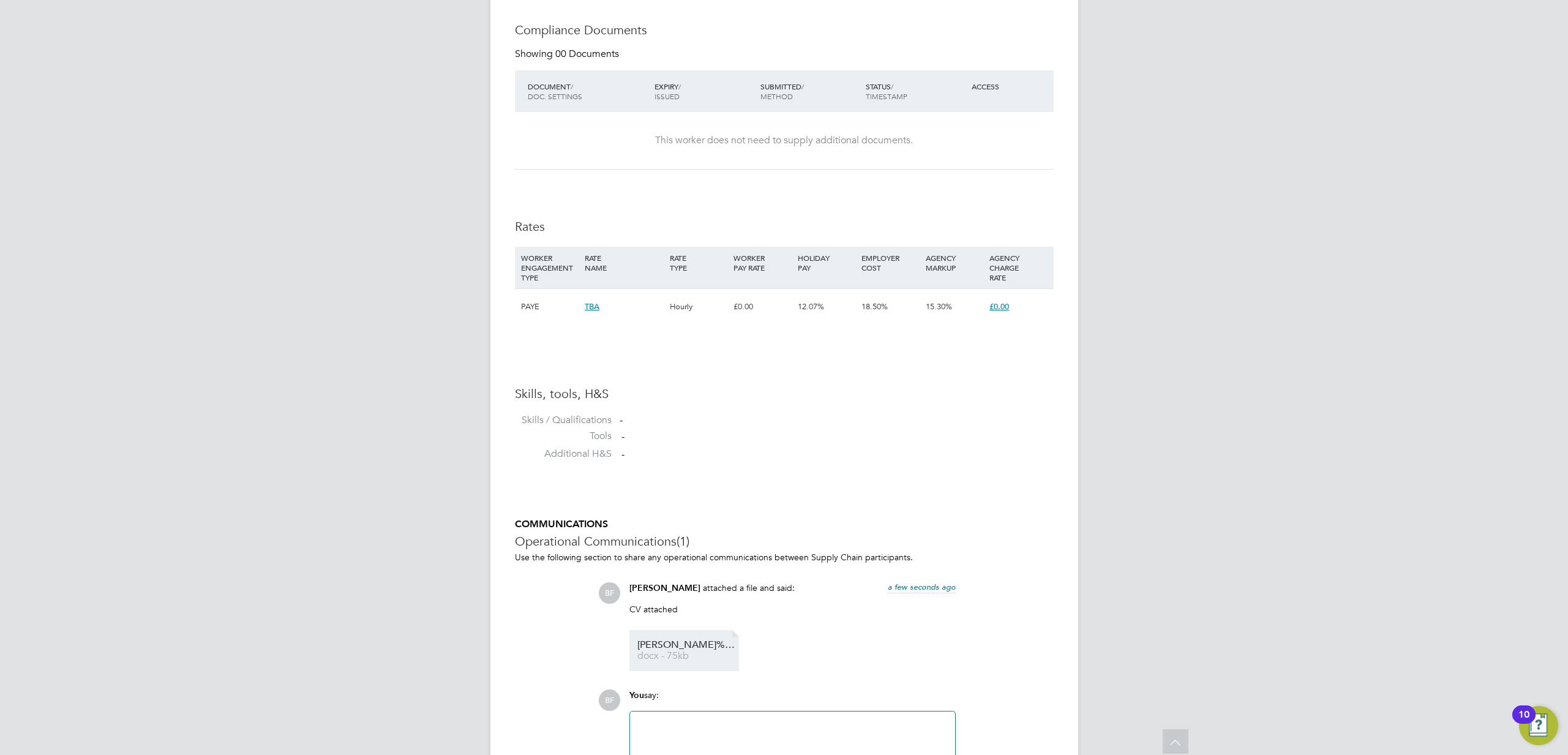
click at [676, 649] on span "[PERSON_NAME]%20Adewumi%20CV%20(1)" at bounding box center [686, 644] width 98 height 9
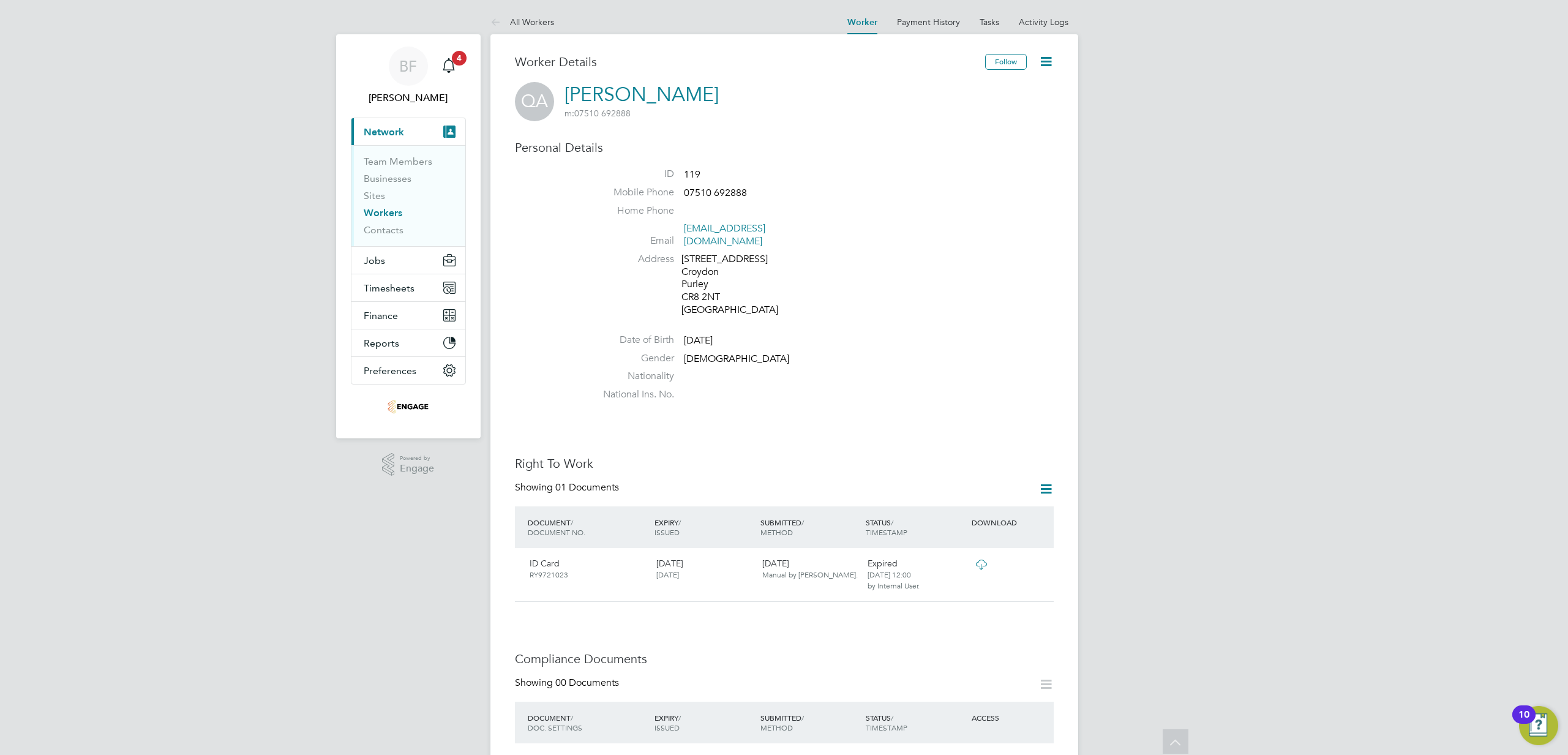
scroll to position [804, 0]
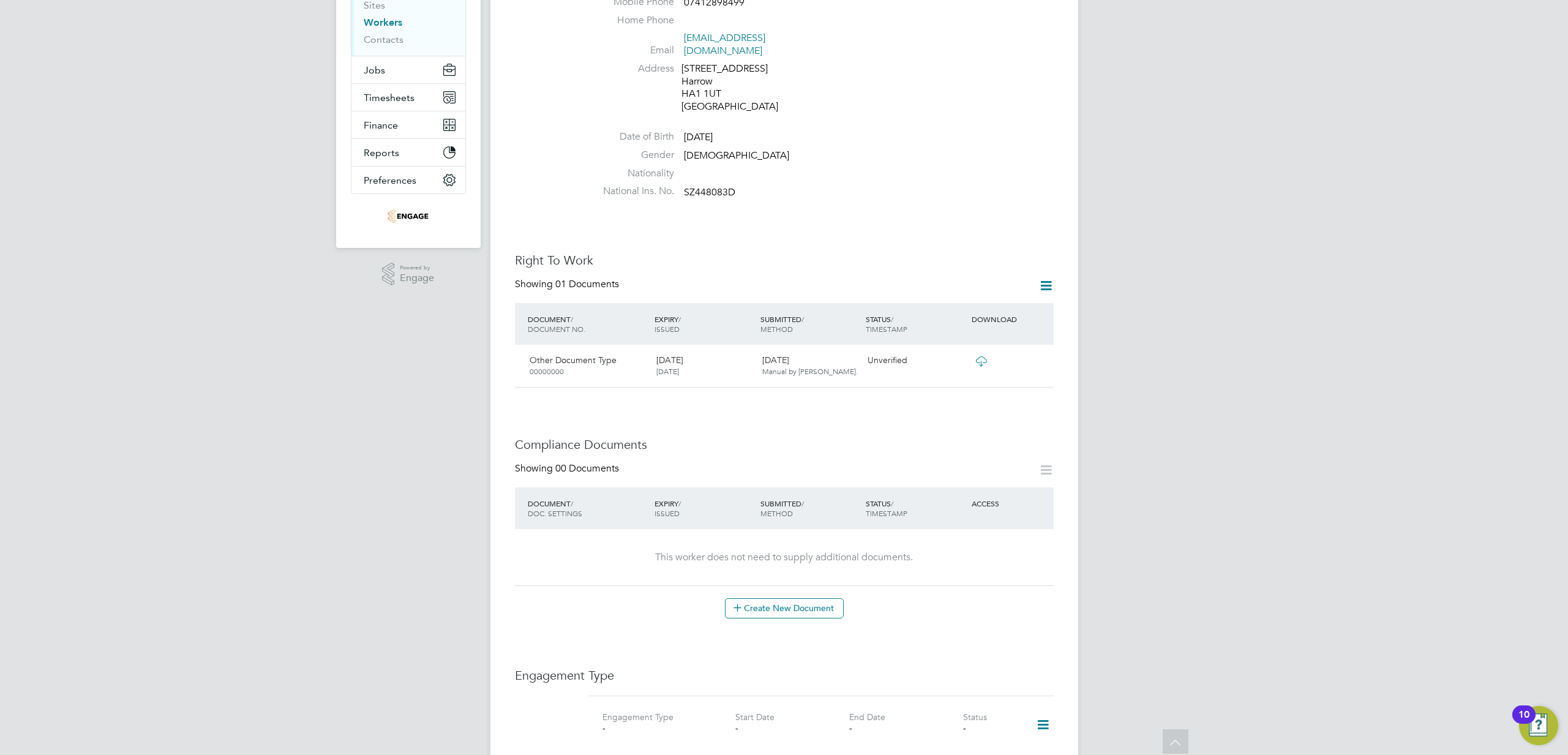
scroll to position [178, 0]
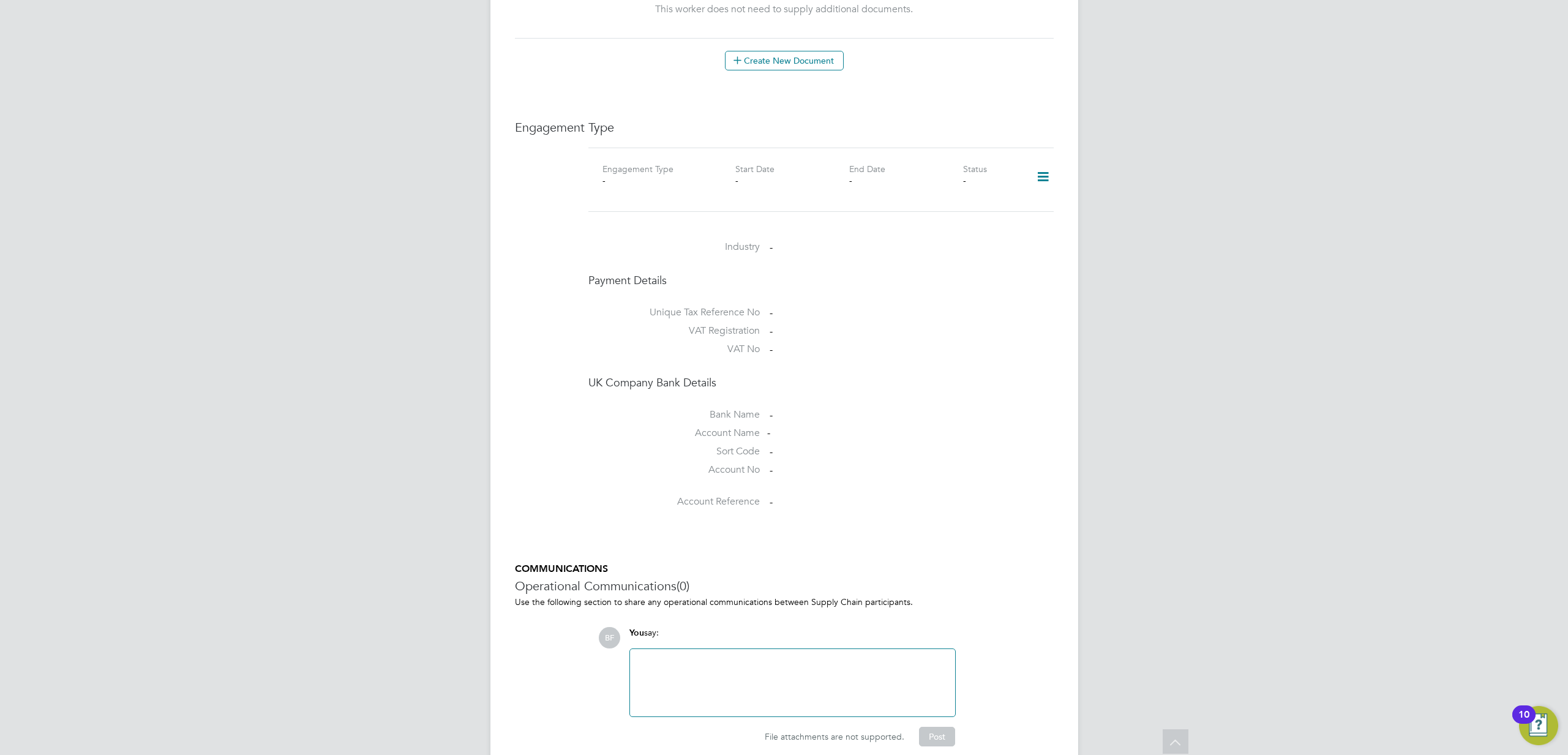
scroll to position [701, 0]
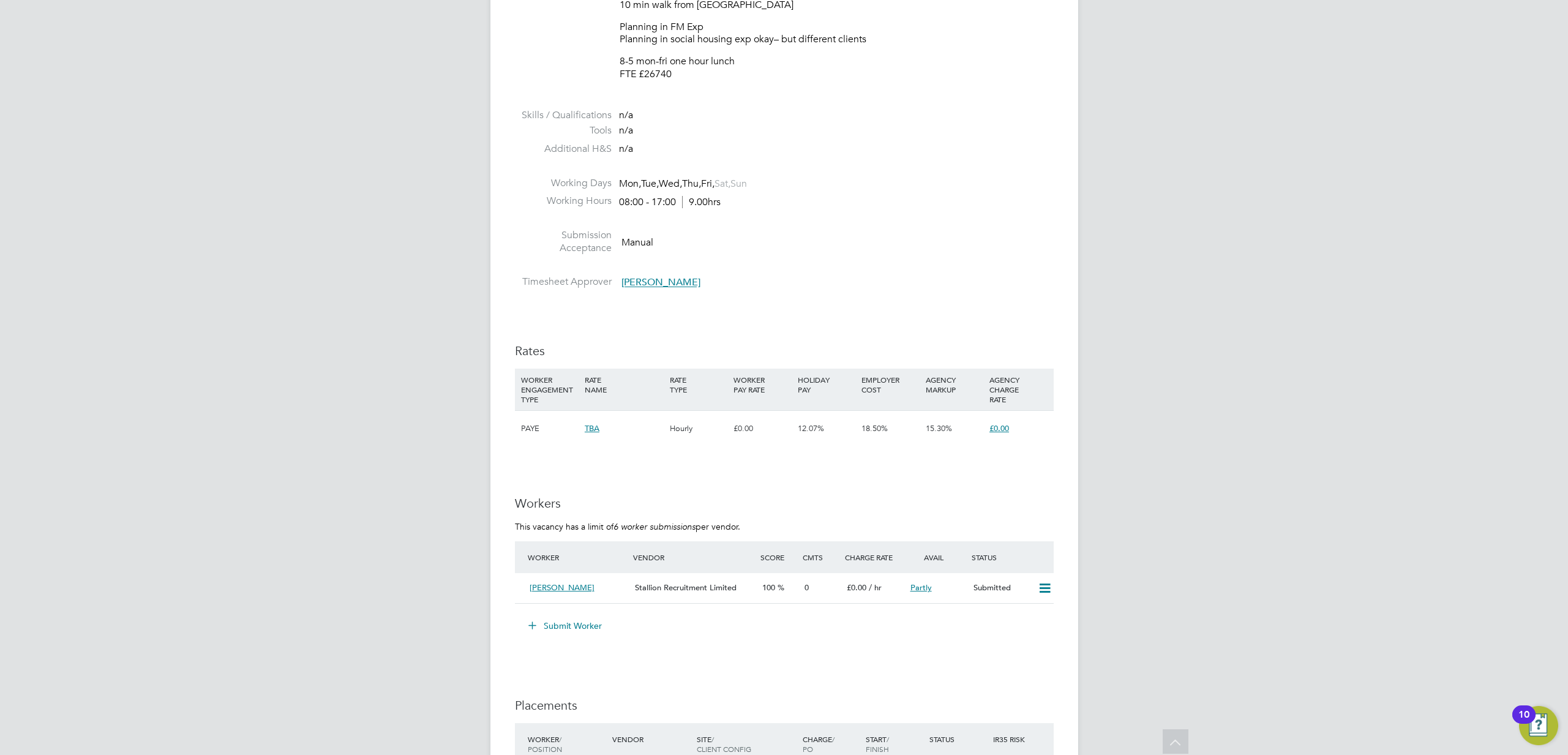
scroll to position [712, 0]
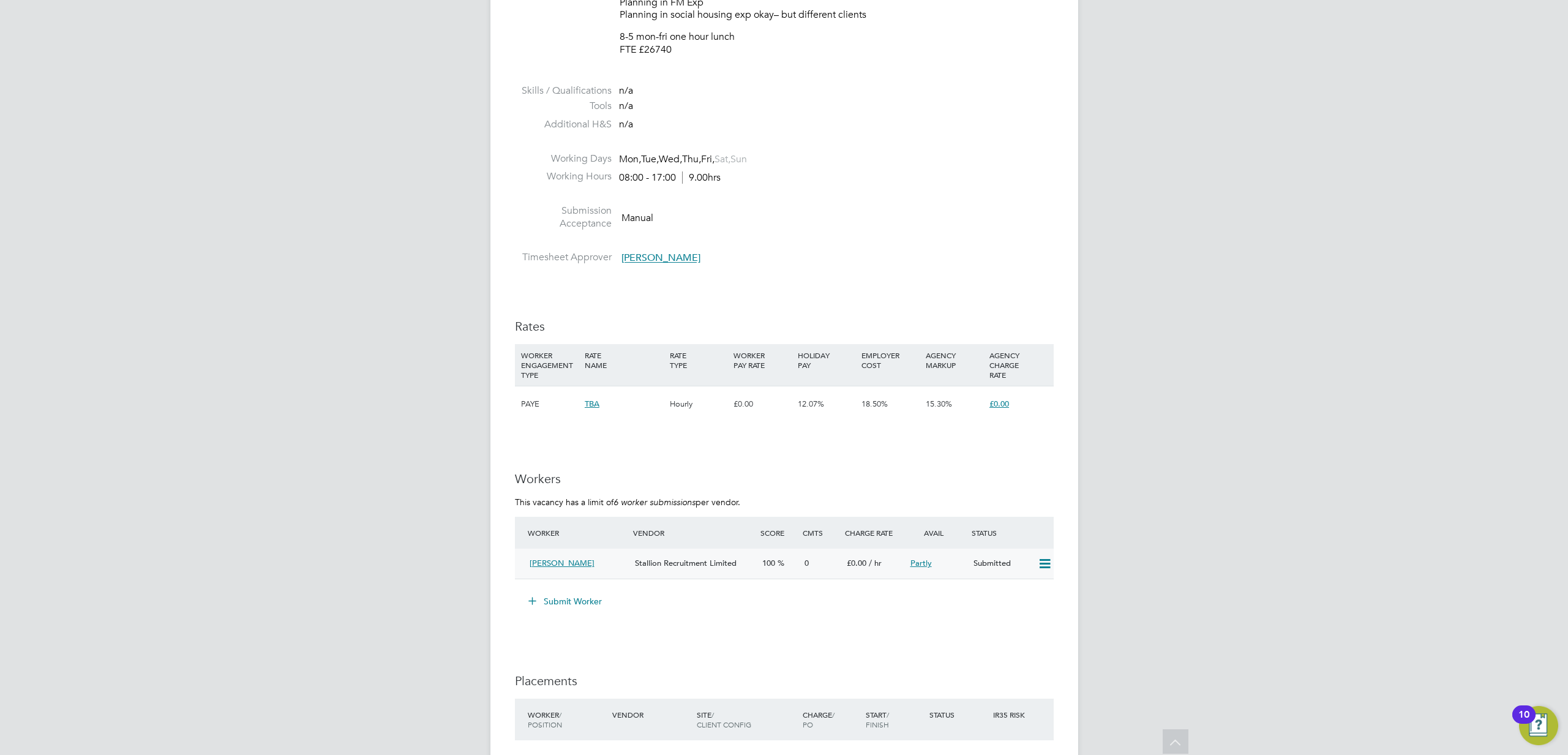
click at [733, 569] on div "Stallion Recruitment Limited" at bounding box center [693, 564] width 127 height 21
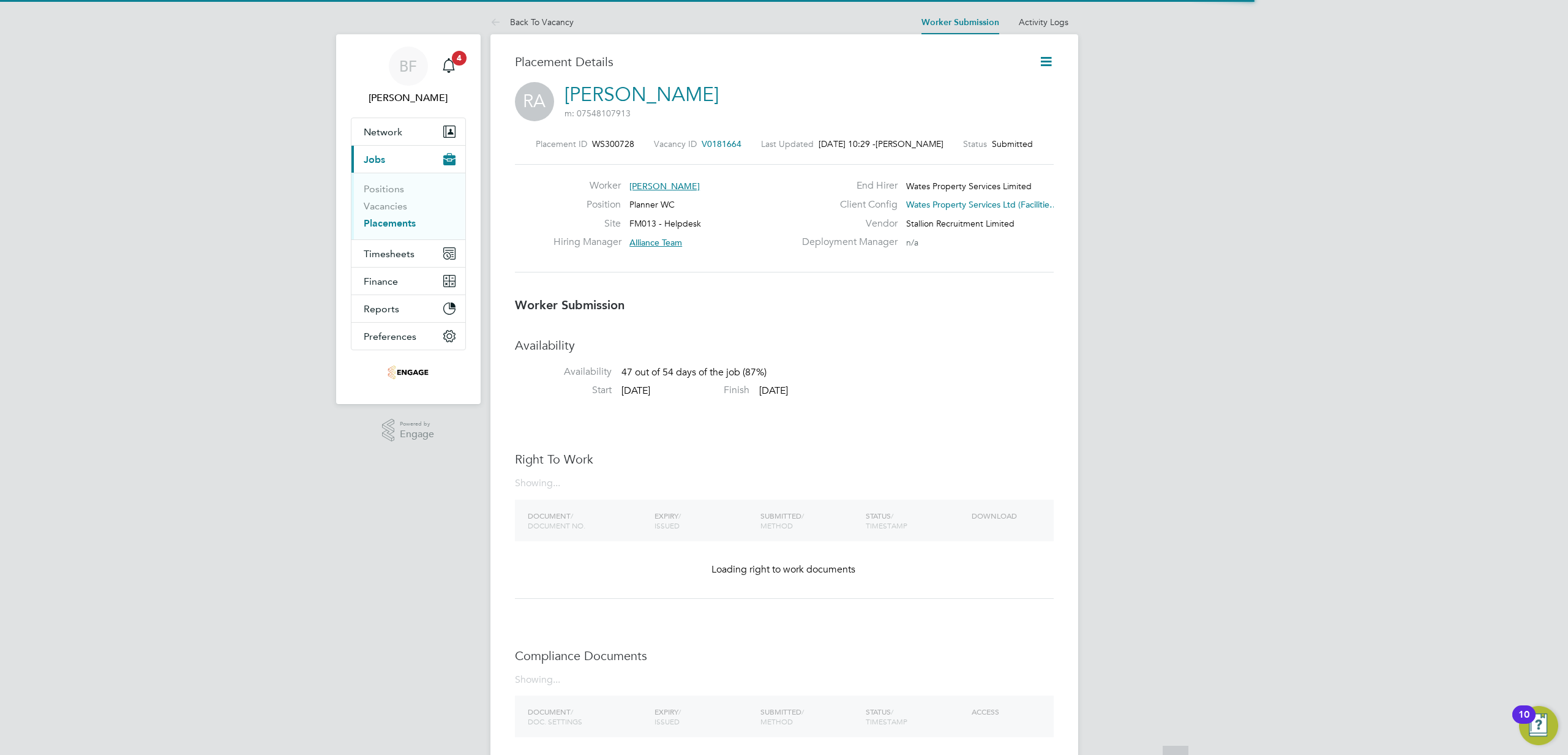
scroll to position [6, 6]
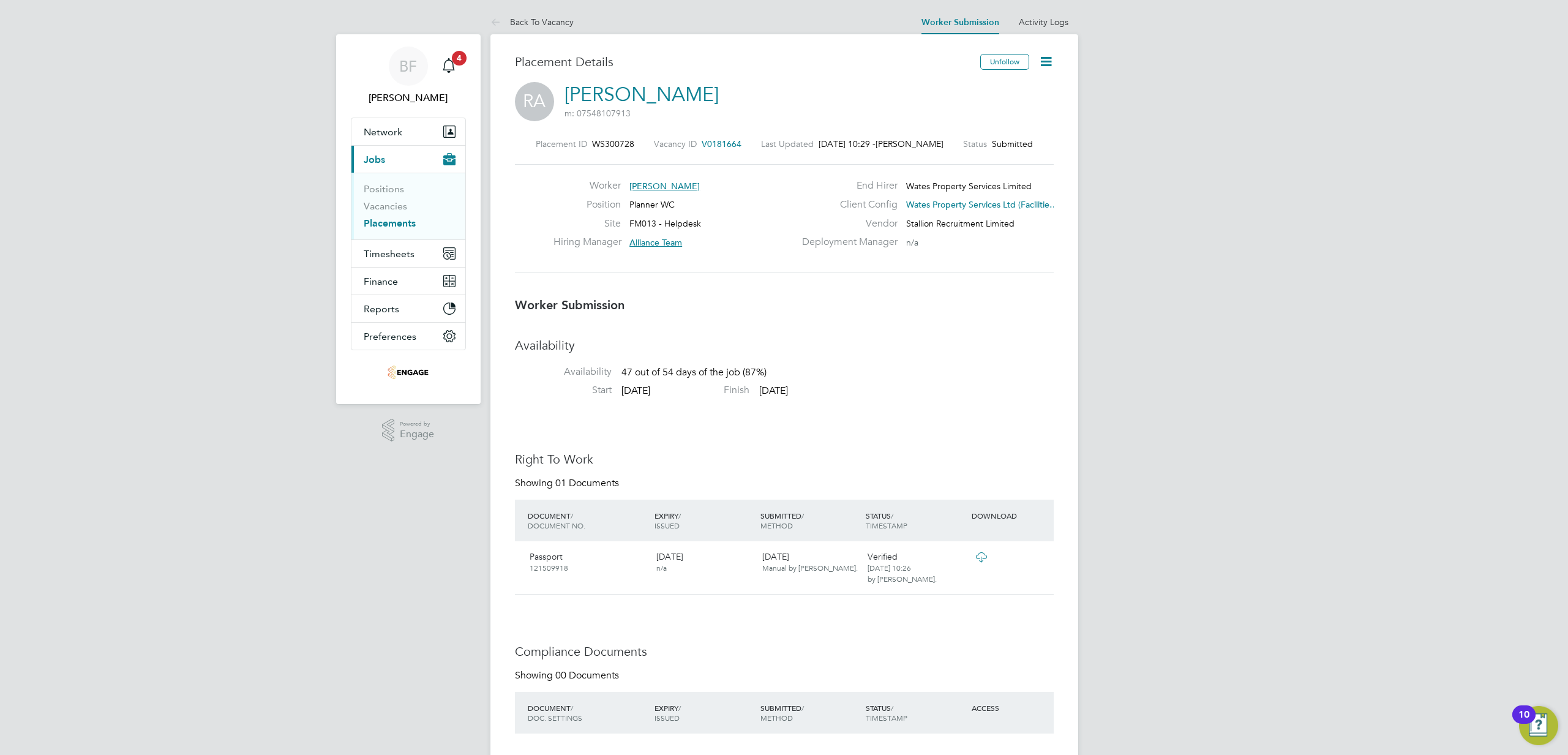
click at [1044, 61] on icon at bounding box center [1046, 62] width 16 height 16
click at [974, 88] on li "Edit Worker Submission e" at bounding box center [994, 91] width 113 height 17
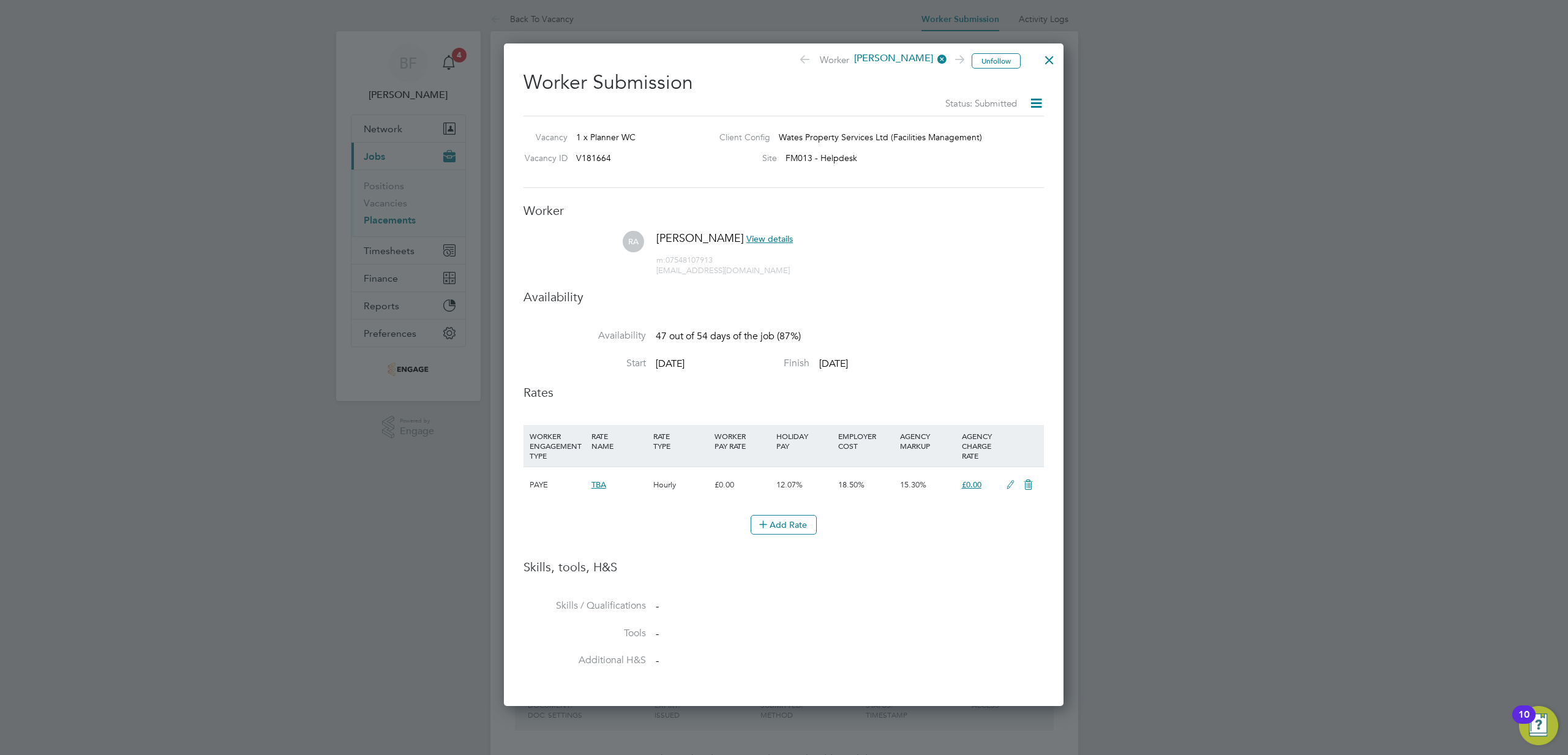
click at [1050, 60] on div at bounding box center [1049, 57] width 22 height 22
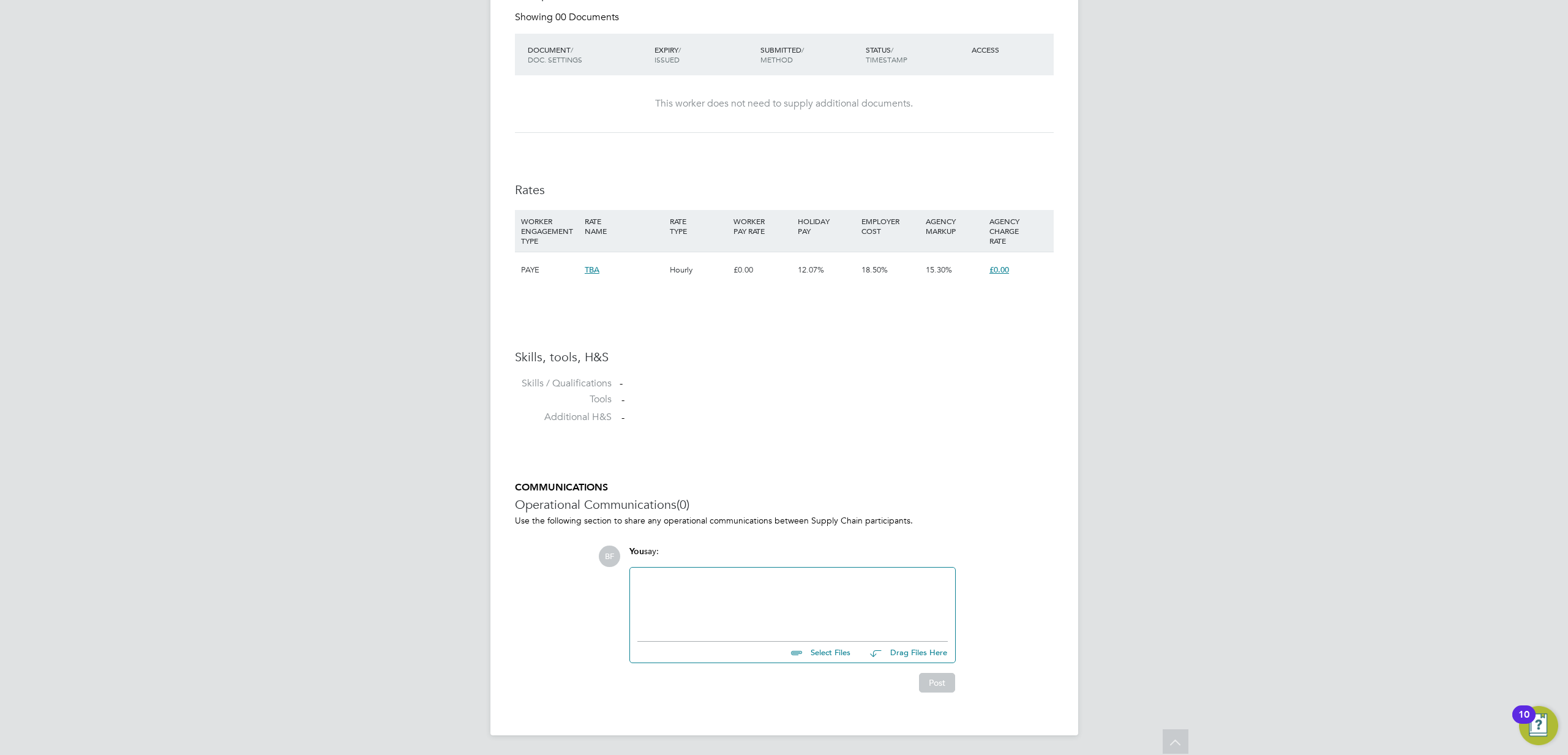
scroll to position [659, 0]
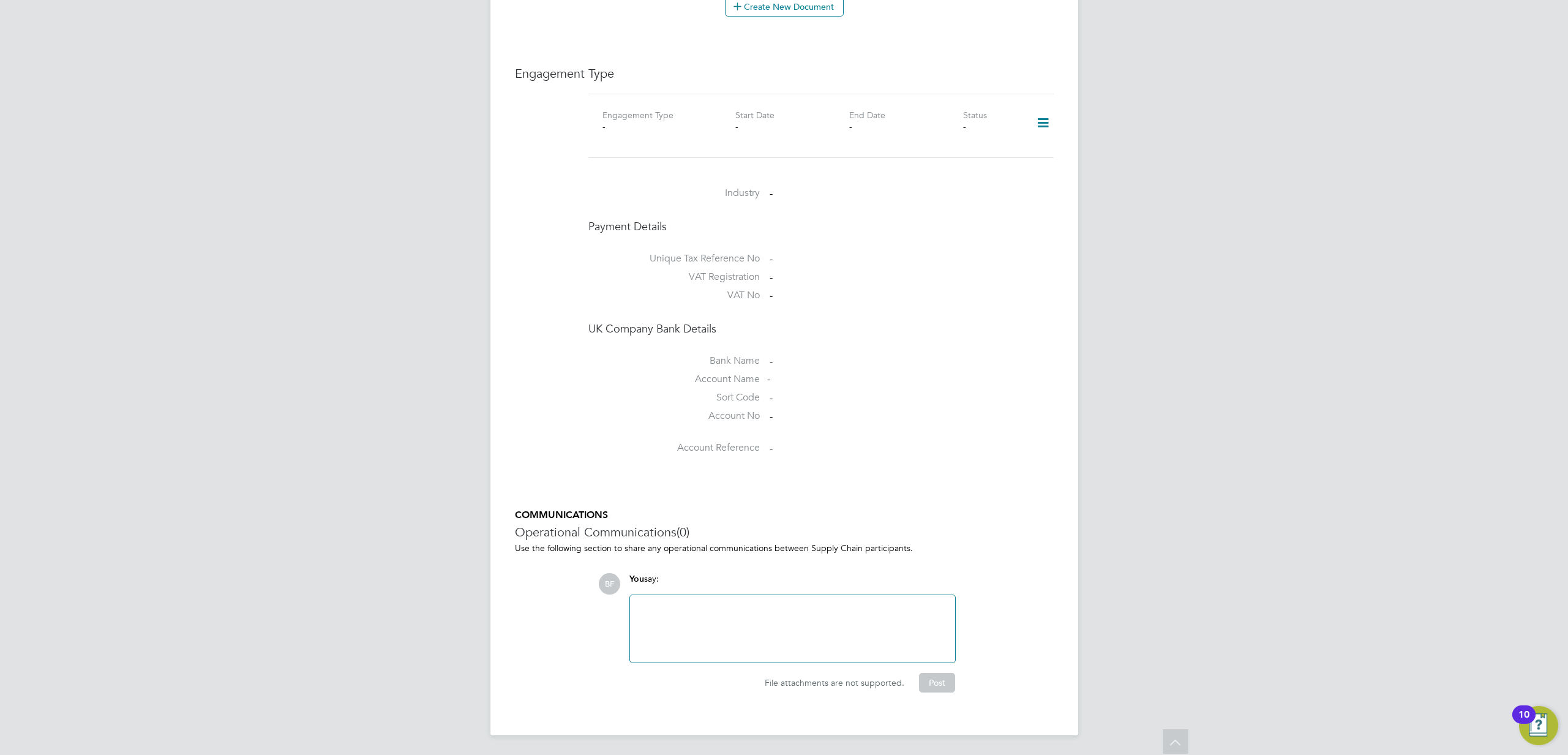
scroll to position [756, 0]
click at [792, 633] on div at bounding box center [793, 629] width 310 height 52
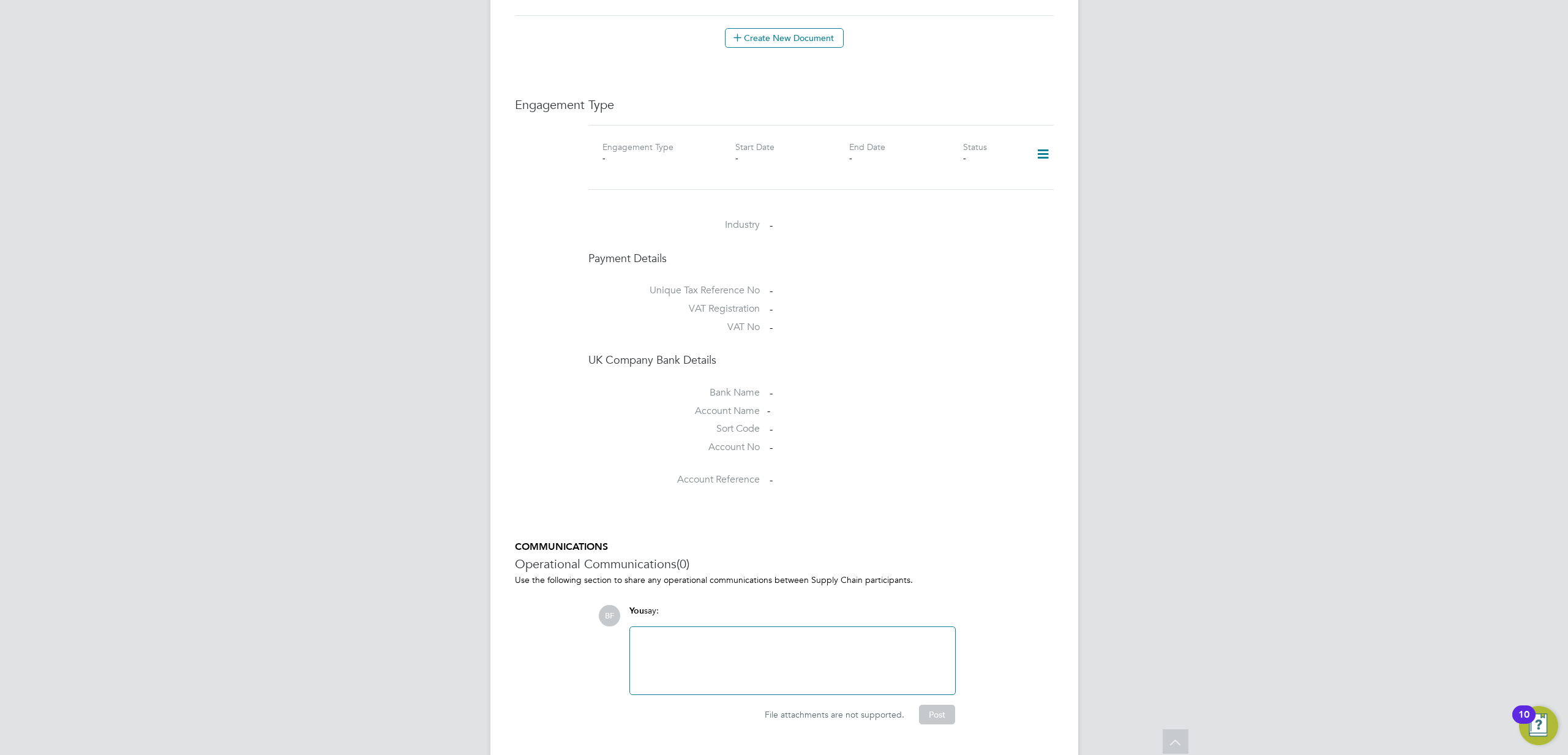
scroll to position [759, 0]
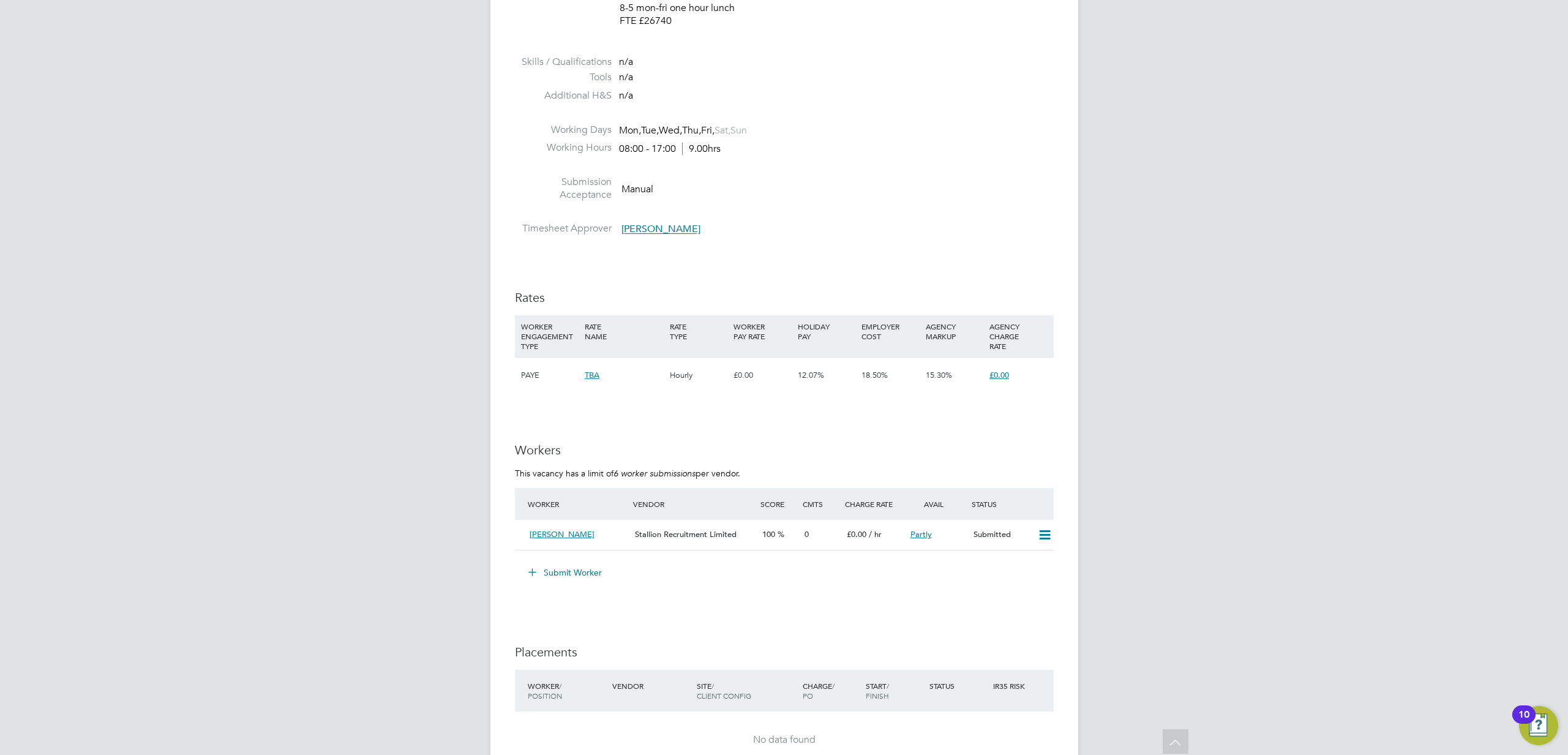
scroll to position [739, 0]
click at [651, 228] on span "Chey Godfrey" at bounding box center [661, 232] width 79 height 12
click at [727, 114] on li at bounding box center [784, 118] width 539 height 16
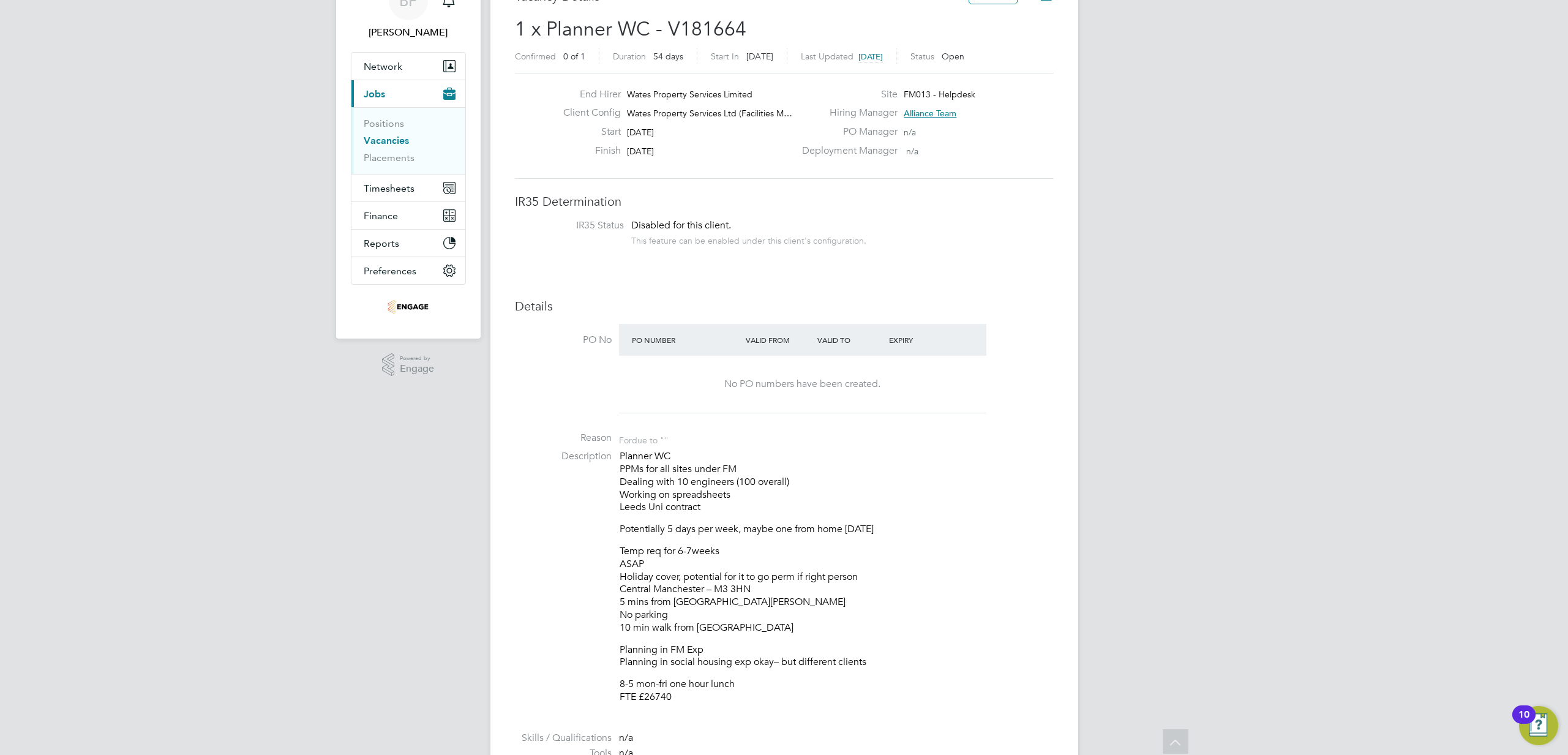
scroll to position [0, 0]
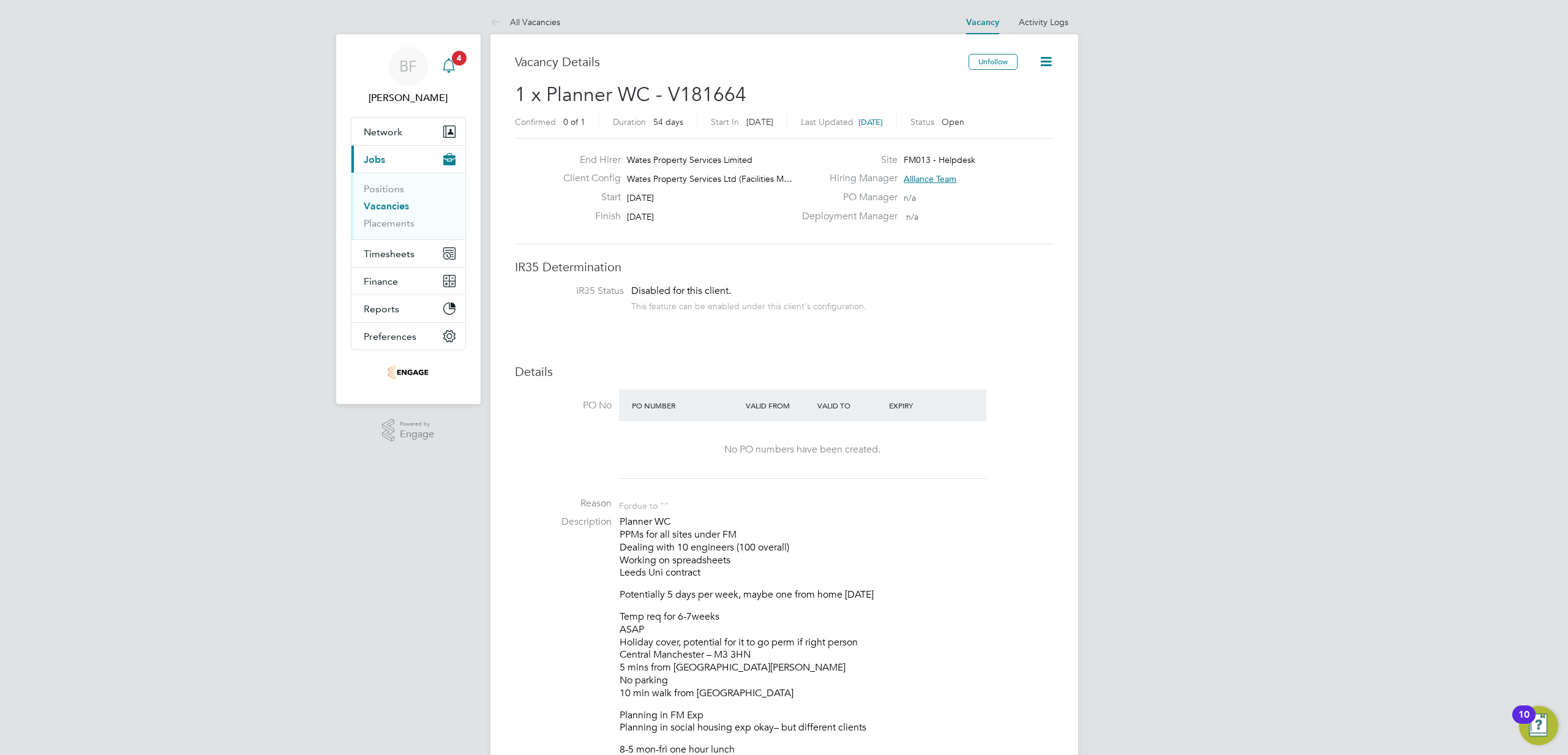
click at [458, 68] on div "Main navigation" at bounding box center [449, 66] width 25 height 25
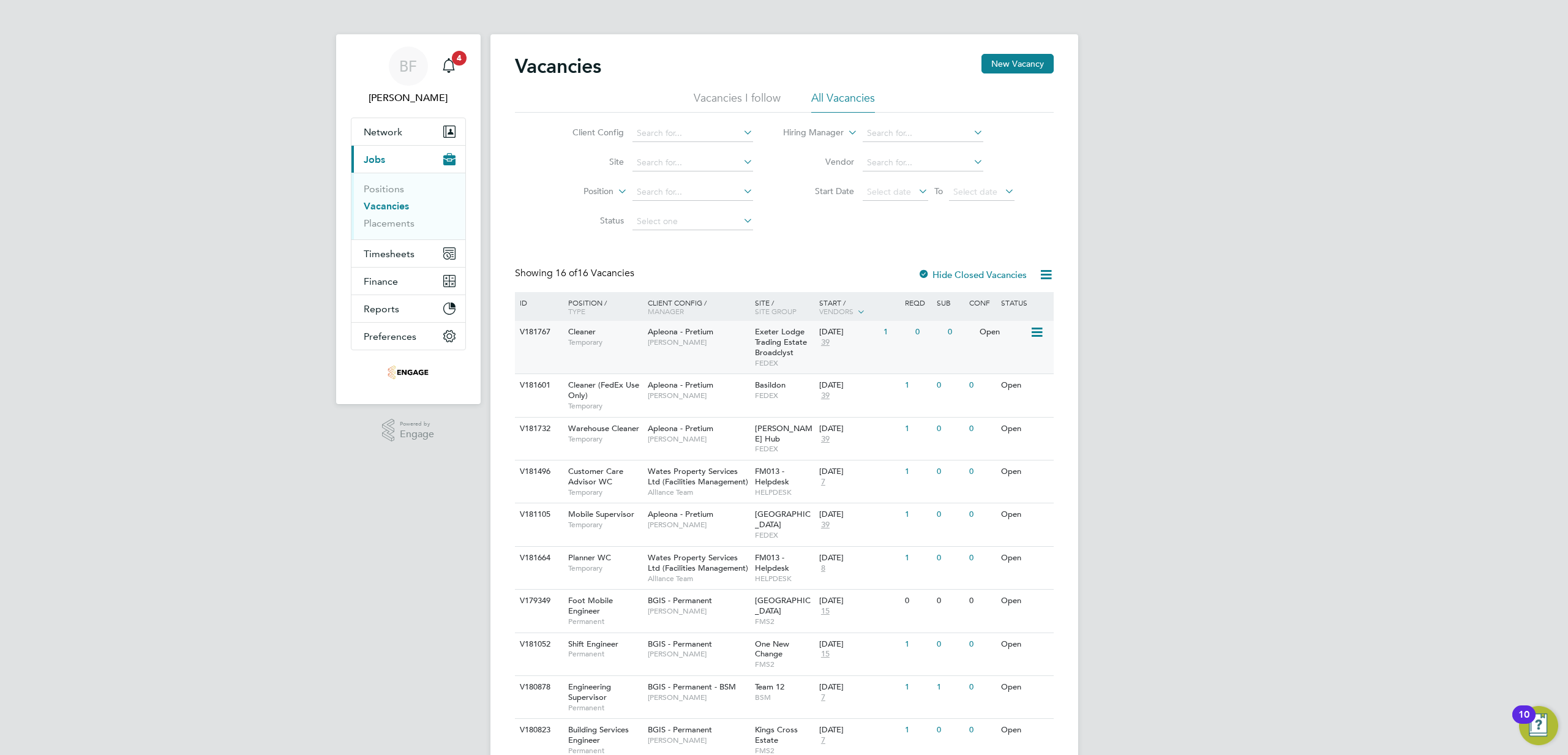
scroll to position [48, 0]
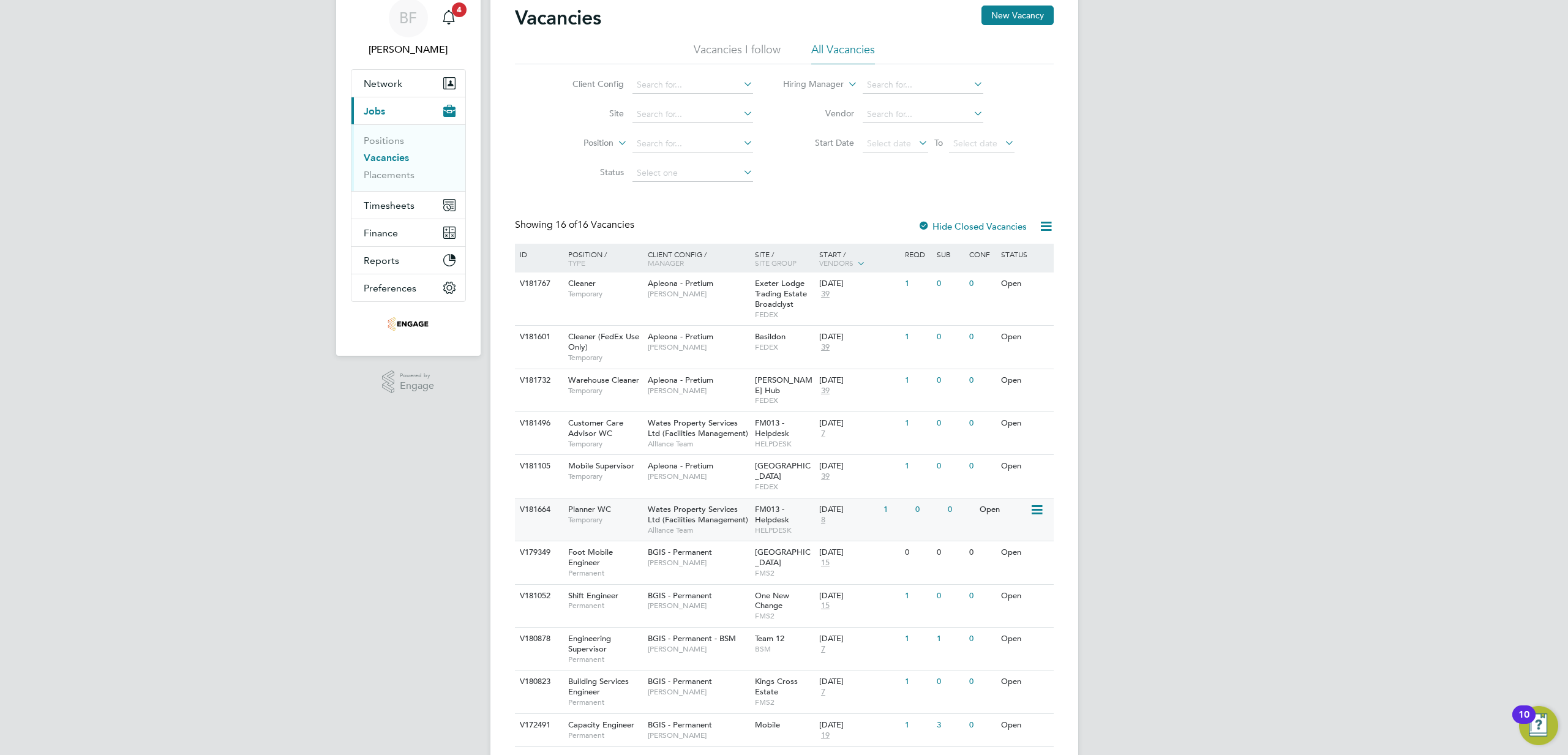
click at [585, 504] on span "Planner WC" at bounding box center [589, 509] width 43 height 11
click at [452, 26] on div "Main navigation" at bounding box center [449, 18] width 25 height 25
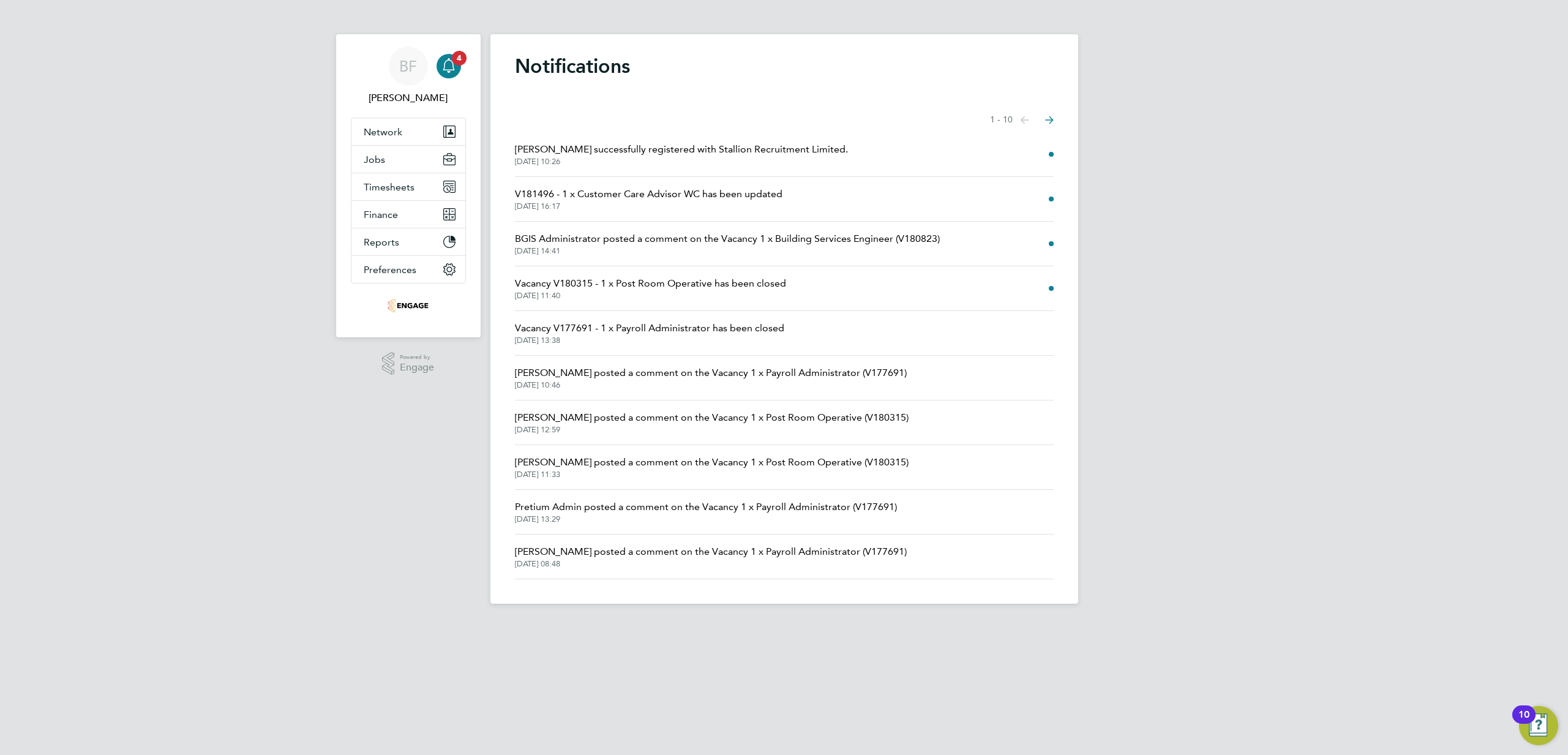
click at [673, 203] on span "[DATE] 16:17" at bounding box center [648, 206] width 267 height 10
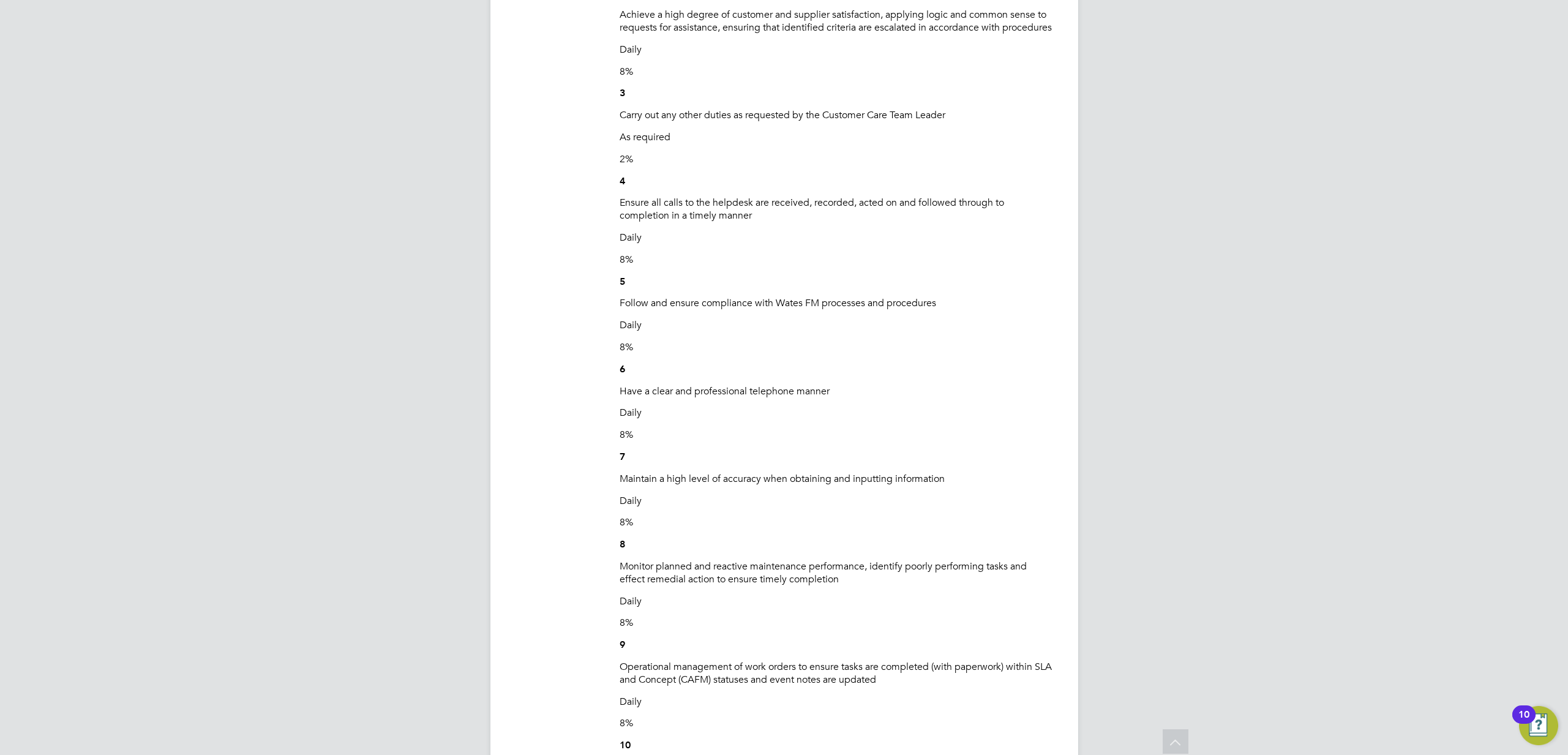
scroll to position [979, 0]
click at [734, 242] on p "Daily" at bounding box center [836, 236] width 434 height 13
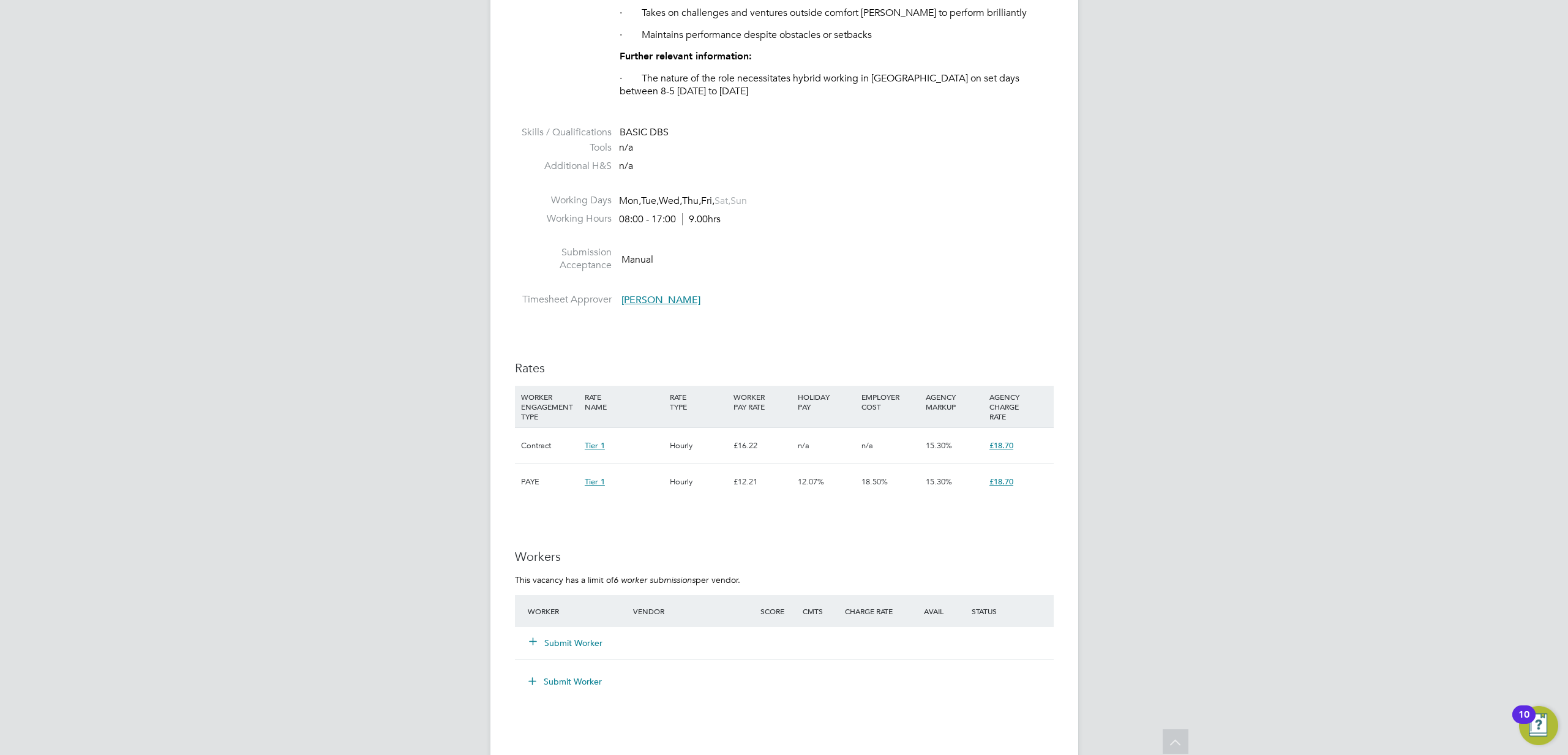
scroll to position [0, 0]
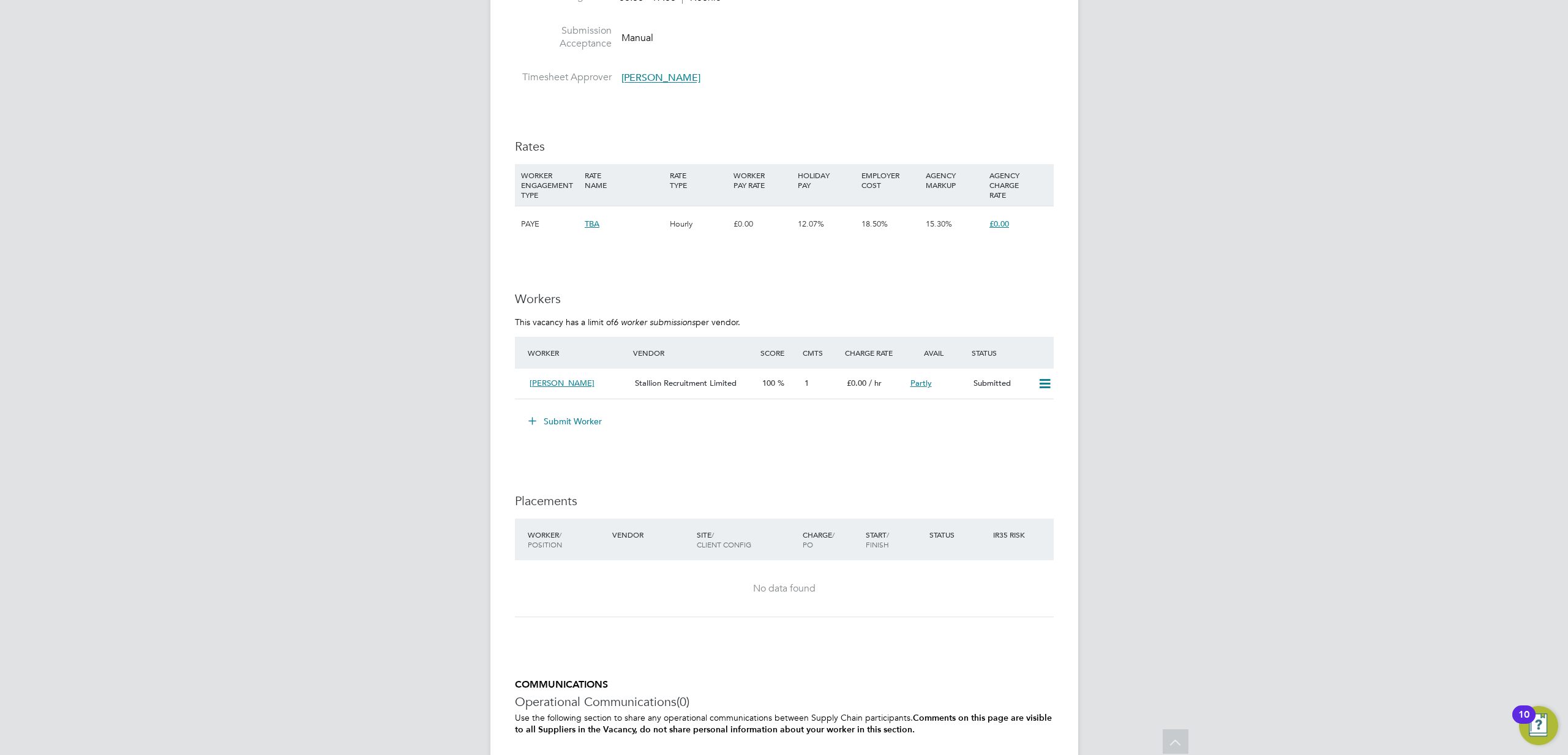
scroll to position [890, 0]
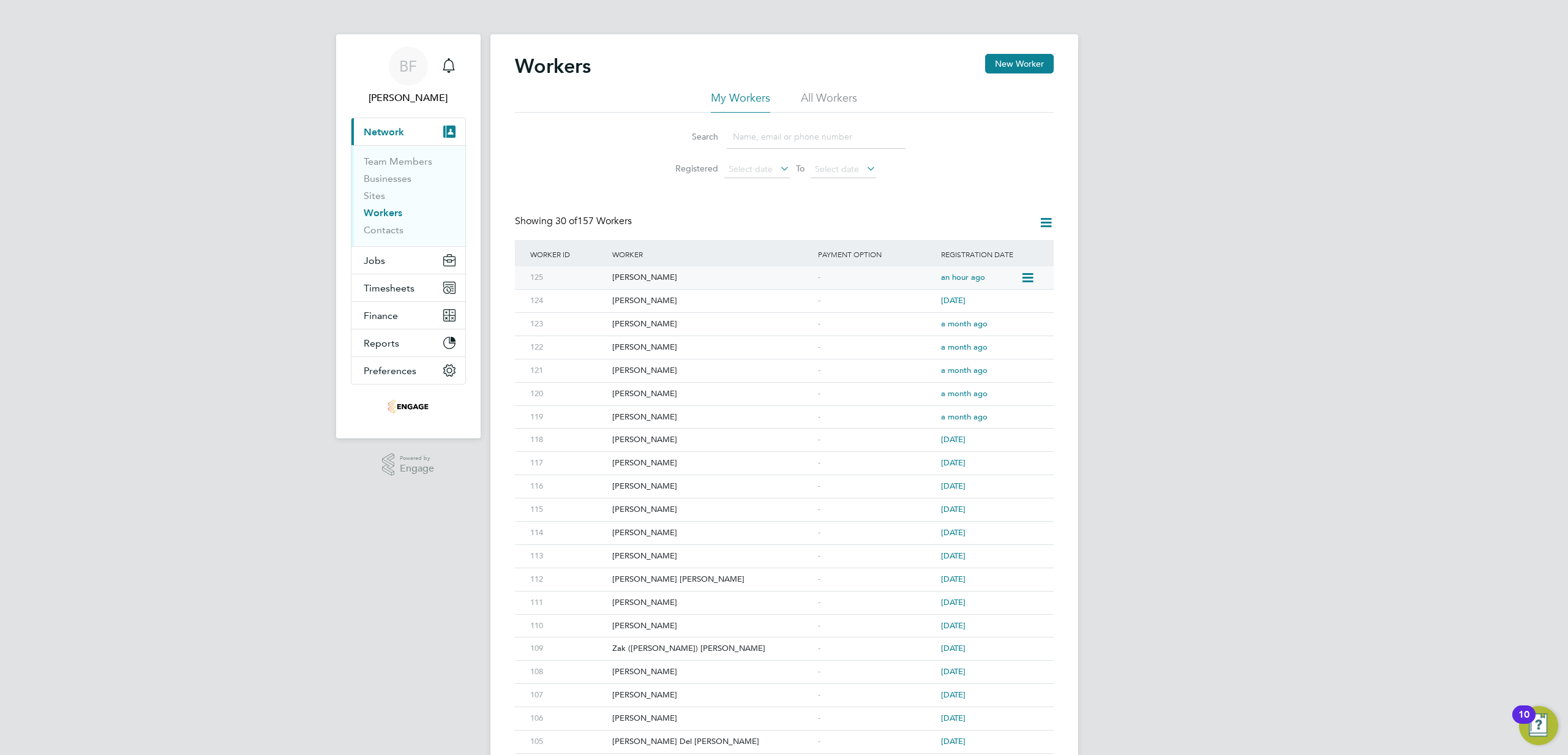
click at [622, 276] on div "[PERSON_NAME]" at bounding box center [712, 278] width 206 height 23
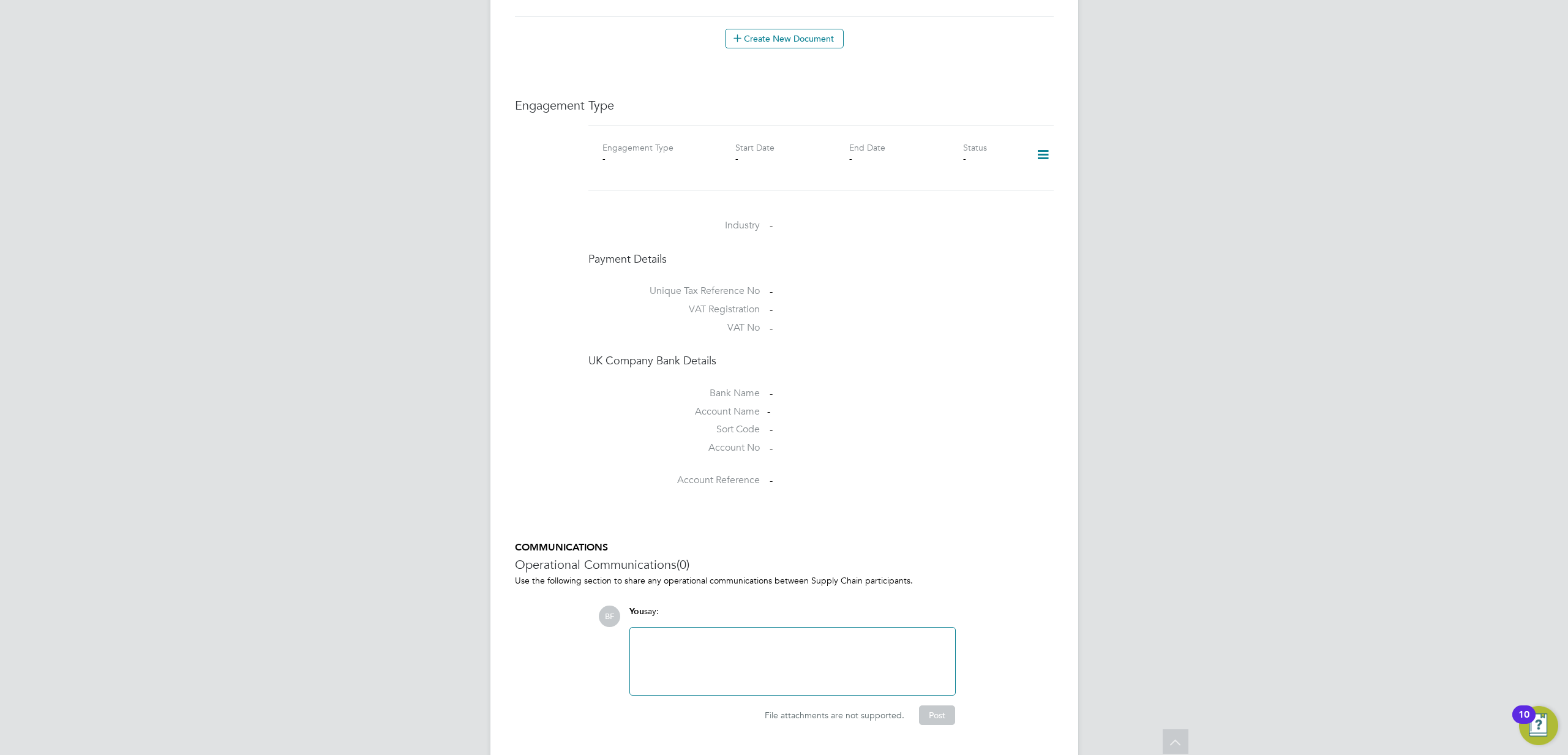
scroll to position [734, 0]
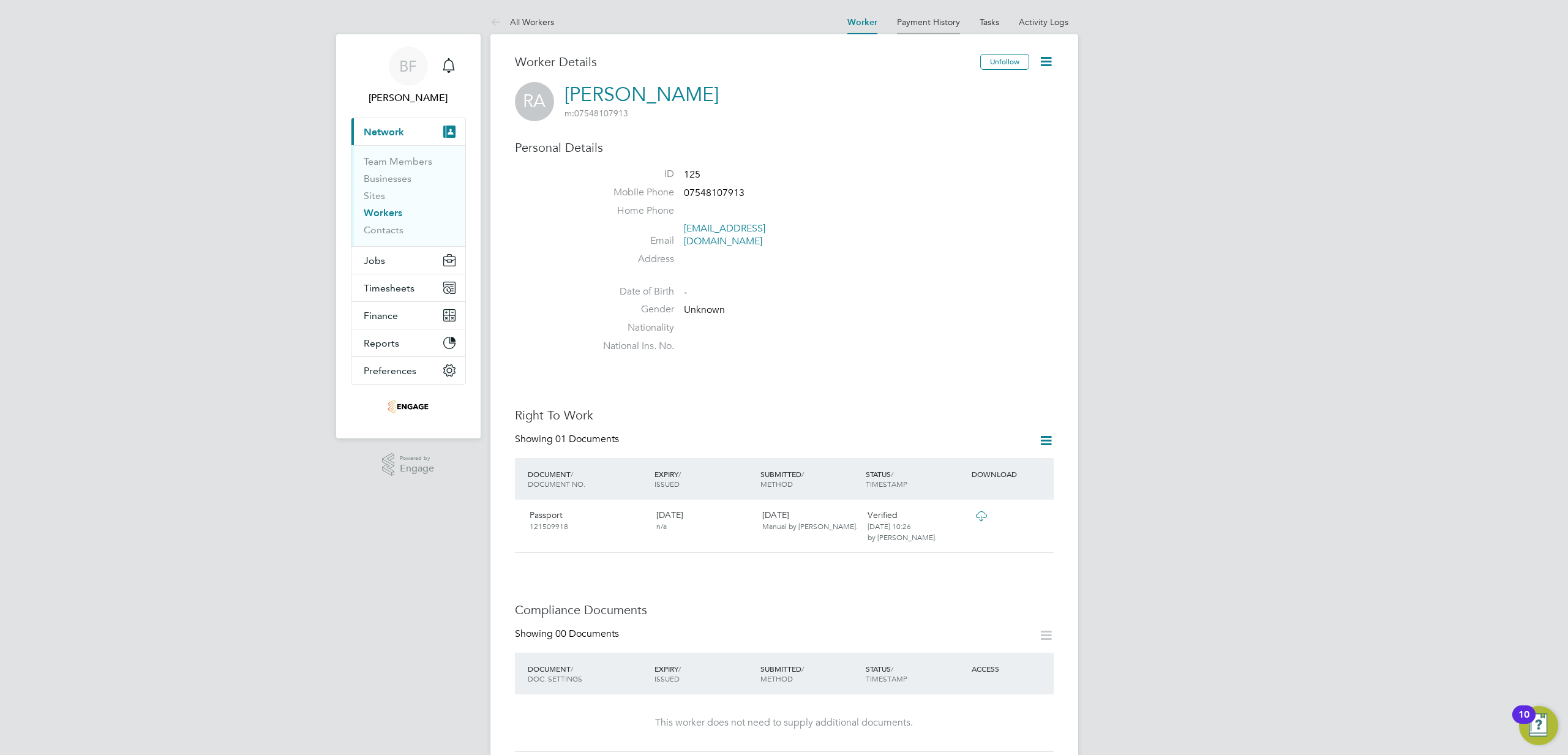
click at [936, 24] on link "Payment History" at bounding box center [928, 22] width 63 height 11
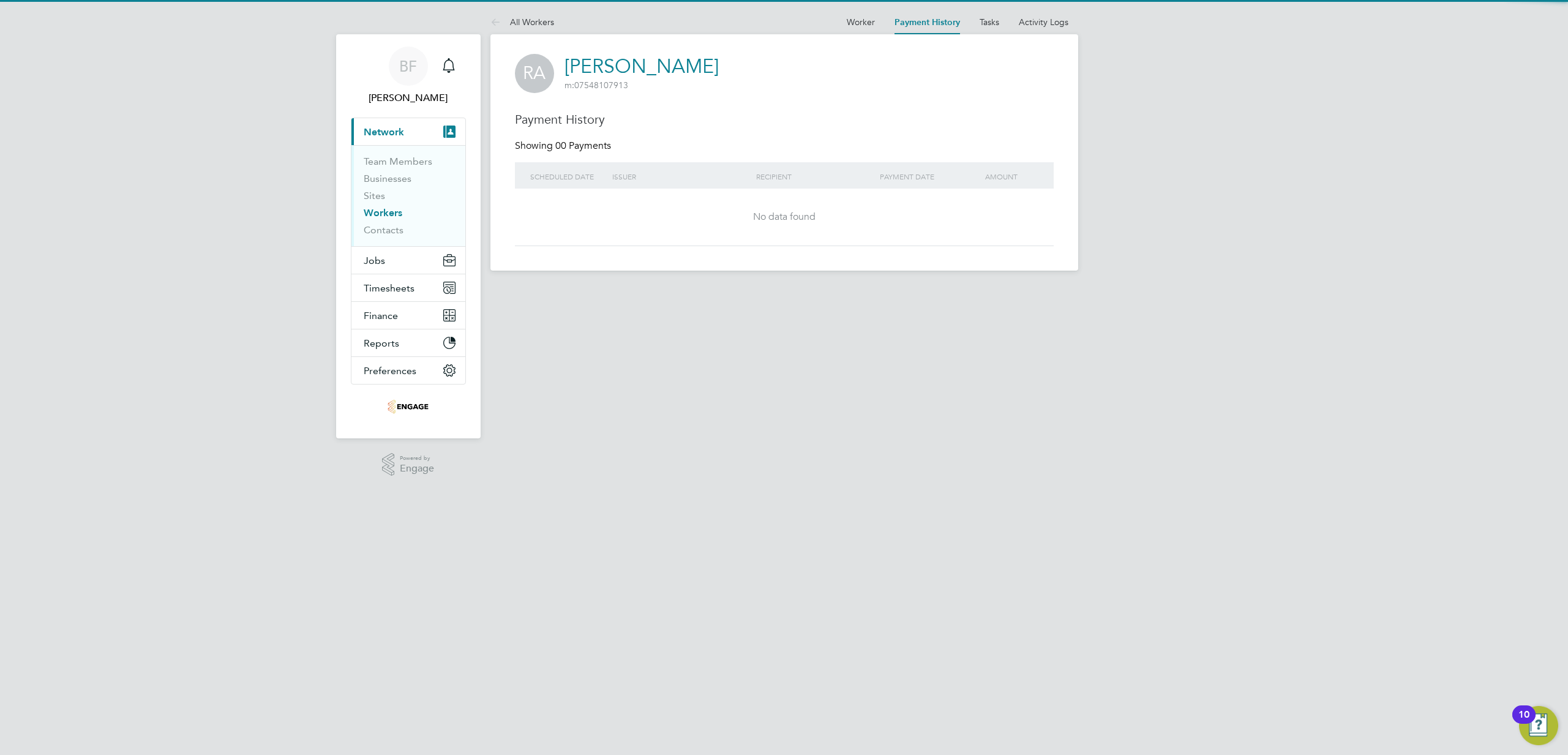
click at [986, 23] on link "Tasks" at bounding box center [990, 22] width 20 height 11
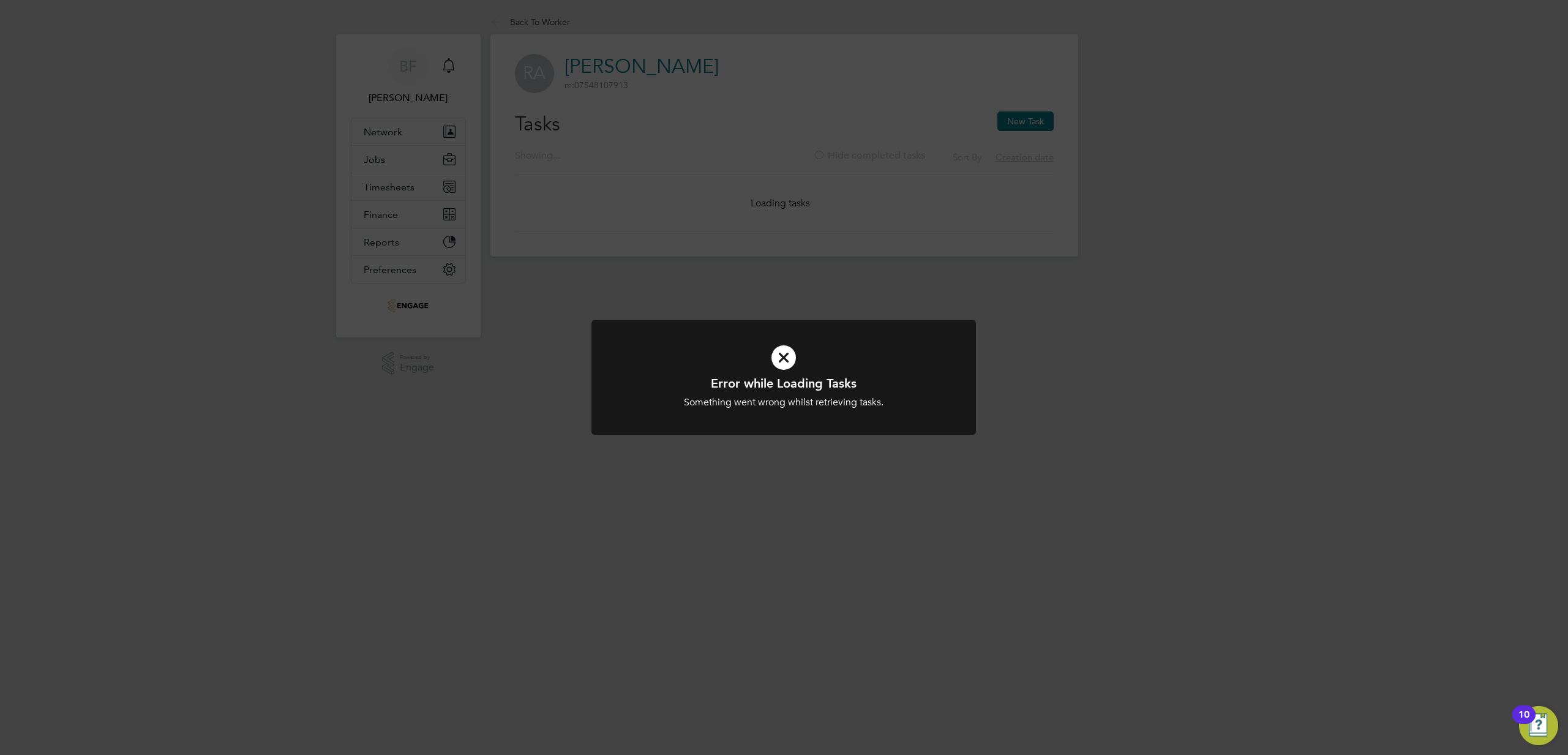
click at [909, 100] on div "Error while Loading Tasks Something went wrong whilst retrieving tasks. Cancel …" at bounding box center [784, 377] width 1568 height 755
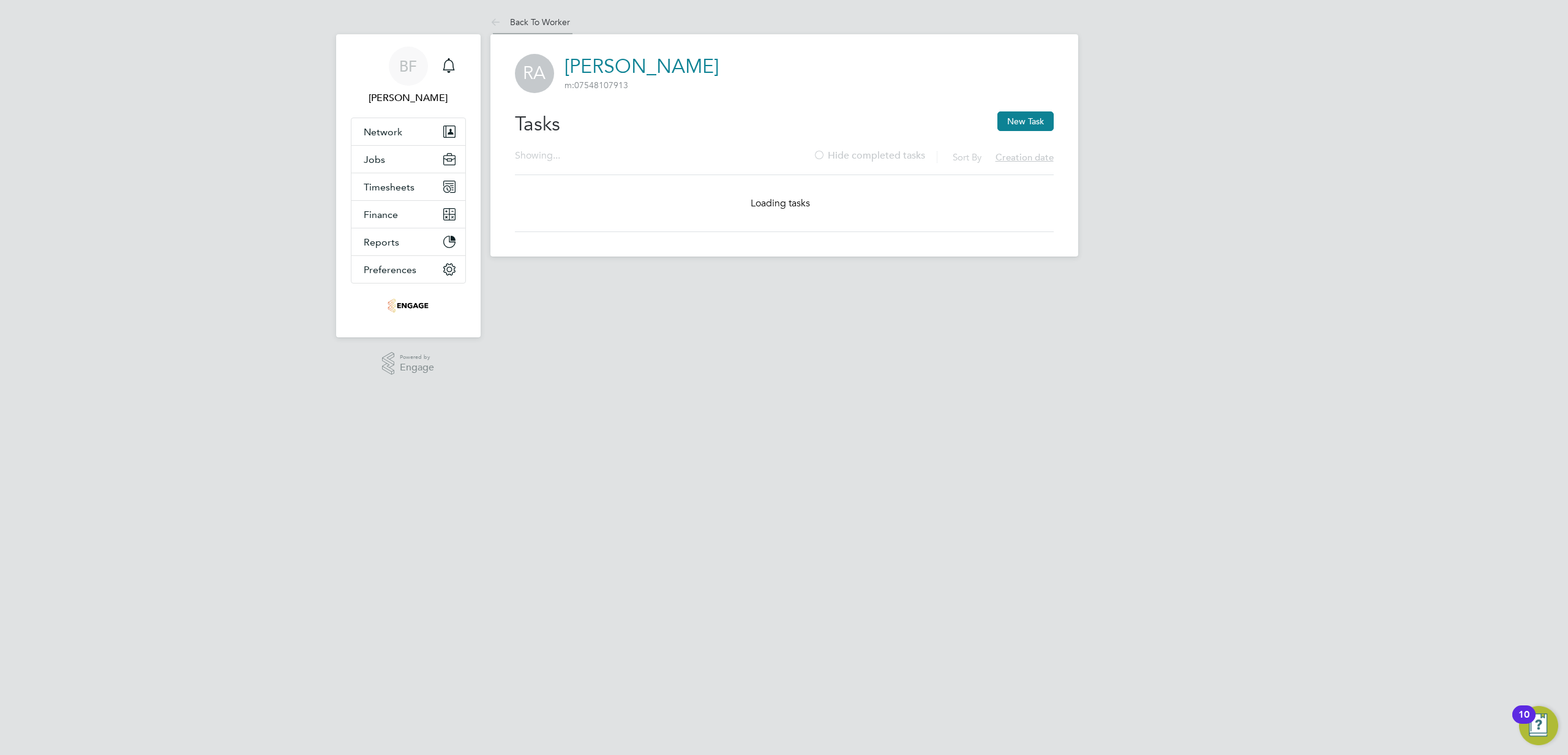
click at [516, 25] on link "Back To Worker" at bounding box center [530, 22] width 79 height 11
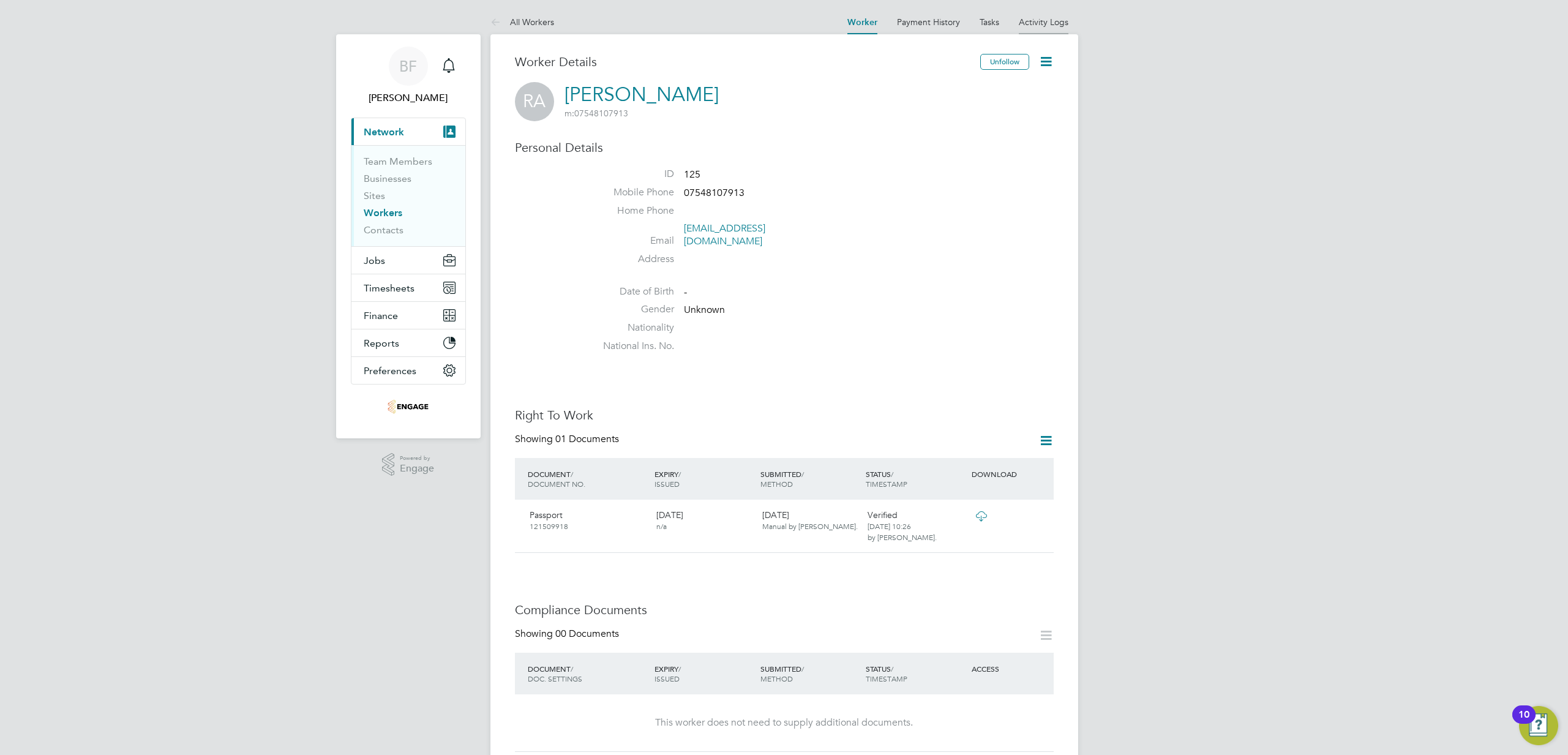
click at [1039, 23] on link "Activity Logs" at bounding box center [1043, 22] width 50 height 11
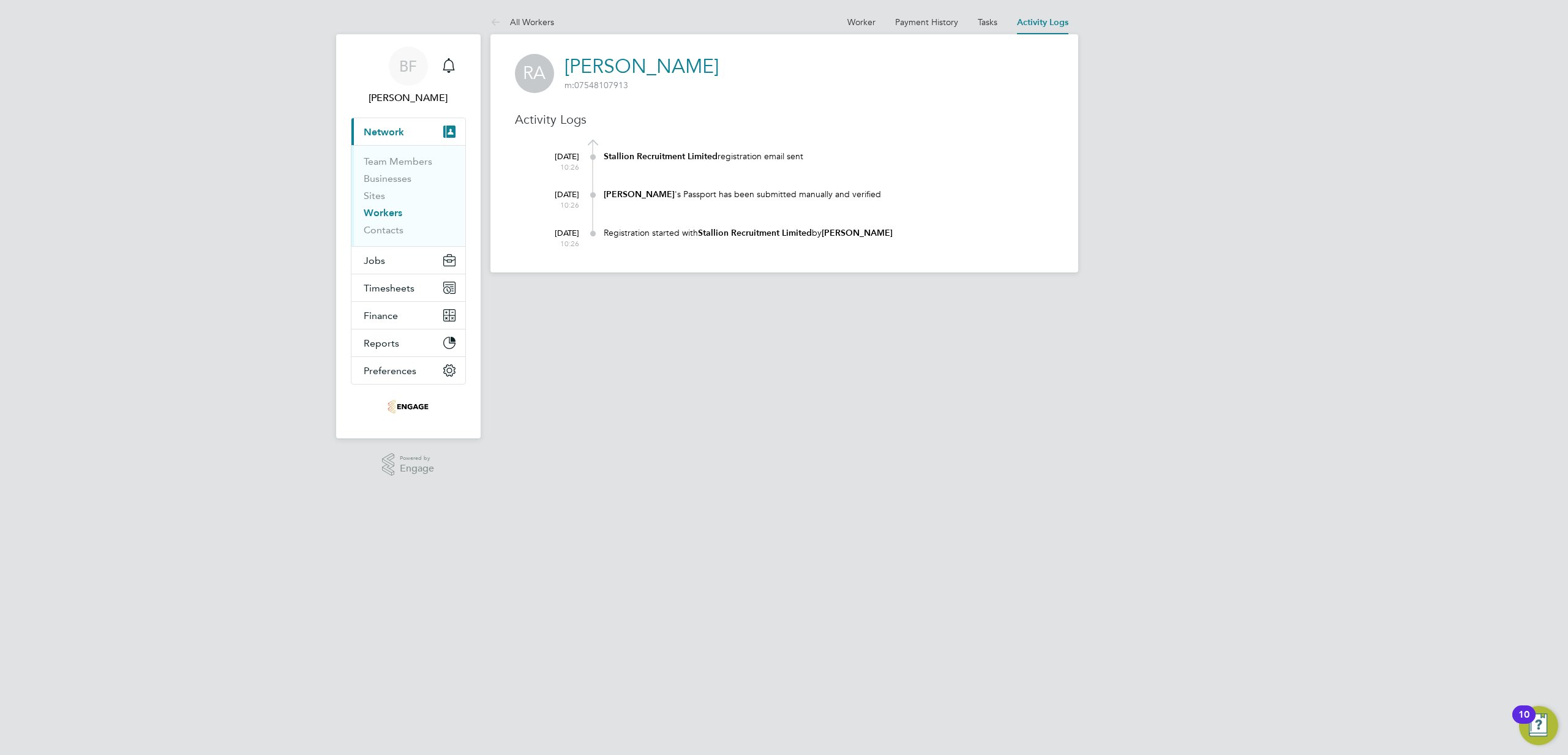
click at [391, 217] on link "Workers" at bounding box center [383, 213] width 38 height 11
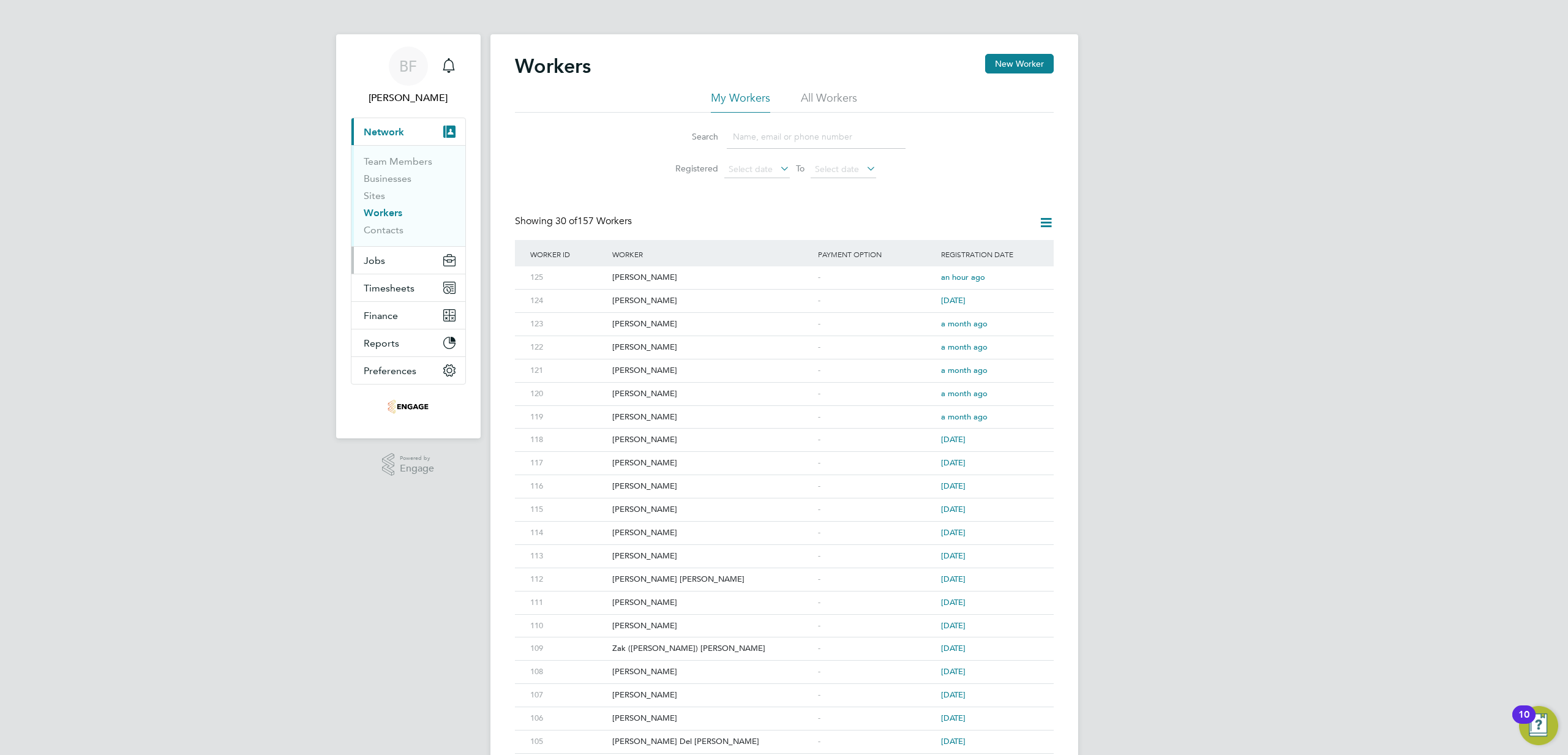
click at [387, 262] on button "Jobs" at bounding box center [408, 260] width 114 height 27
click at [396, 207] on link "Vacancies" at bounding box center [385, 206] width 43 height 11
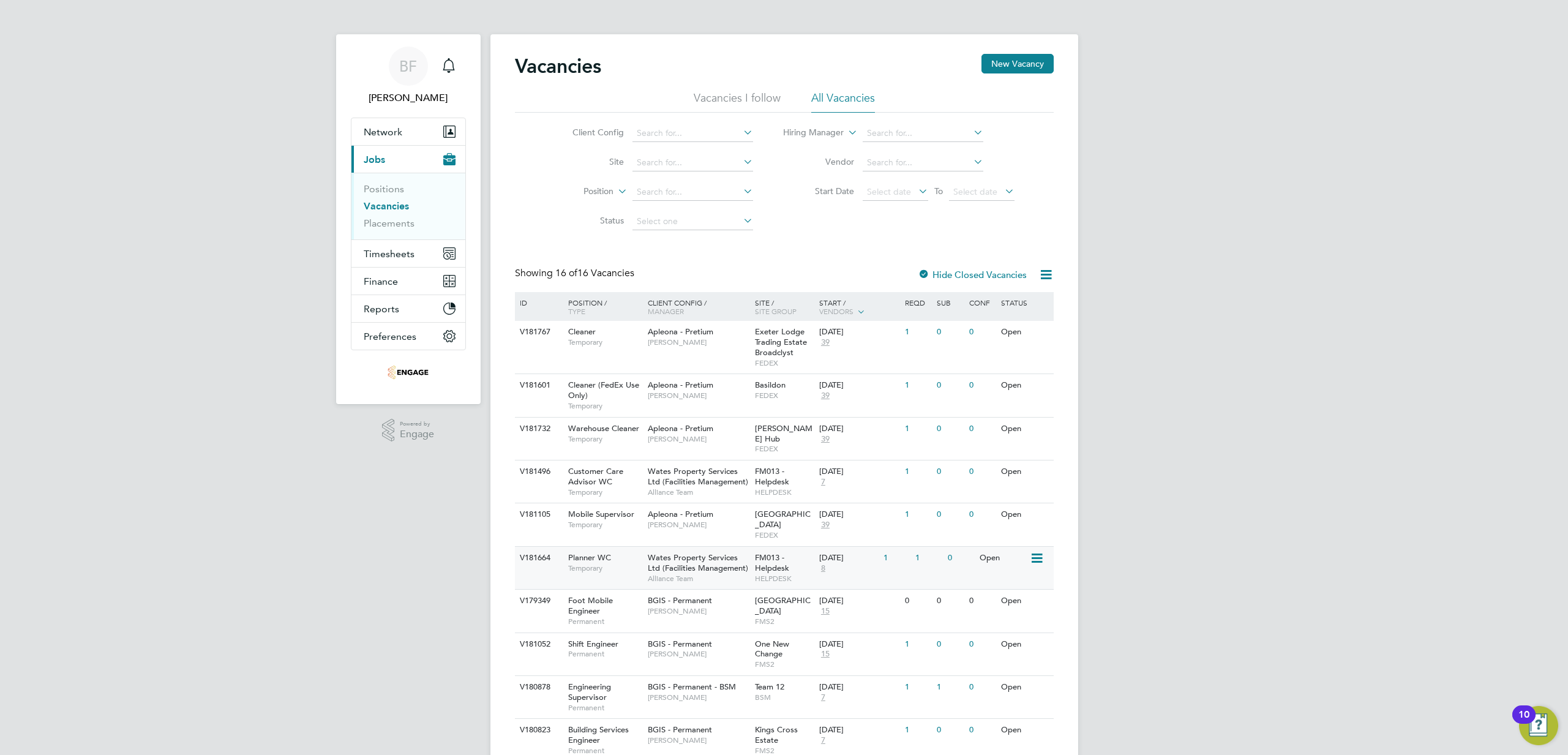
click at [592, 552] on span "Planner WC" at bounding box center [589, 557] width 43 height 11
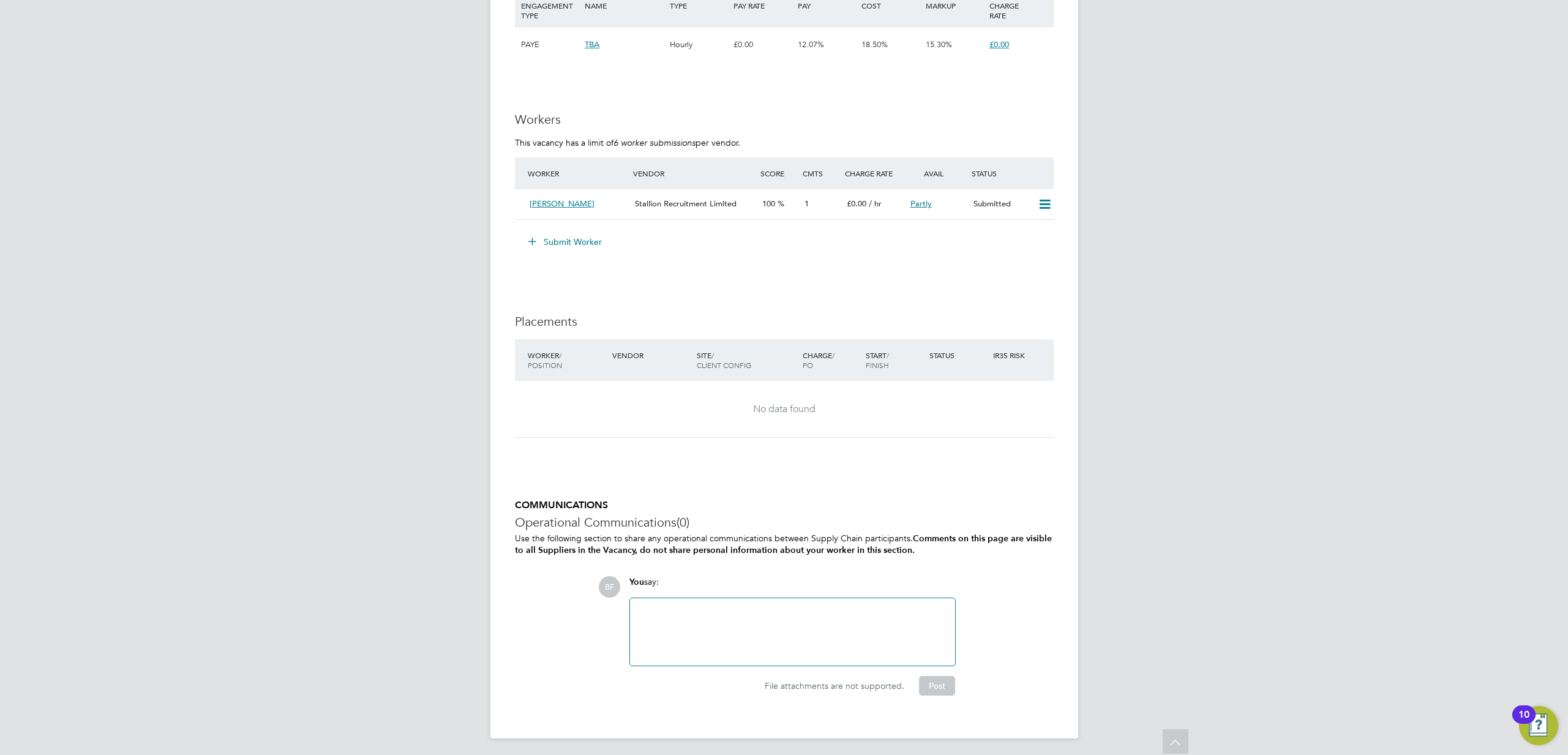
scroll to position [1075, 0]
click at [550, 204] on span "[PERSON_NAME]" at bounding box center [562, 201] width 65 height 11
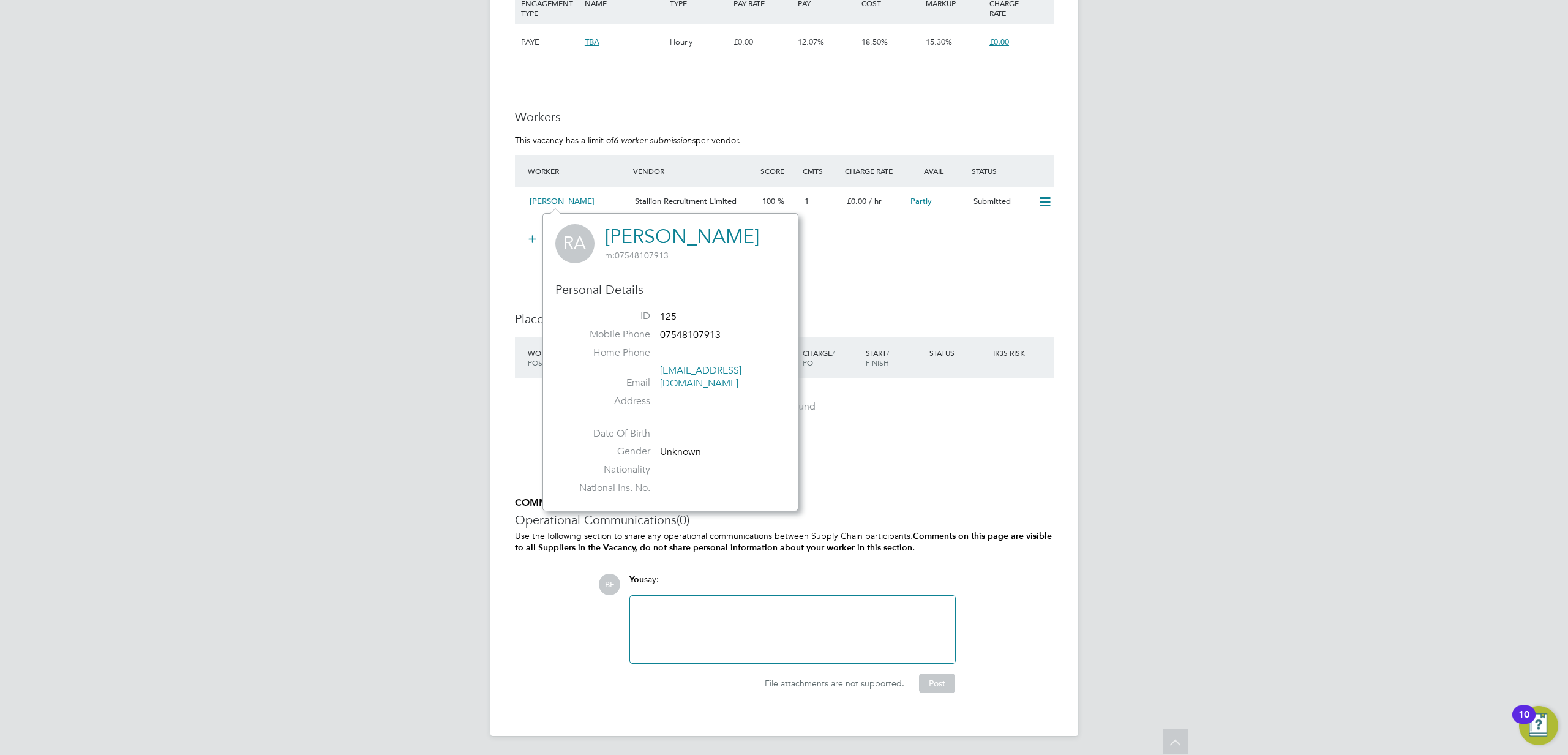
click at [622, 109] on h3 "Workers" at bounding box center [784, 117] width 539 height 16
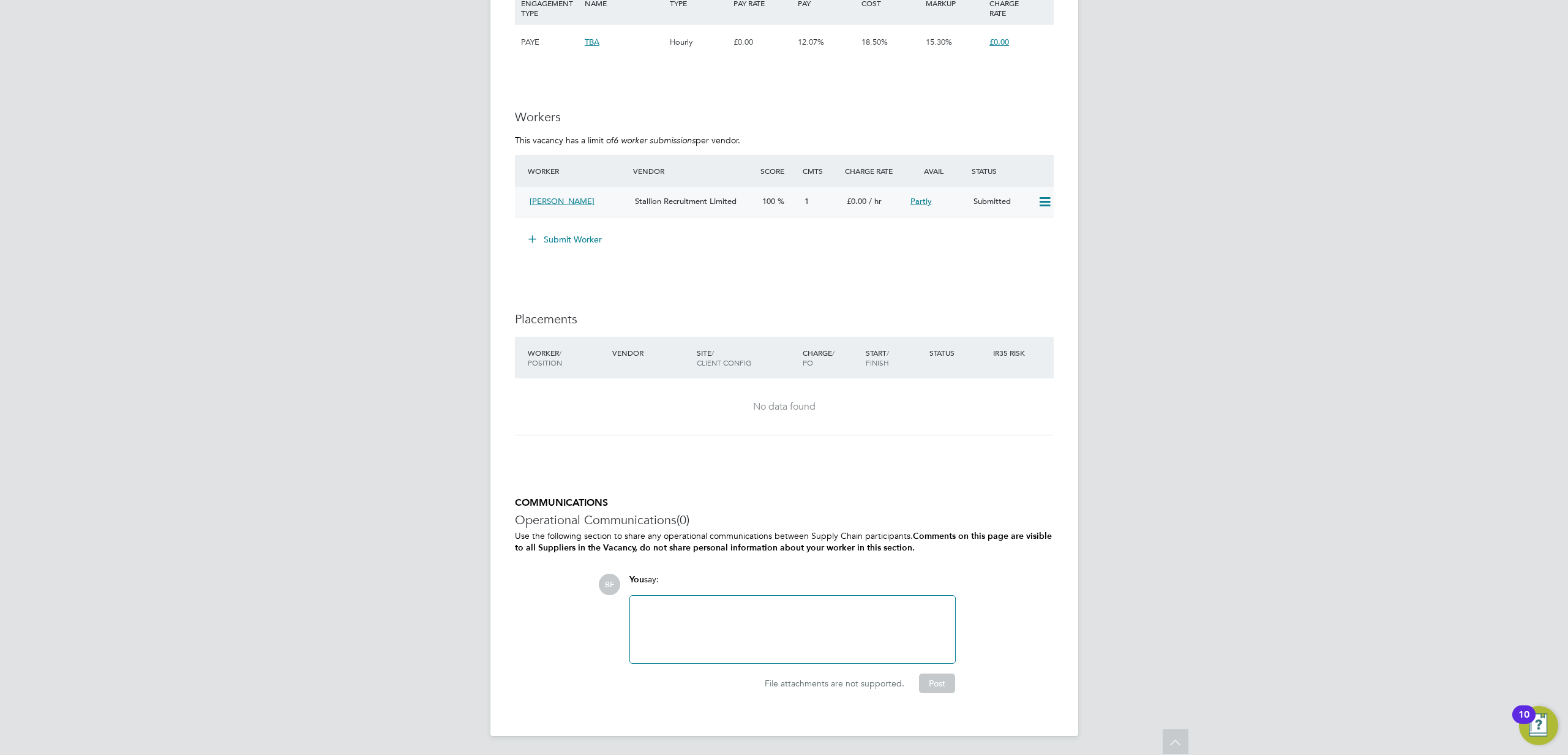
click at [566, 201] on span "[PERSON_NAME]" at bounding box center [562, 201] width 65 height 11
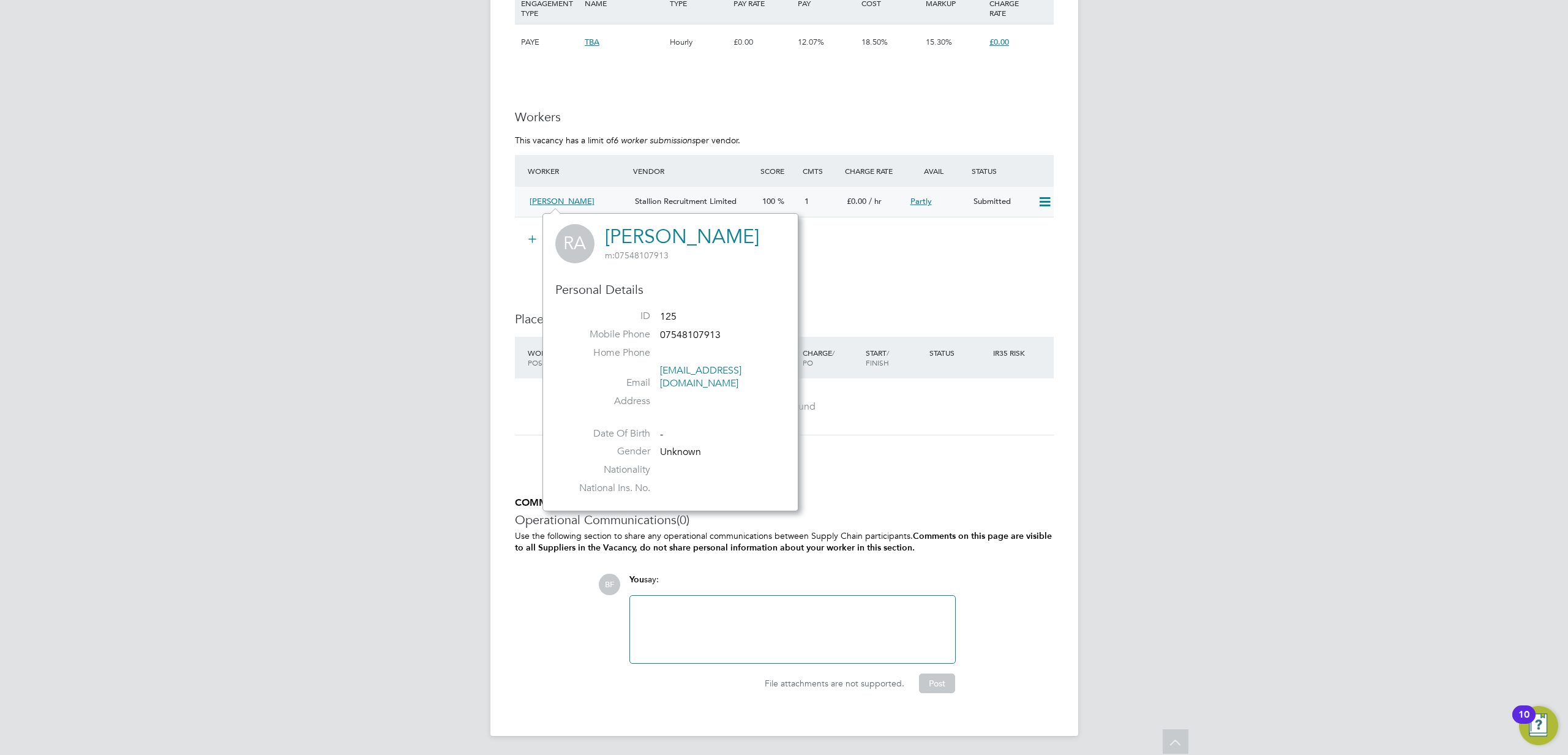
click at [616, 201] on div "[PERSON_NAME]" at bounding box center [577, 201] width 106 height 21
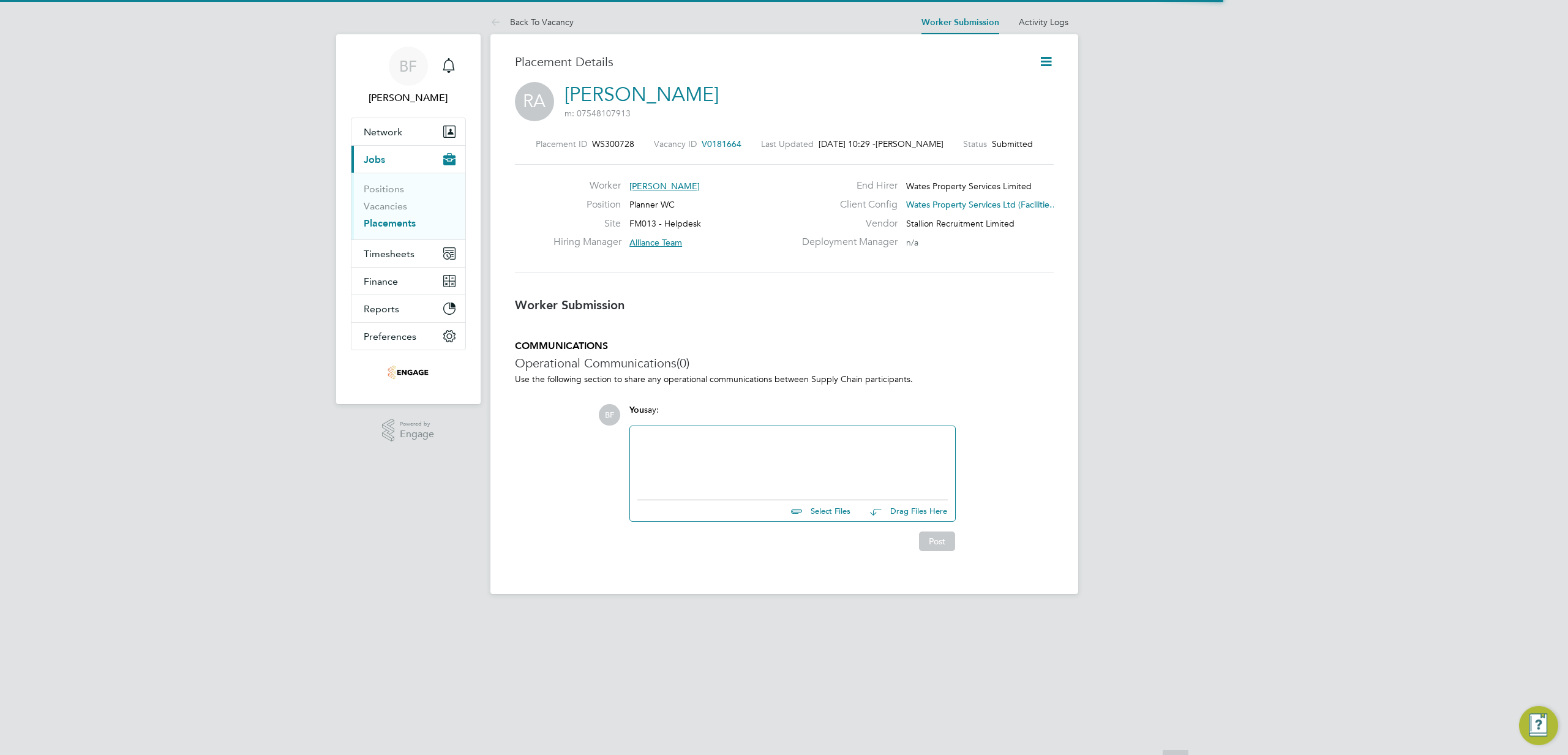
scroll to position [6, 6]
